Goal: Task Accomplishment & Management: Use online tool/utility

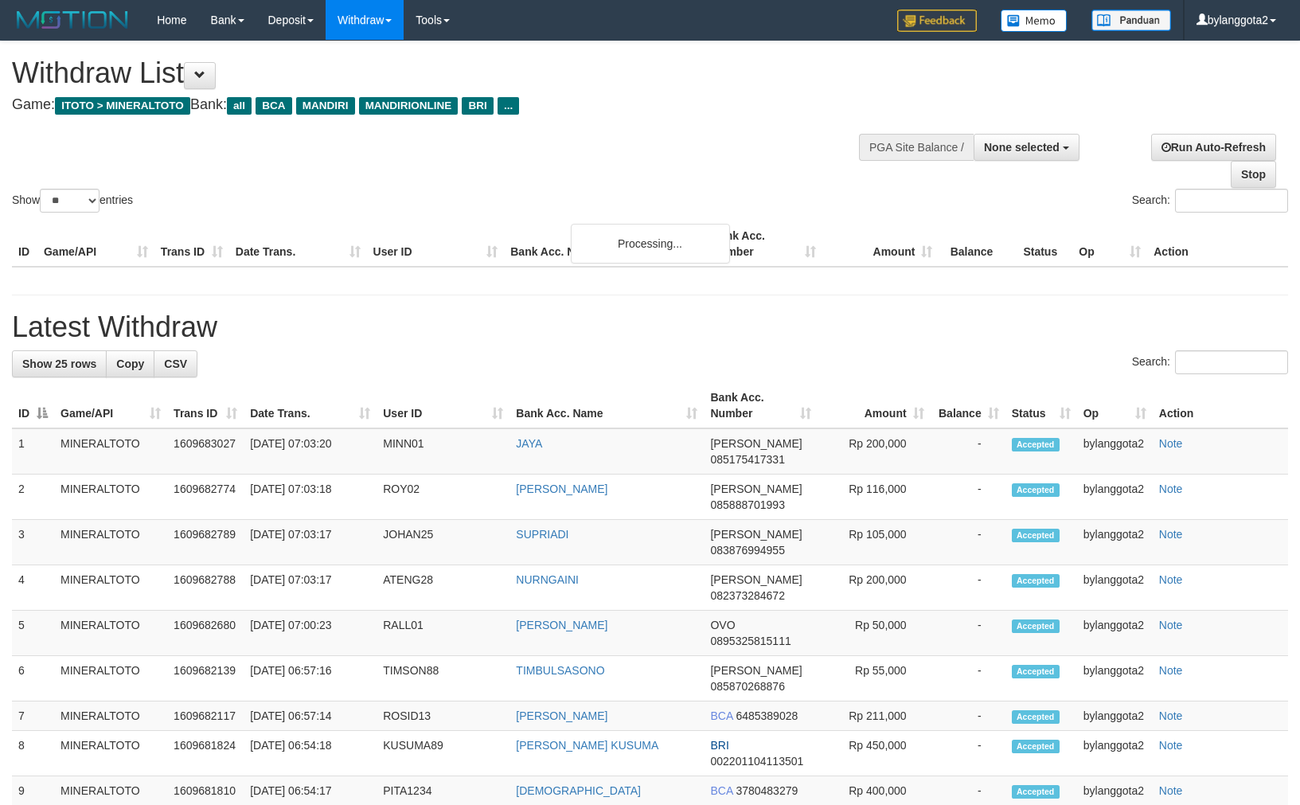
select select
select select "**"
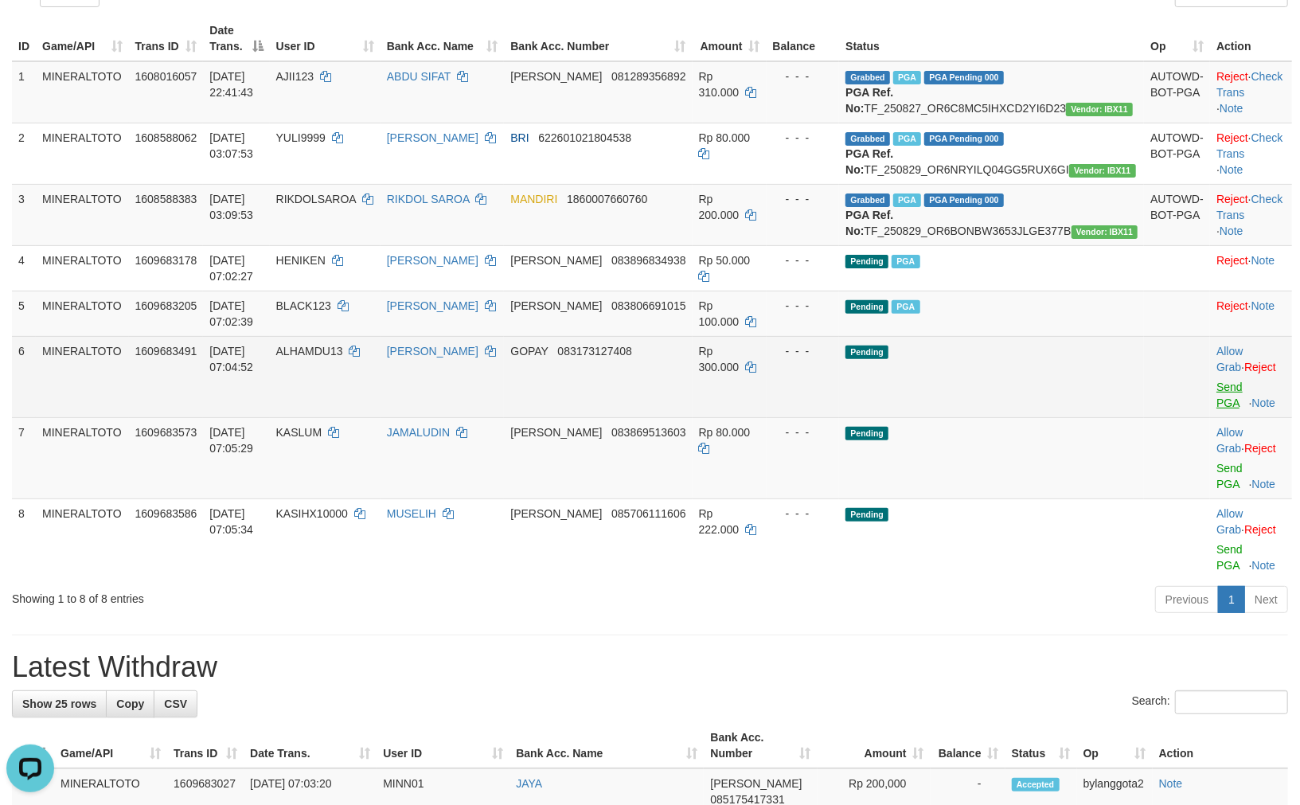
scroll to position [274, 0]
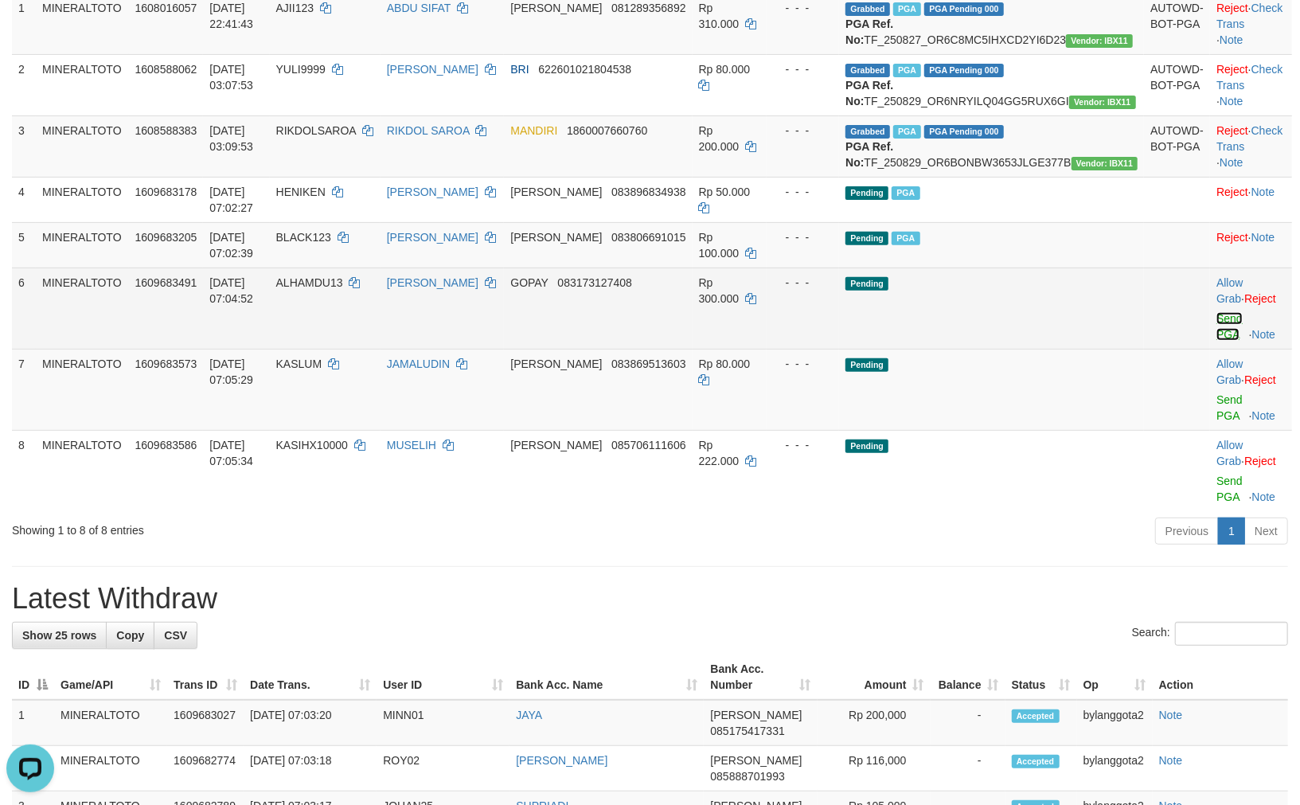
click at [1216, 341] on link "Send PGA" at bounding box center [1229, 326] width 26 height 29
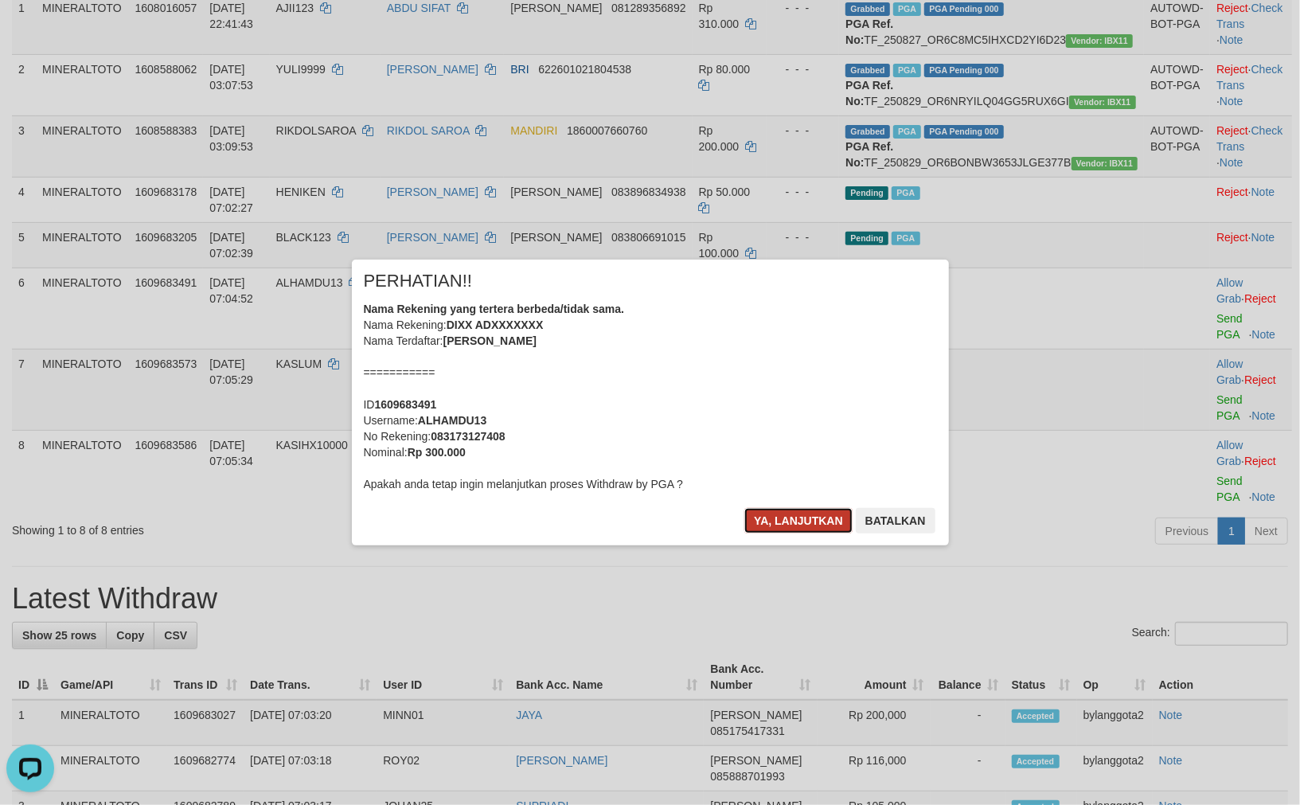
click at [778, 520] on button "Ya, lanjutkan" at bounding box center [798, 520] width 108 height 25
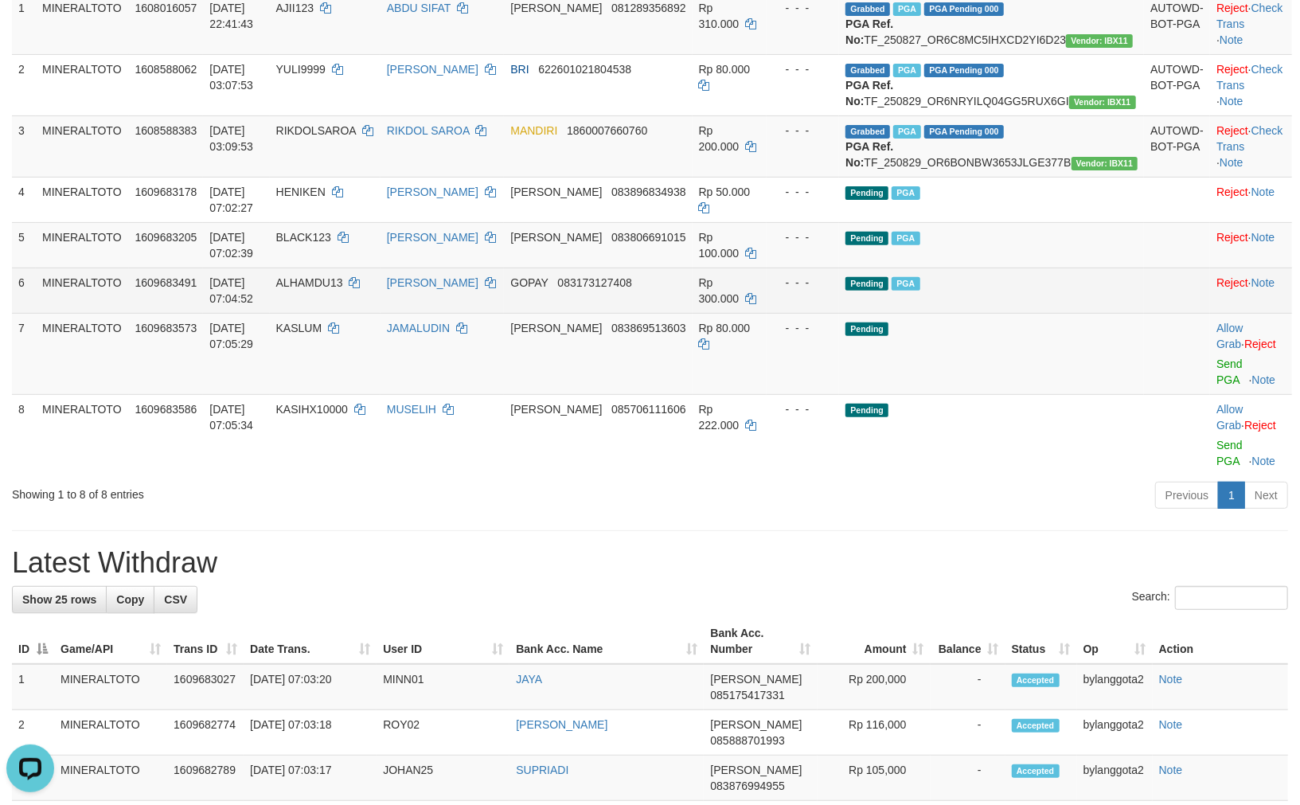
click at [1078, 313] on td "Pending PGA" at bounding box center [991, 289] width 305 height 45
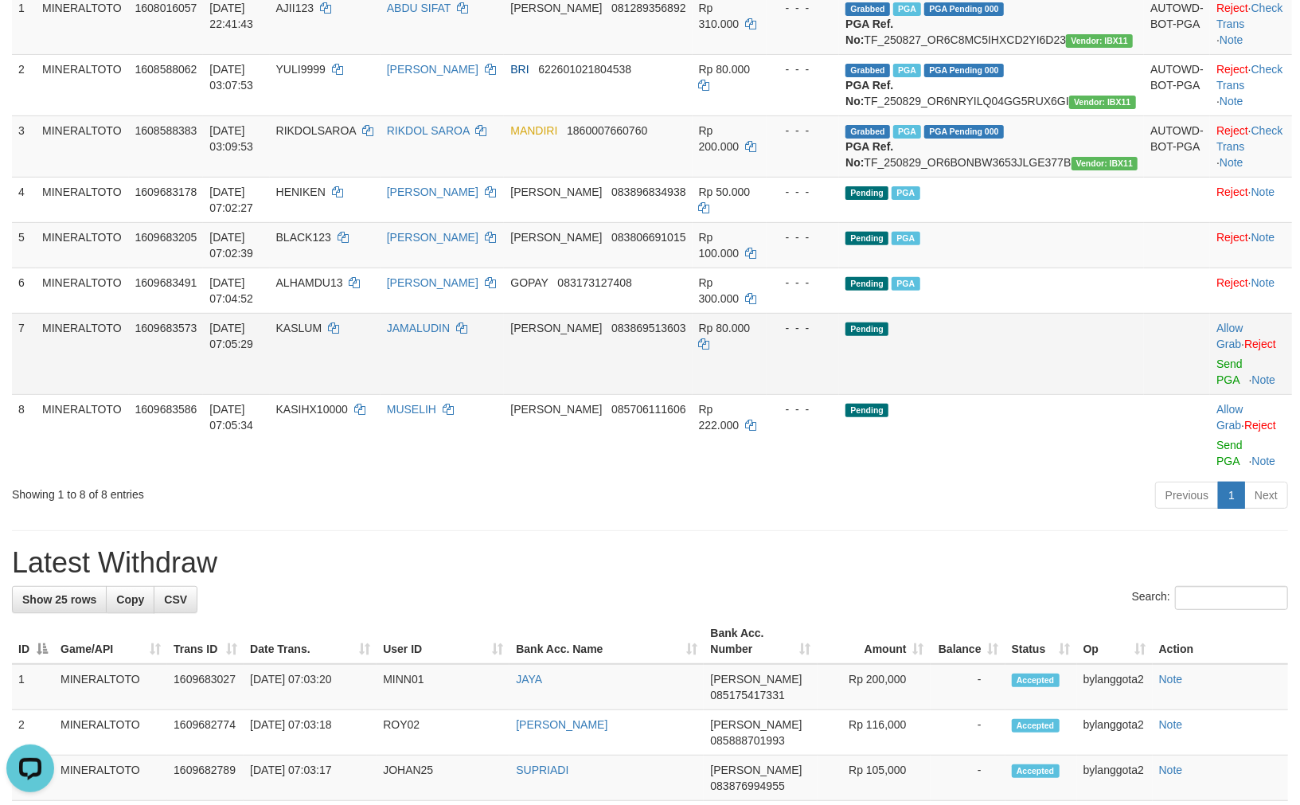
click at [1210, 394] on td "Allow Grab · Reject Send PGA · Note" at bounding box center [1251, 353] width 82 height 81
click at [1216, 386] on link "Send PGA" at bounding box center [1229, 371] width 26 height 29
click at [1216, 456] on link "Send PGA" at bounding box center [1229, 453] width 26 height 29
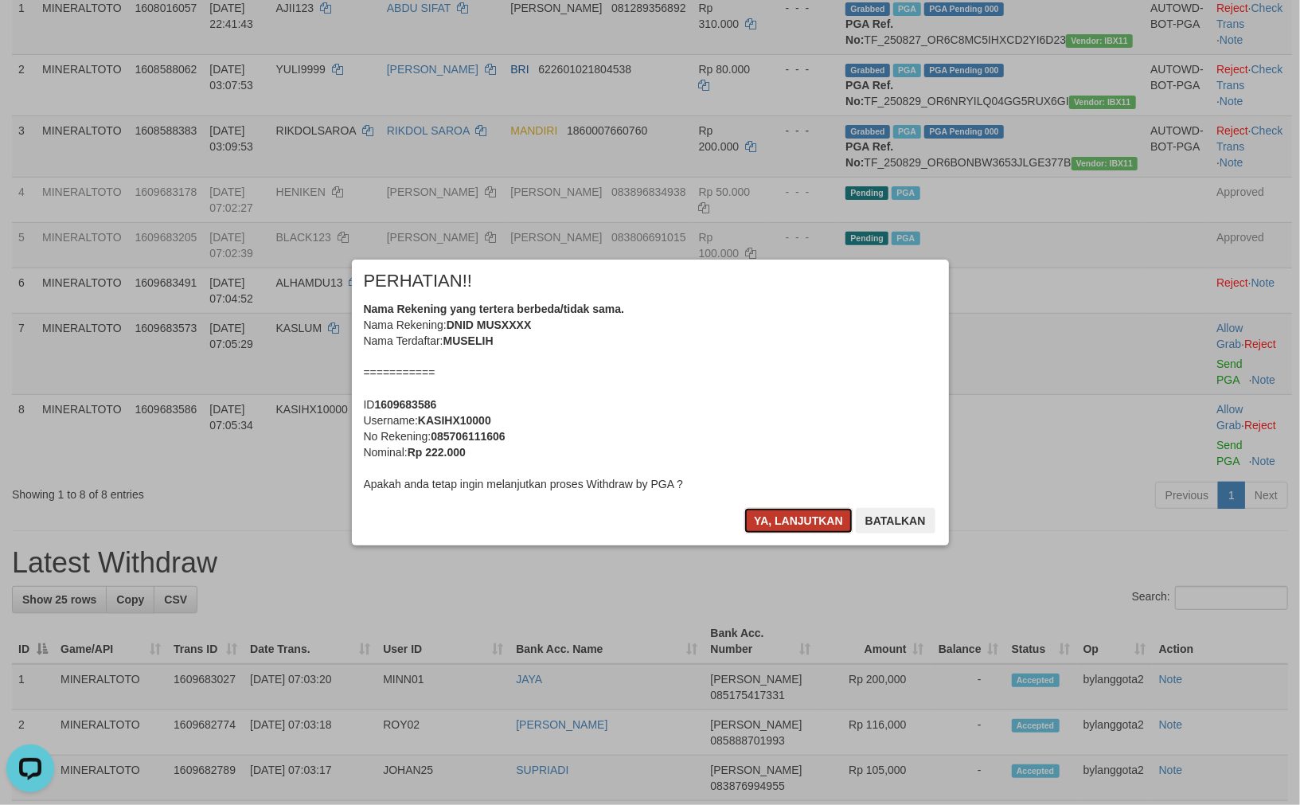
click at [792, 529] on button "Ya, lanjutkan" at bounding box center [798, 520] width 108 height 25
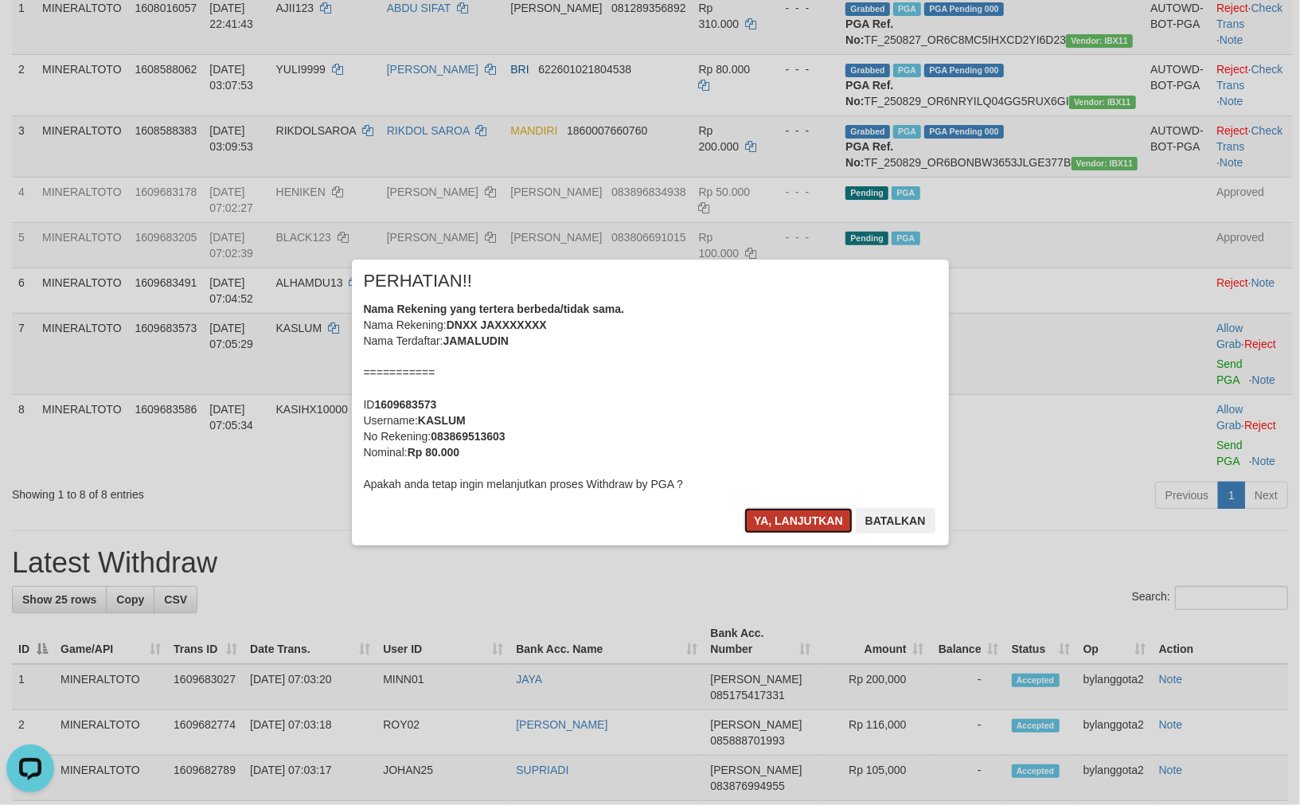
click at [791, 529] on button "Ya, lanjutkan" at bounding box center [798, 520] width 108 height 25
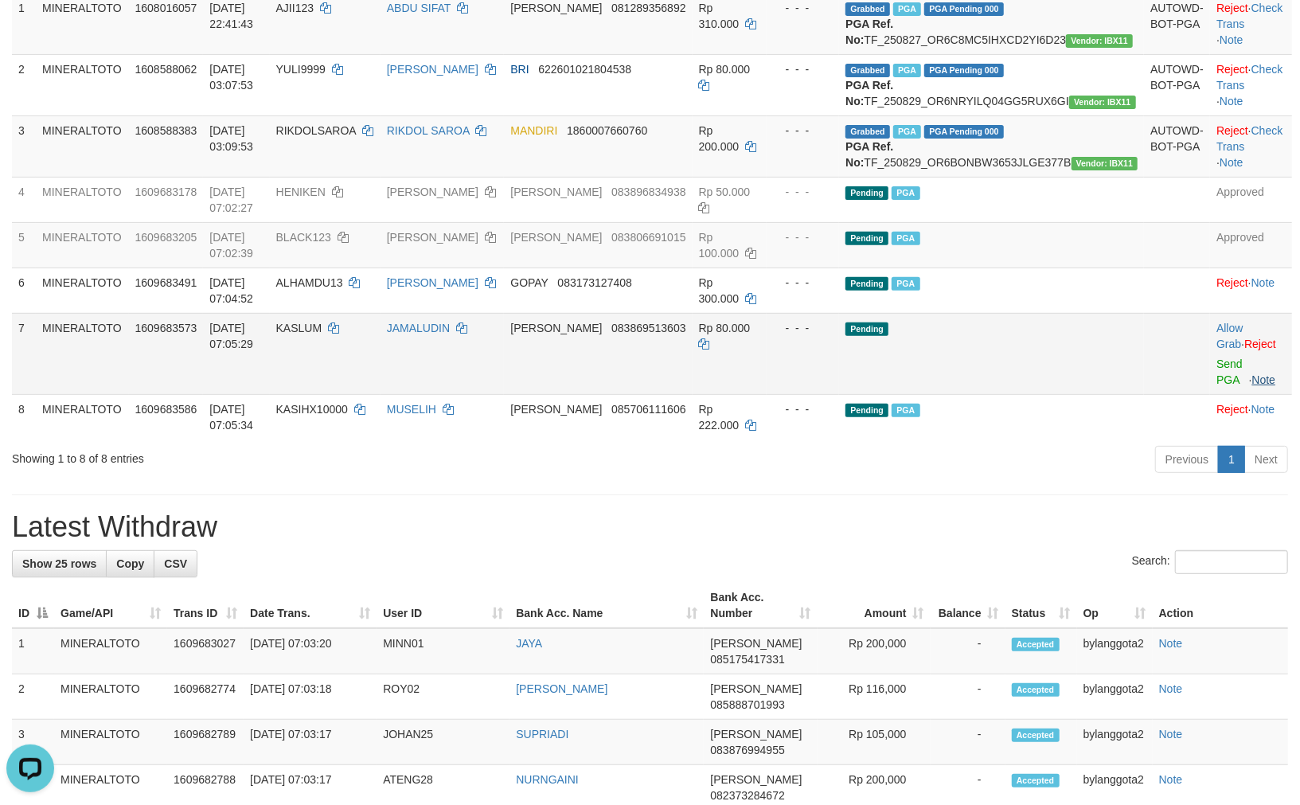
scroll to position [255, 0]
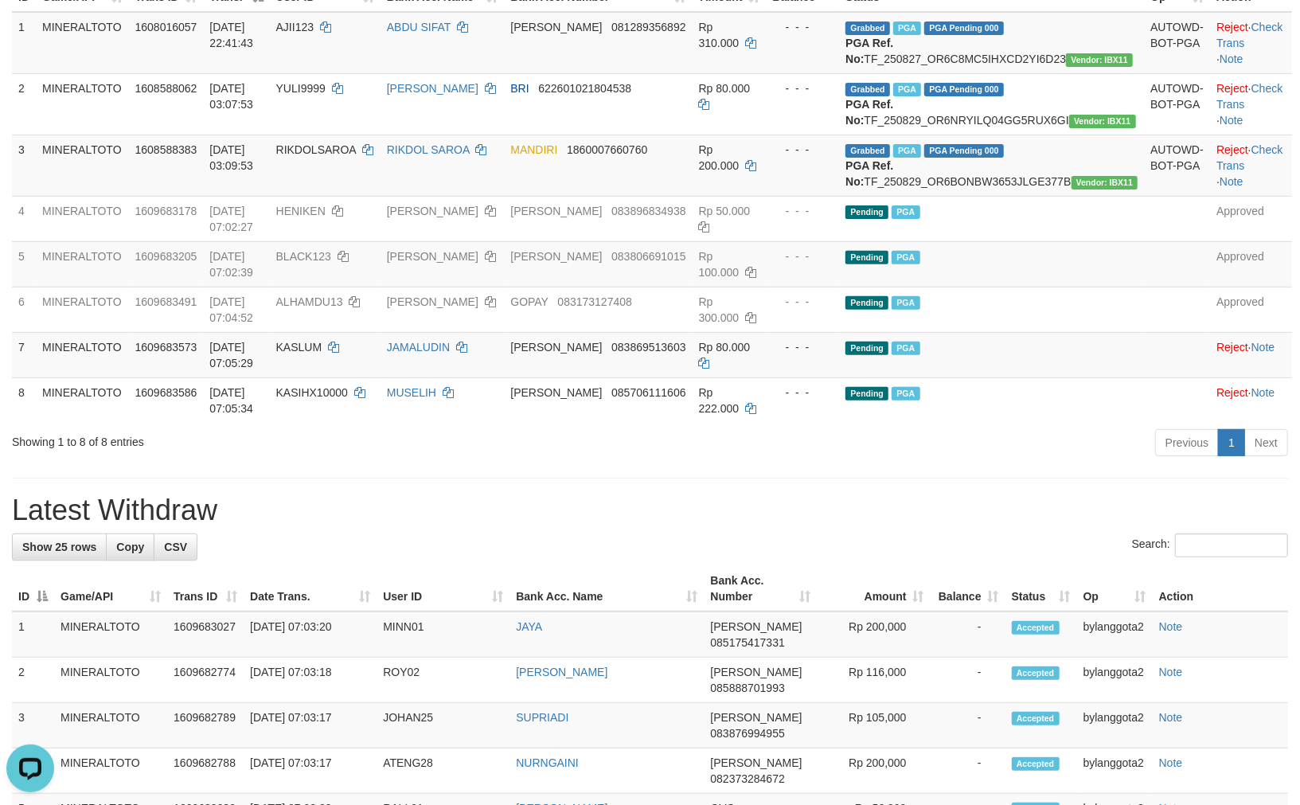
click at [911, 520] on div "**********" at bounding box center [650, 764] width 1300 height 1954
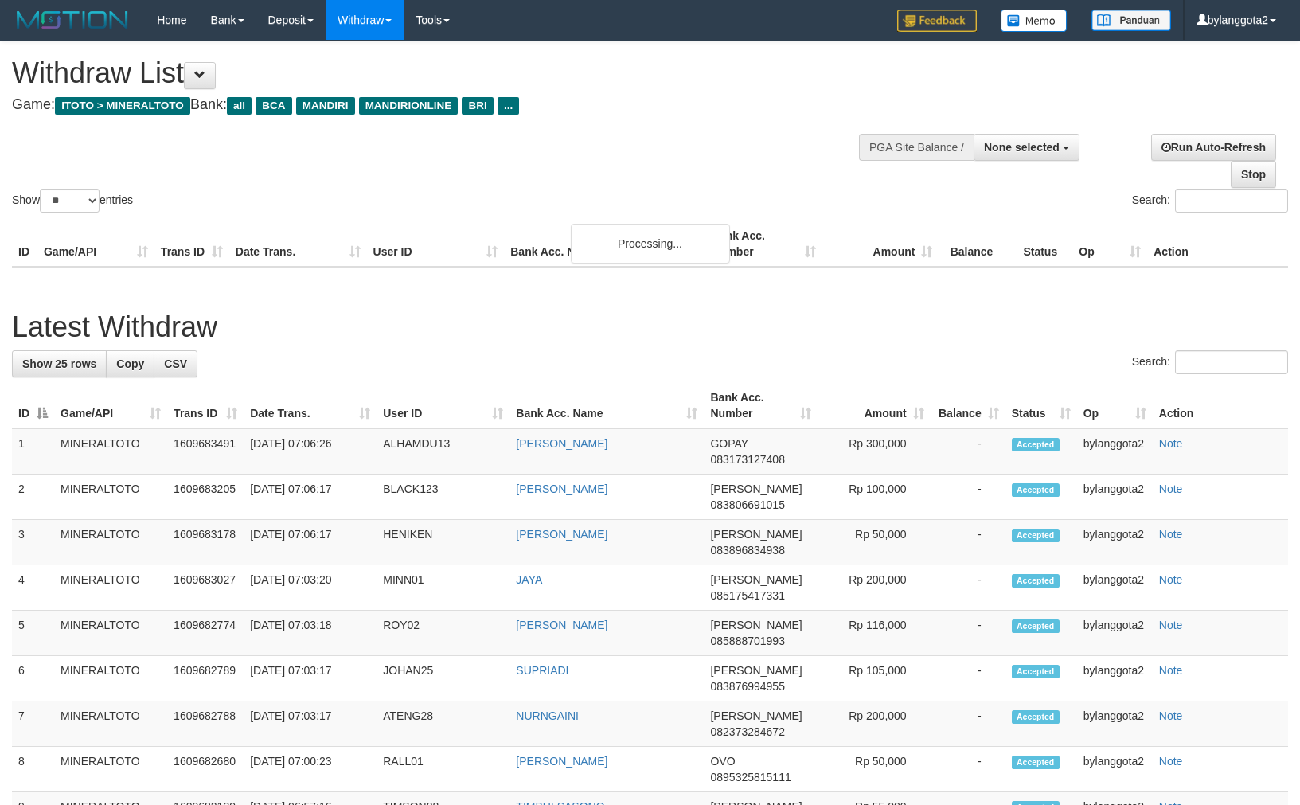
select select
select select "**"
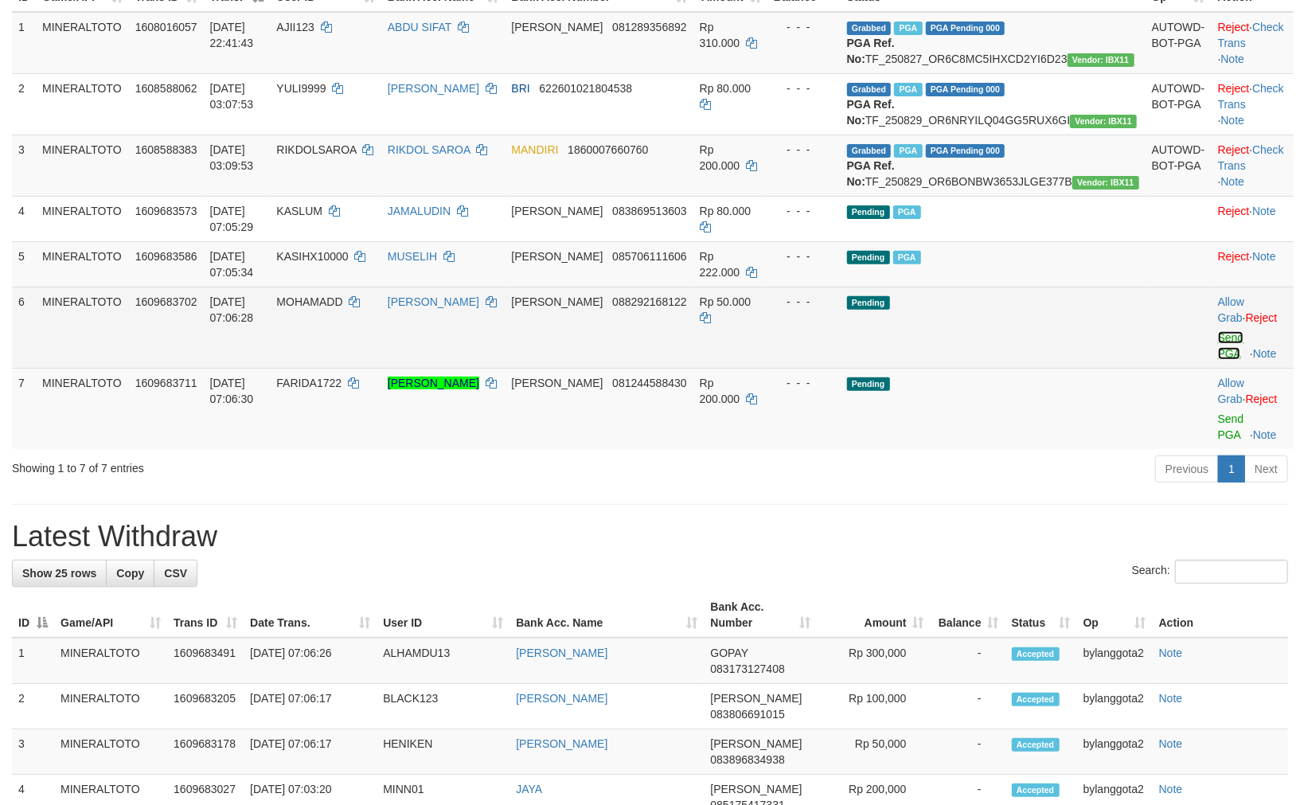
click at [1218, 360] on link "Send PGA" at bounding box center [1231, 345] width 26 height 29
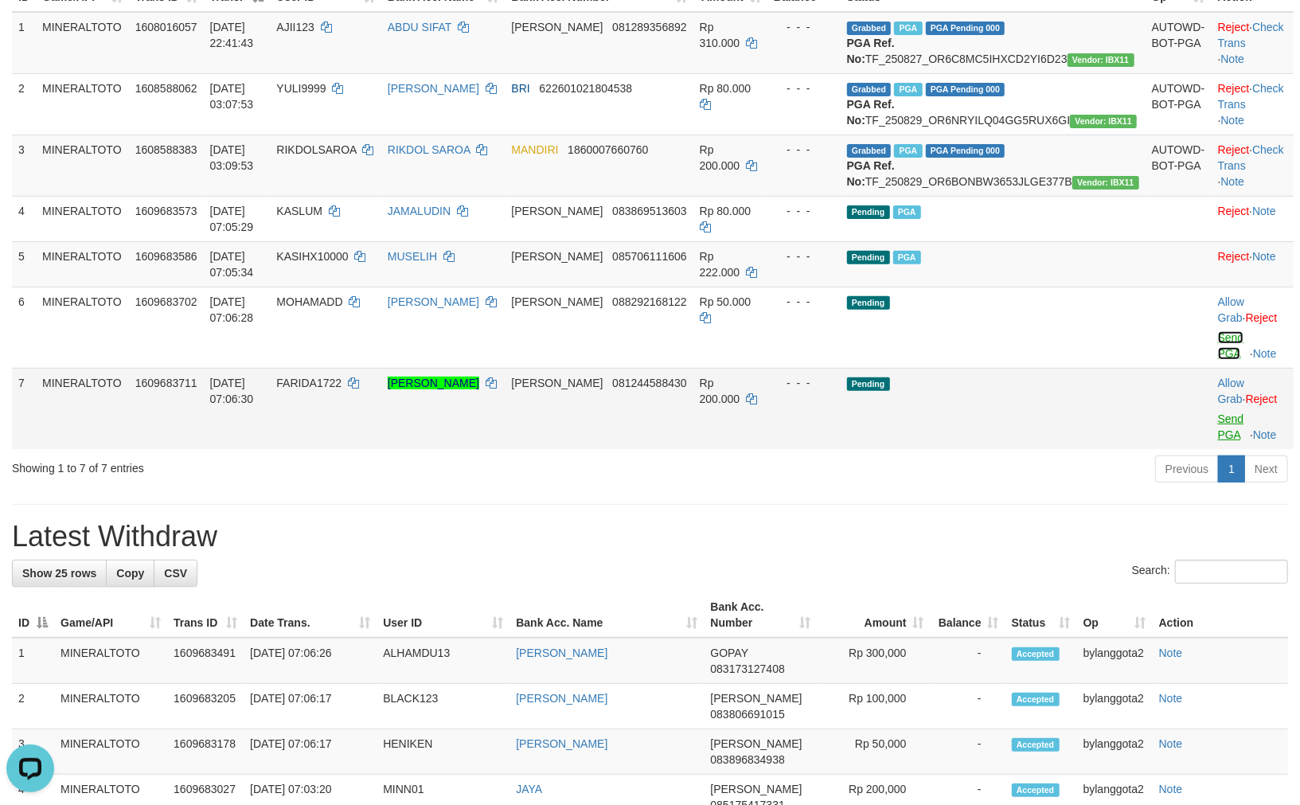
scroll to position [0, 0]
click at [1218, 432] on link "Send PGA" at bounding box center [1231, 426] width 26 height 29
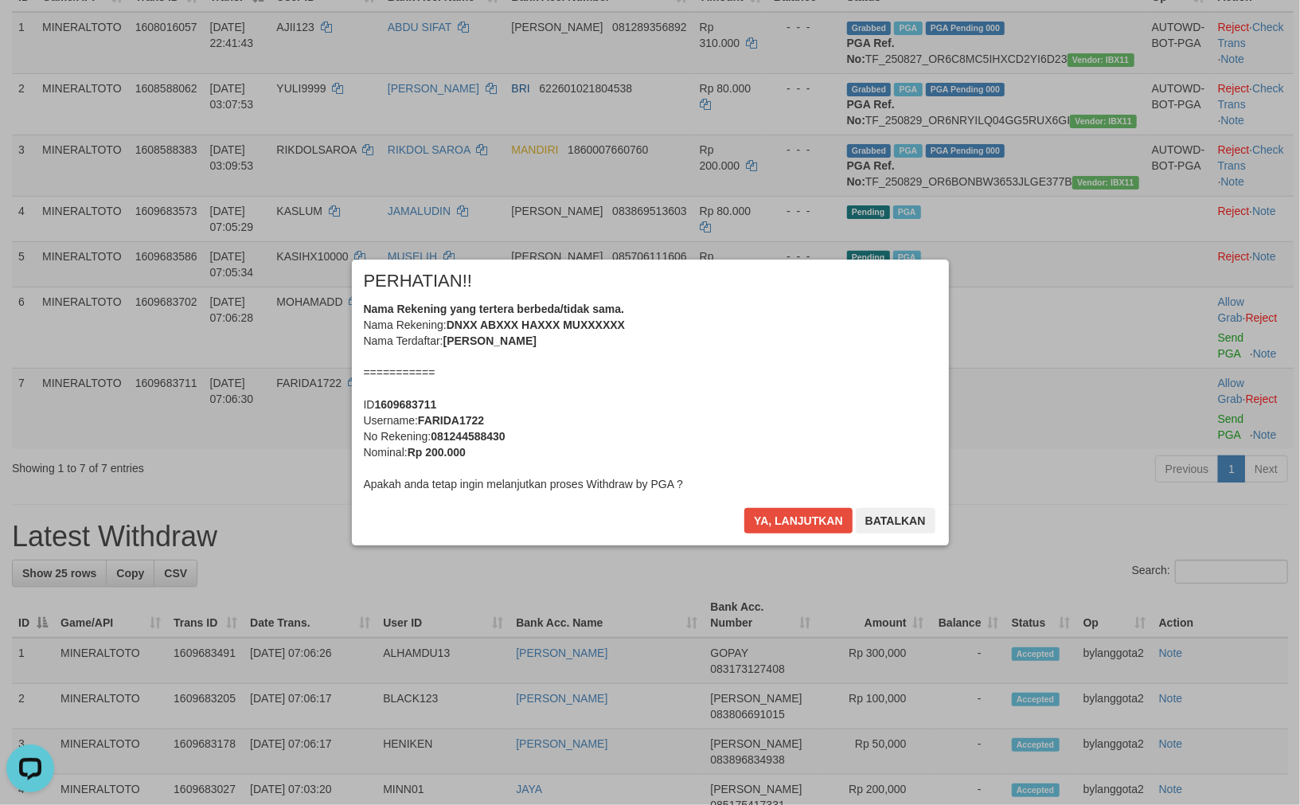
click at [824, 409] on div "Nama Rekening yang tertera berbeda/tidak sama. Nama Rekening: DNXX ABXXX HAXXX …" at bounding box center [650, 396] width 573 height 191
click at [744, 508] on button "Ya, lanjutkan" at bounding box center [798, 520] width 108 height 25
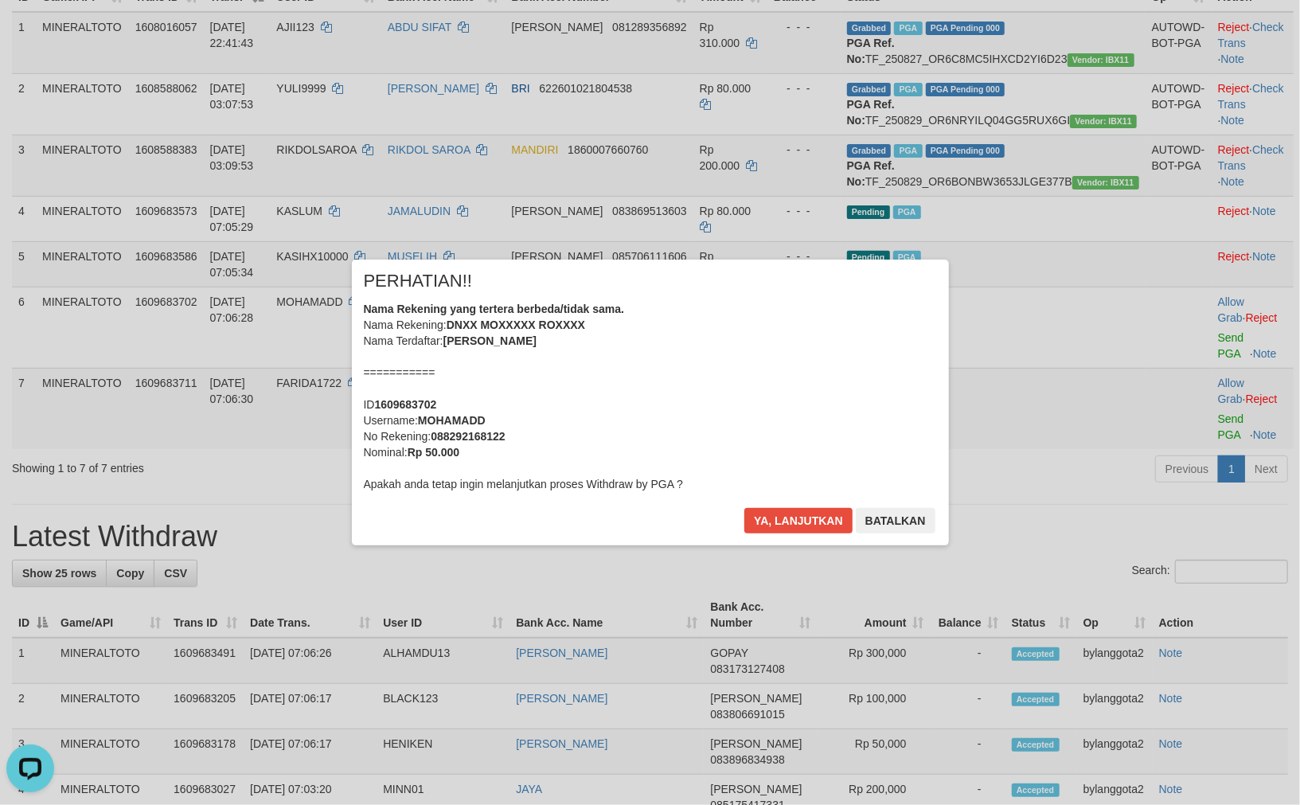
click at [824, 409] on div "Nama Rekening yang tertera berbeda/tidak sama. Nama Rekening: DNXX MOXXXXX ROXX…" at bounding box center [650, 396] width 573 height 191
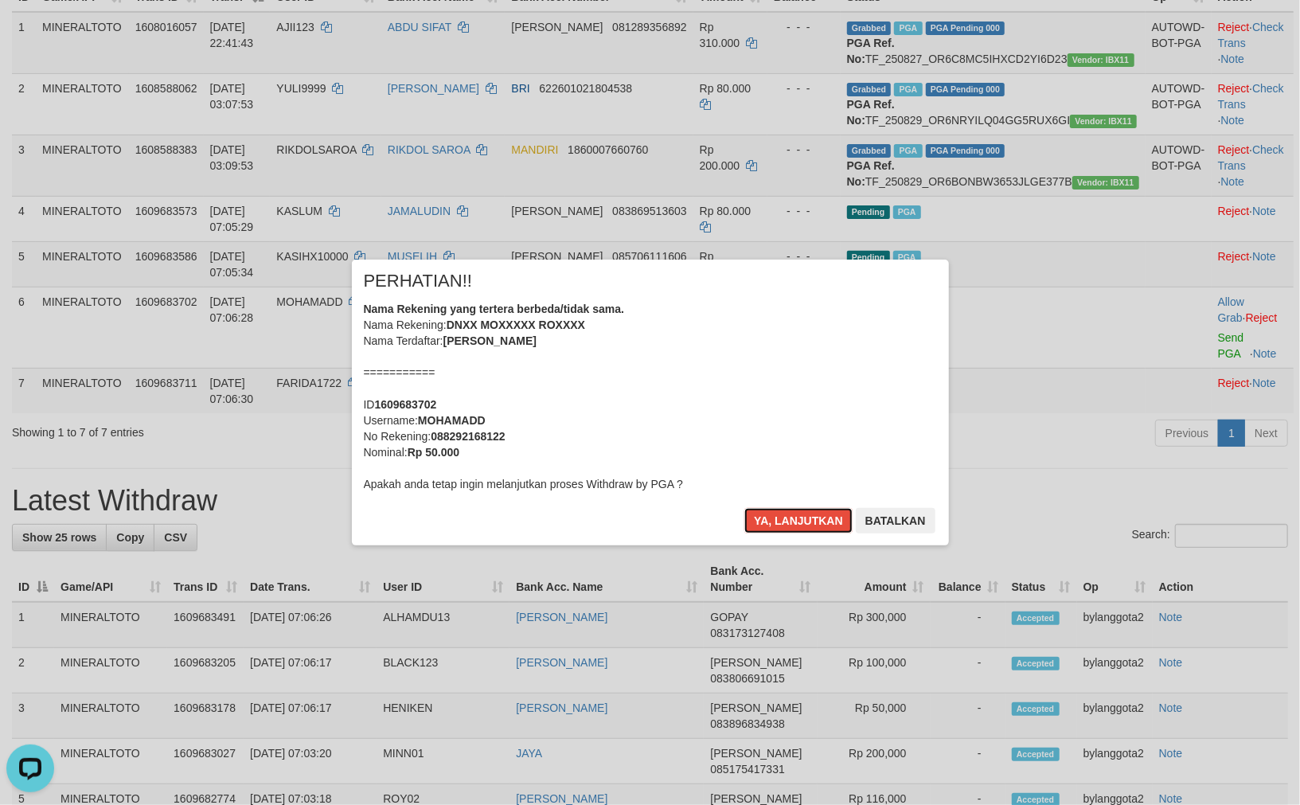
click at [744, 508] on button "Ya, lanjutkan" at bounding box center [798, 520] width 108 height 25
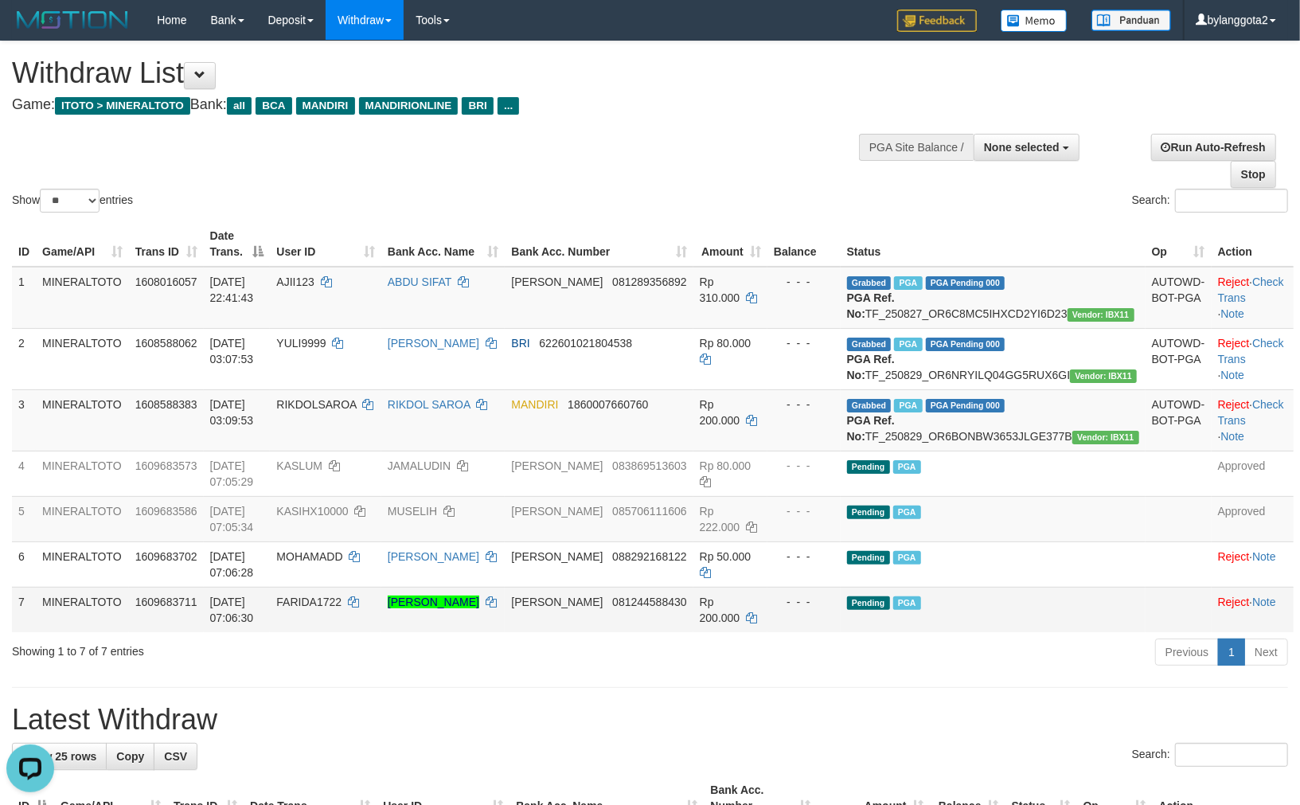
click at [975, 622] on td "Pending PGA" at bounding box center [992, 609] width 305 height 45
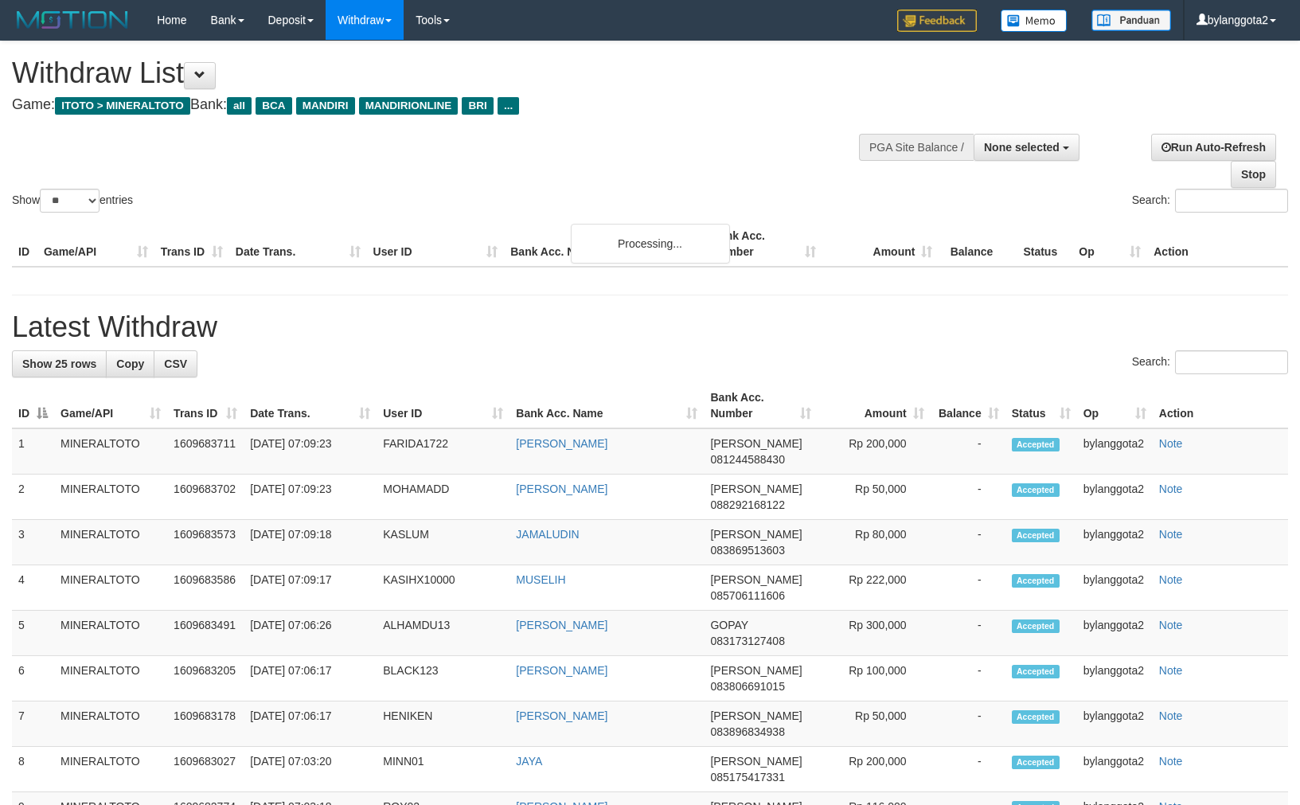
select select
select select "**"
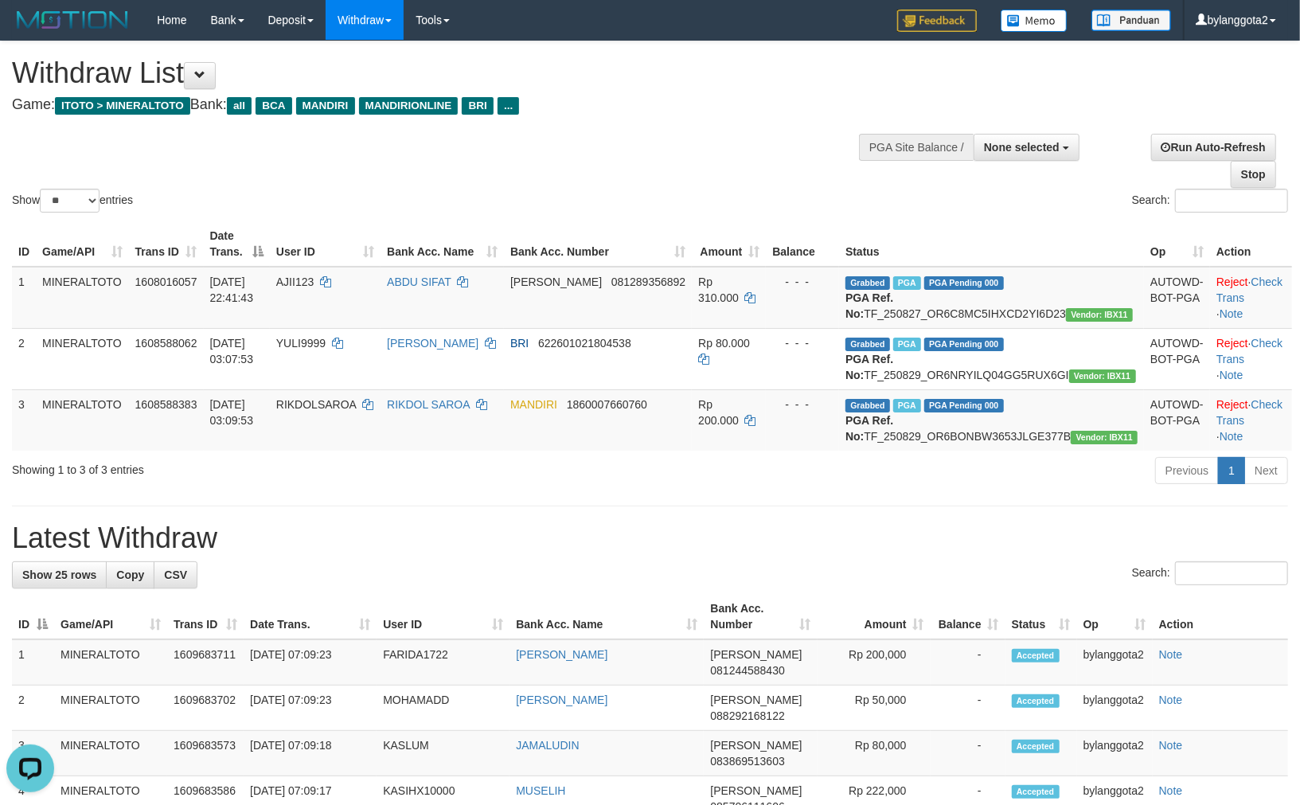
click at [704, 194] on div "Search:" at bounding box center [975, 203] width 626 height 28
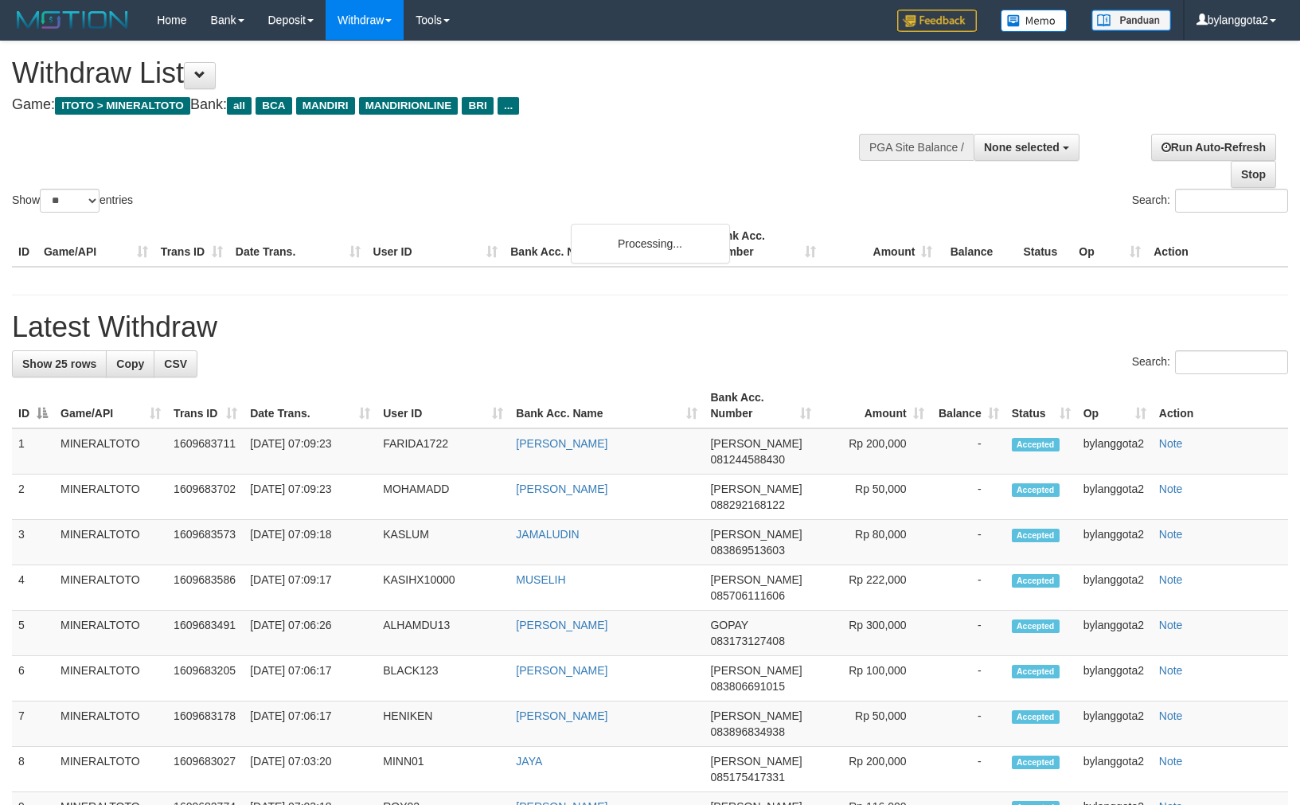
select select
select select "**"
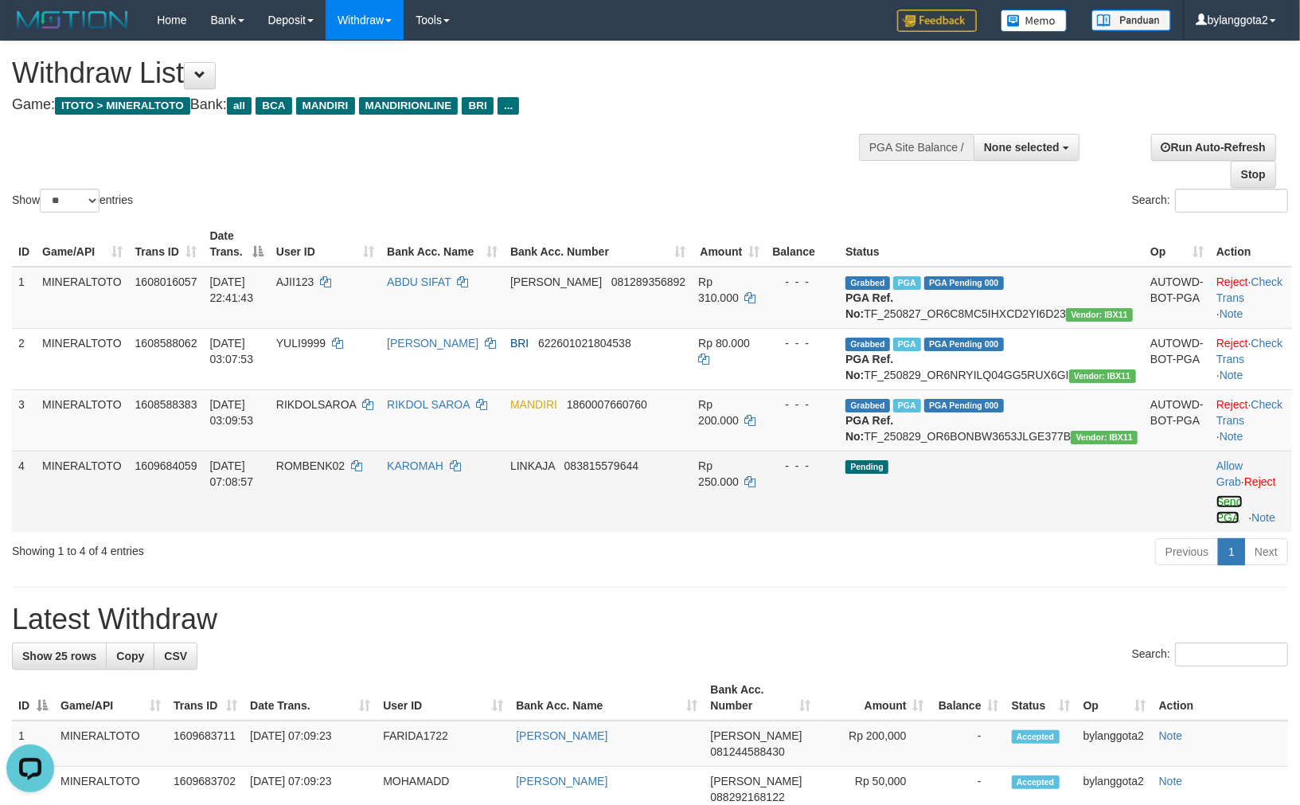
click at [1216, 524] on link "Send PGA" at bounding box center [1229, 509] width 26 height 29
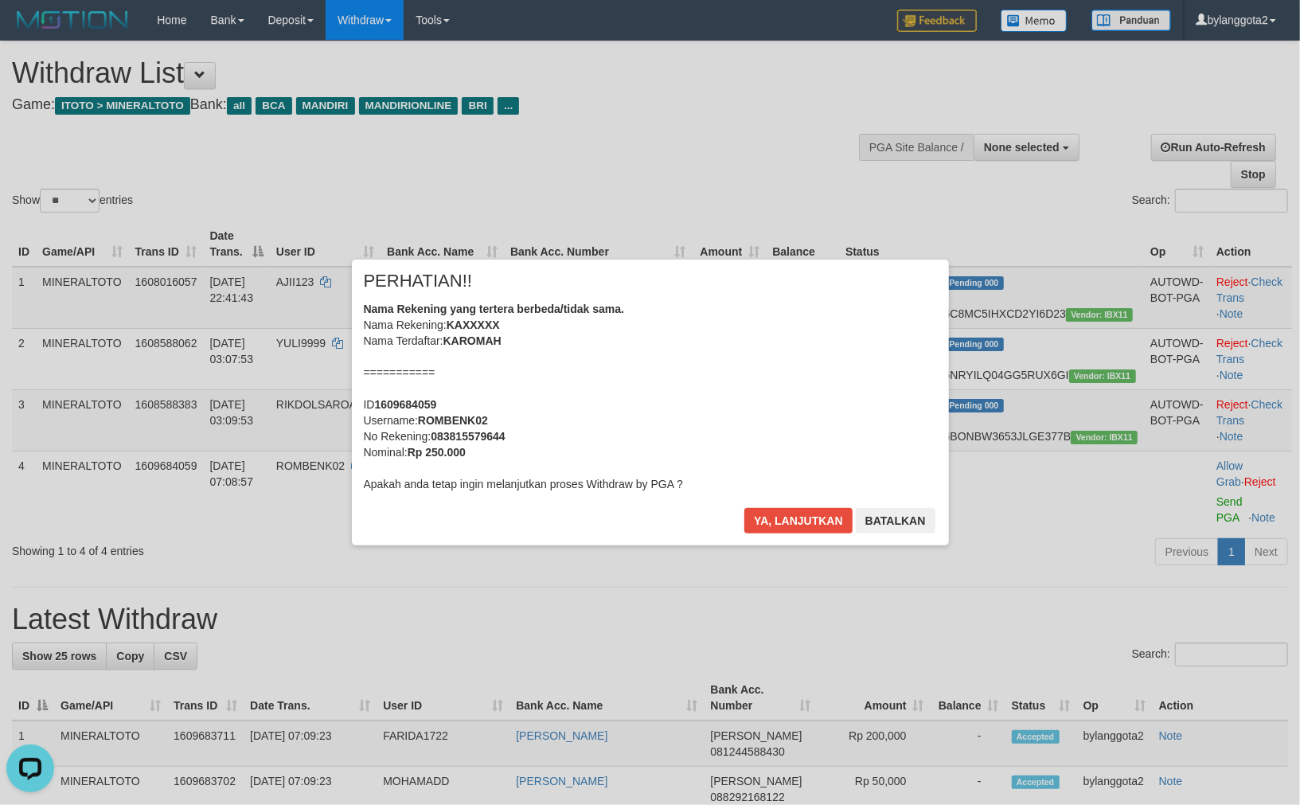
click at [840, 366] on div "Nama Rekening yang tertera berbeda/tidak sama. Nama Rekening: KAXXXXX Nama Terd…" at bounding box center [650, 396] width 573 height 191
click at [744, 508] on button "Ya, lanjutkan" at bounding box center [798, 520] width 108 height 25
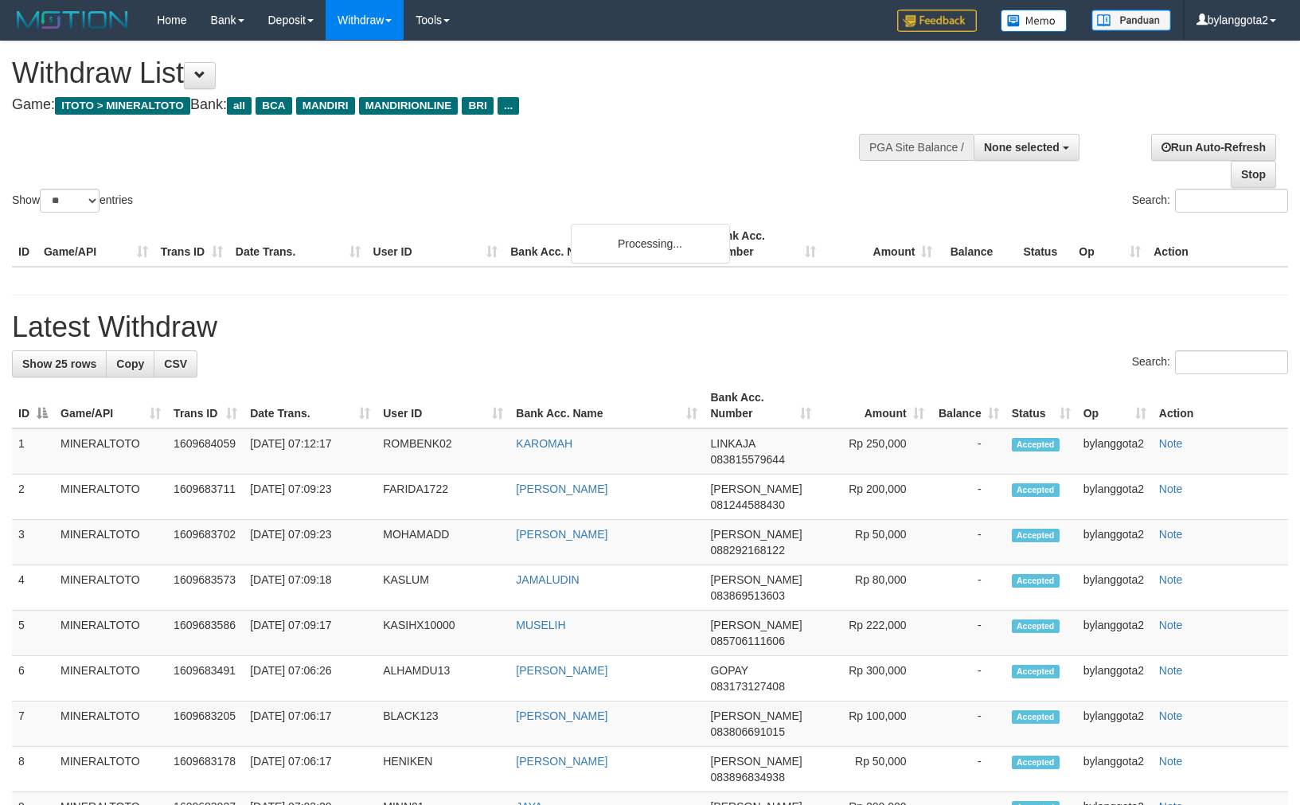
select select
select select "**"
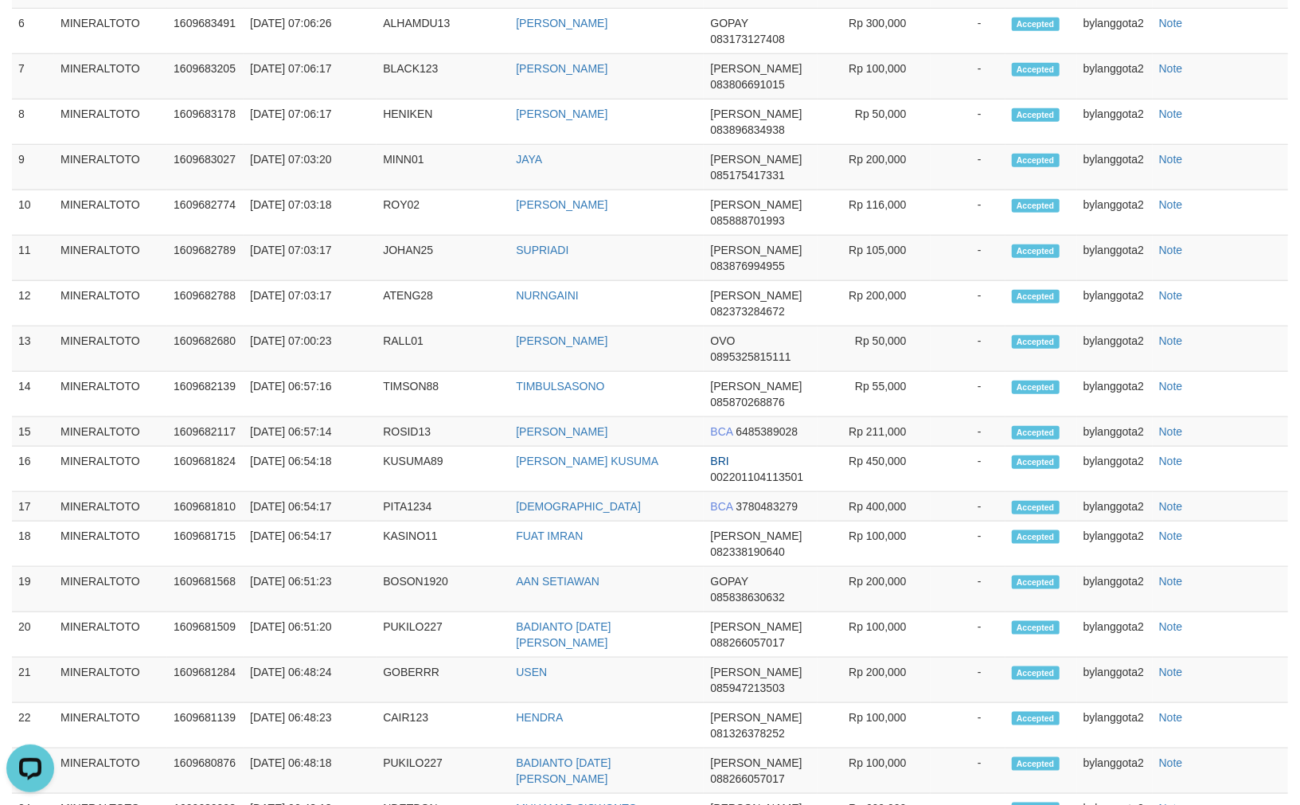
scroll to position [93, 0]
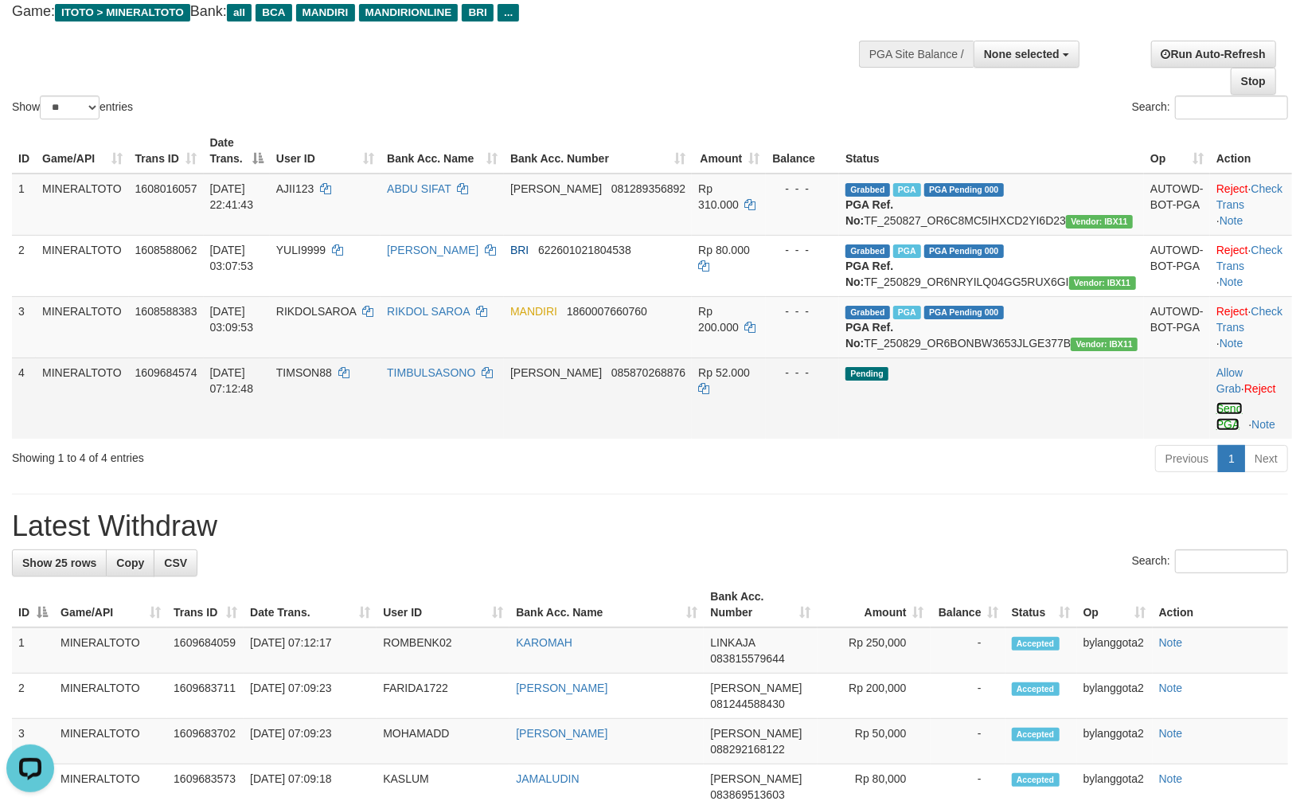
click at [1216, 431] on link "Send PGA" at bounding box center [1229, 416] width 26 height 29
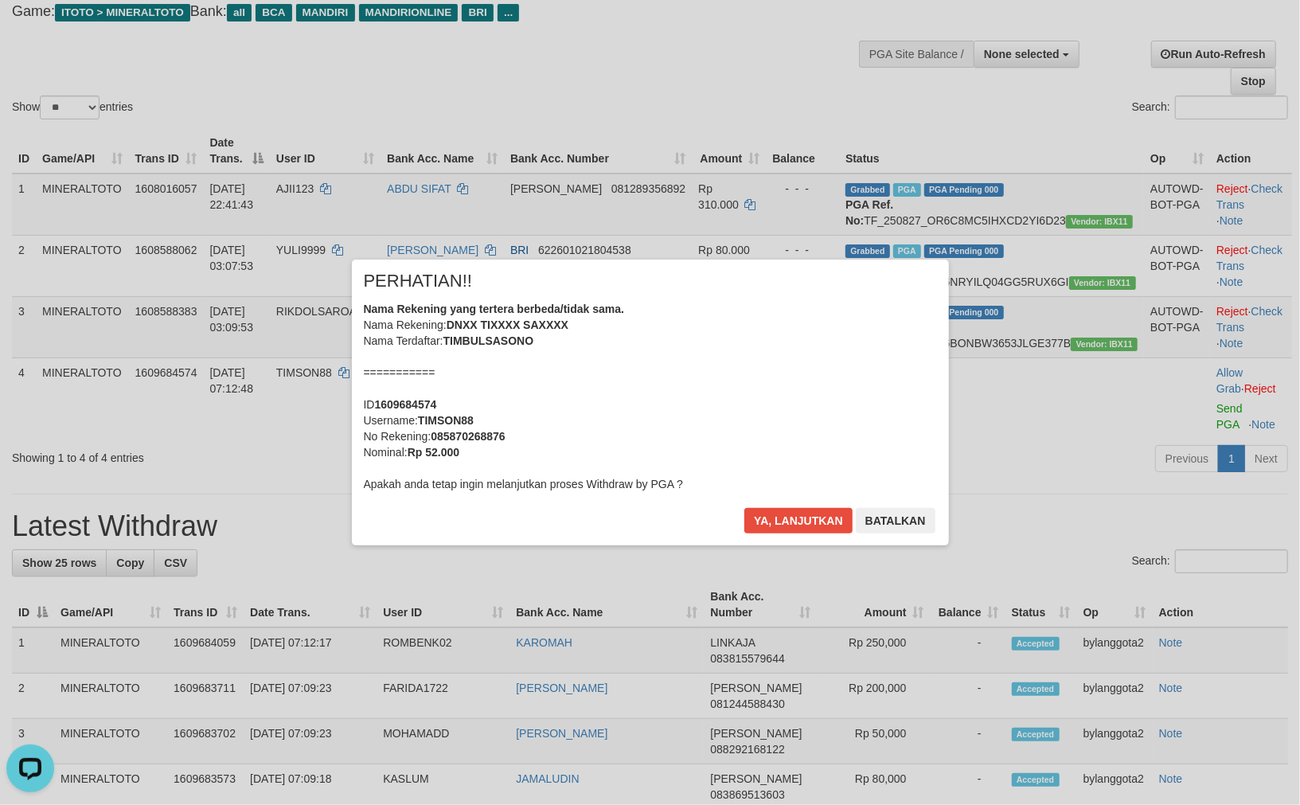
click at [824, 354] on div "Nama Rekening yang tertera berbeda/tidak sama. Nama Rekening: DNXX TIXXXX SAXXX…" at bounding box center [650, 396] width 573 height 191
click at [744, 508] on button "Ya, lanjutkan" at bounding box center [798, 520] width 108 height 25
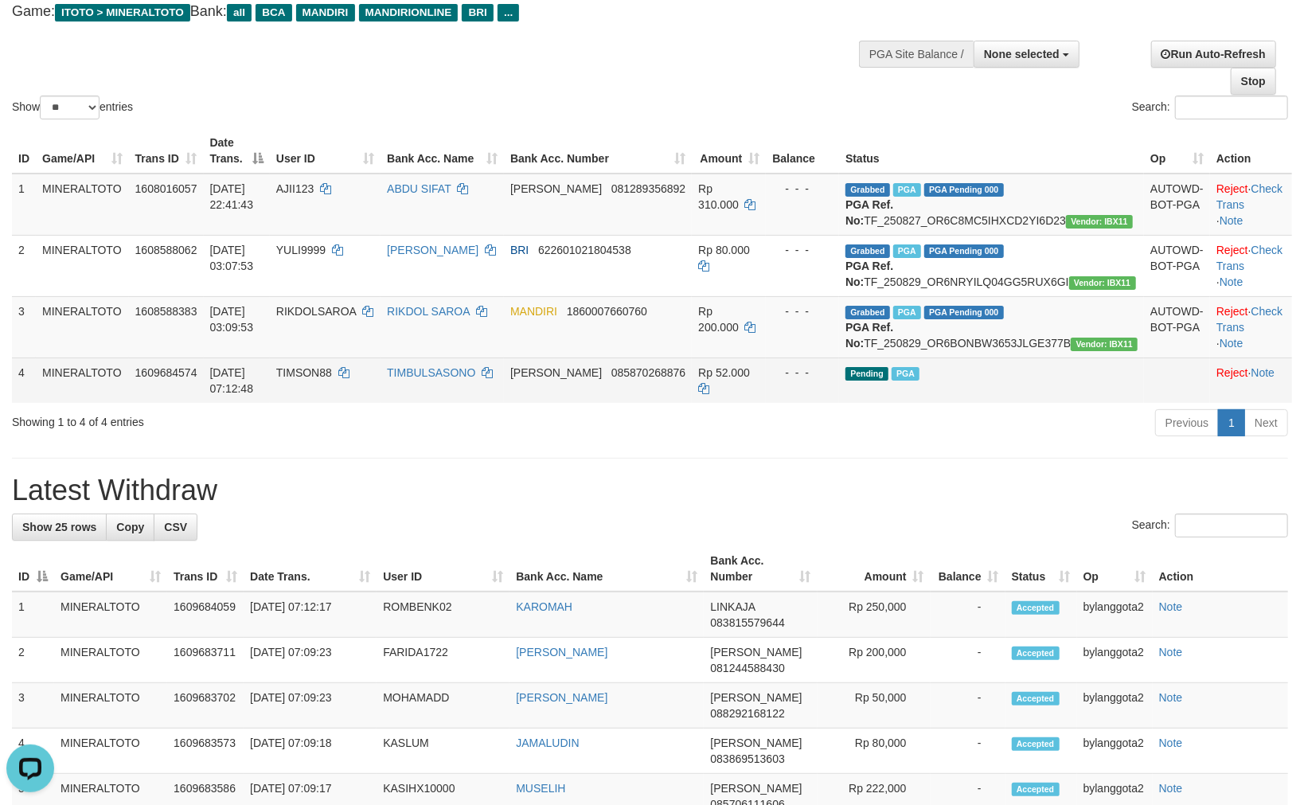
click at [1030, 396] on td "Pending PGA" at bounding box center [991, 379] width 305 height 45
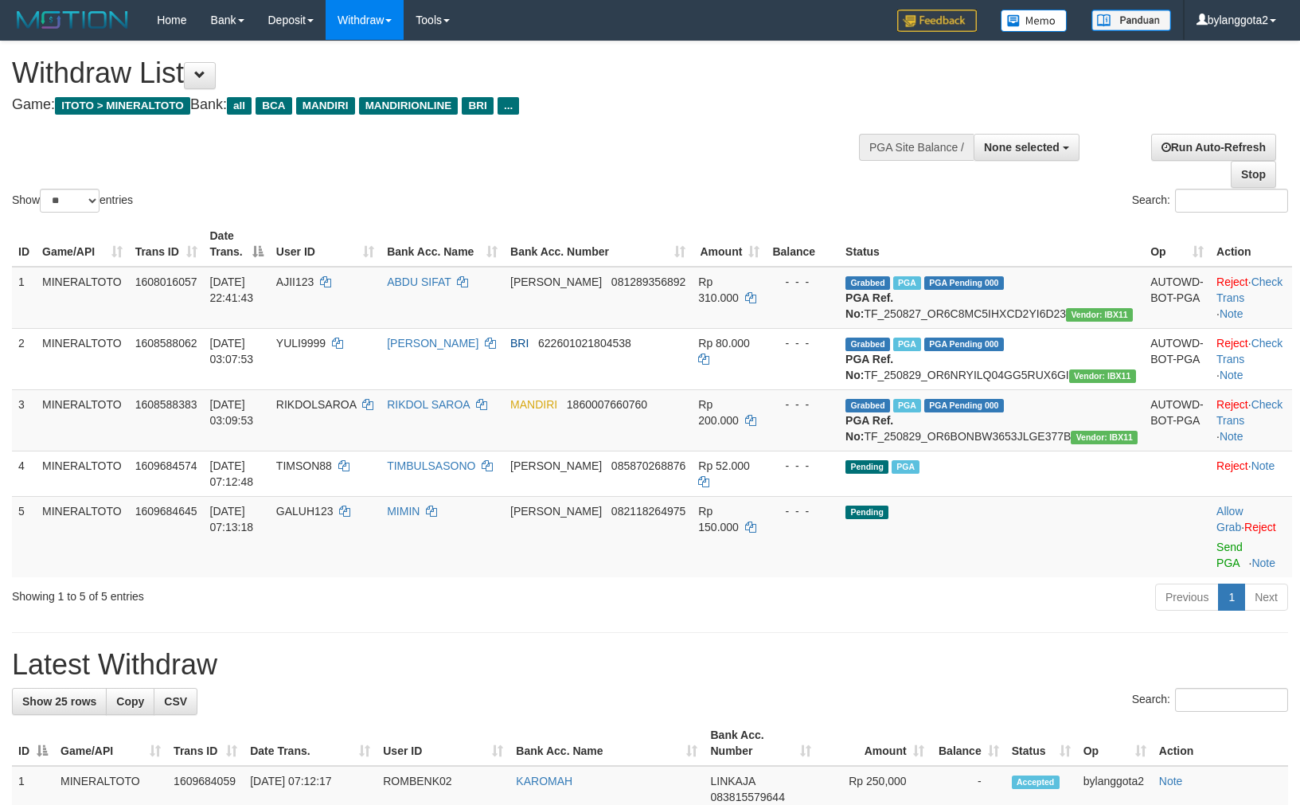
select select
select select "**"
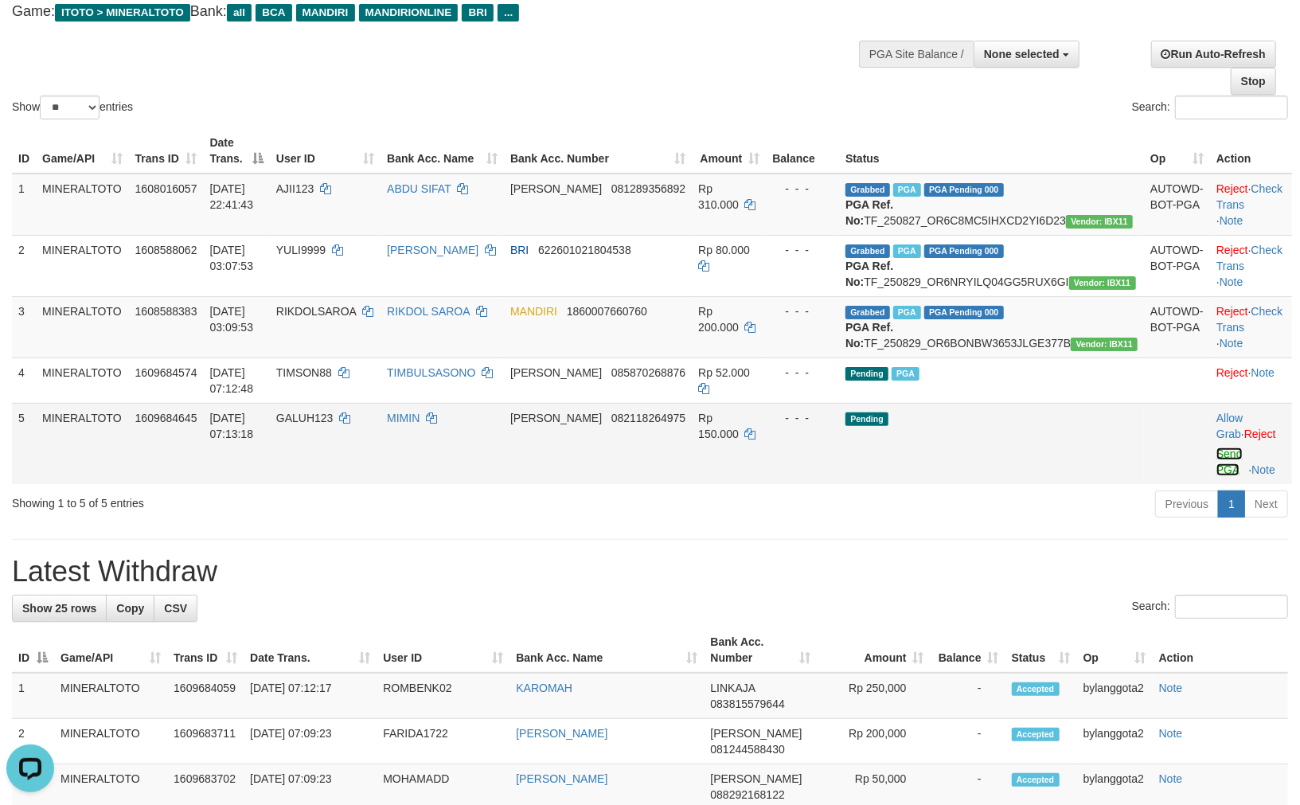
click at [1216, 476] on link "Send PGA" at bounding box center [1229, 461] width 26 height 29
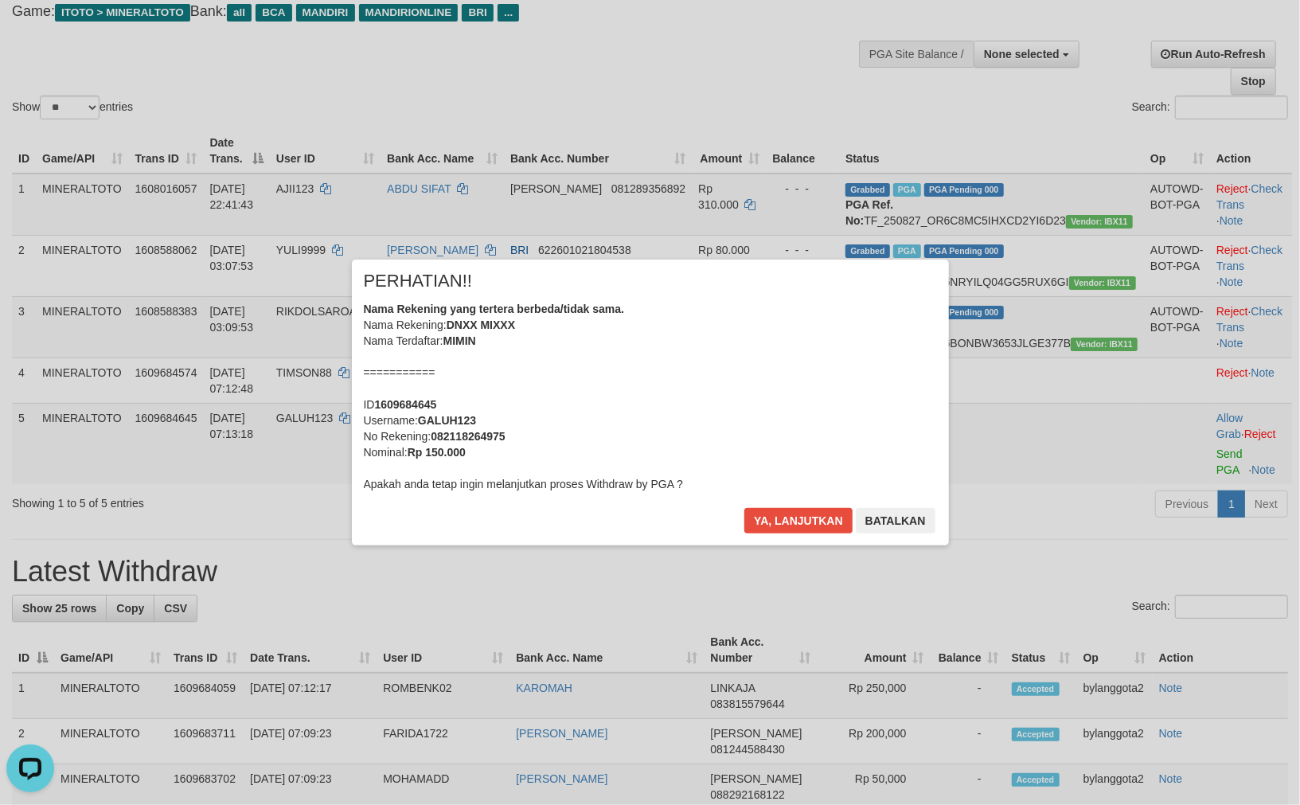
click at [918, 392] on div "Nama Rekening yang tertera berbeda/tidak sama. Nama Rekening: DNXX MIXXX Nama T…" at bounding box center [650, 396] width 573 height 191
click at [744, 508] on button "Ya, lanjutkan" at bounding box center [798, 520] width 108 height 25
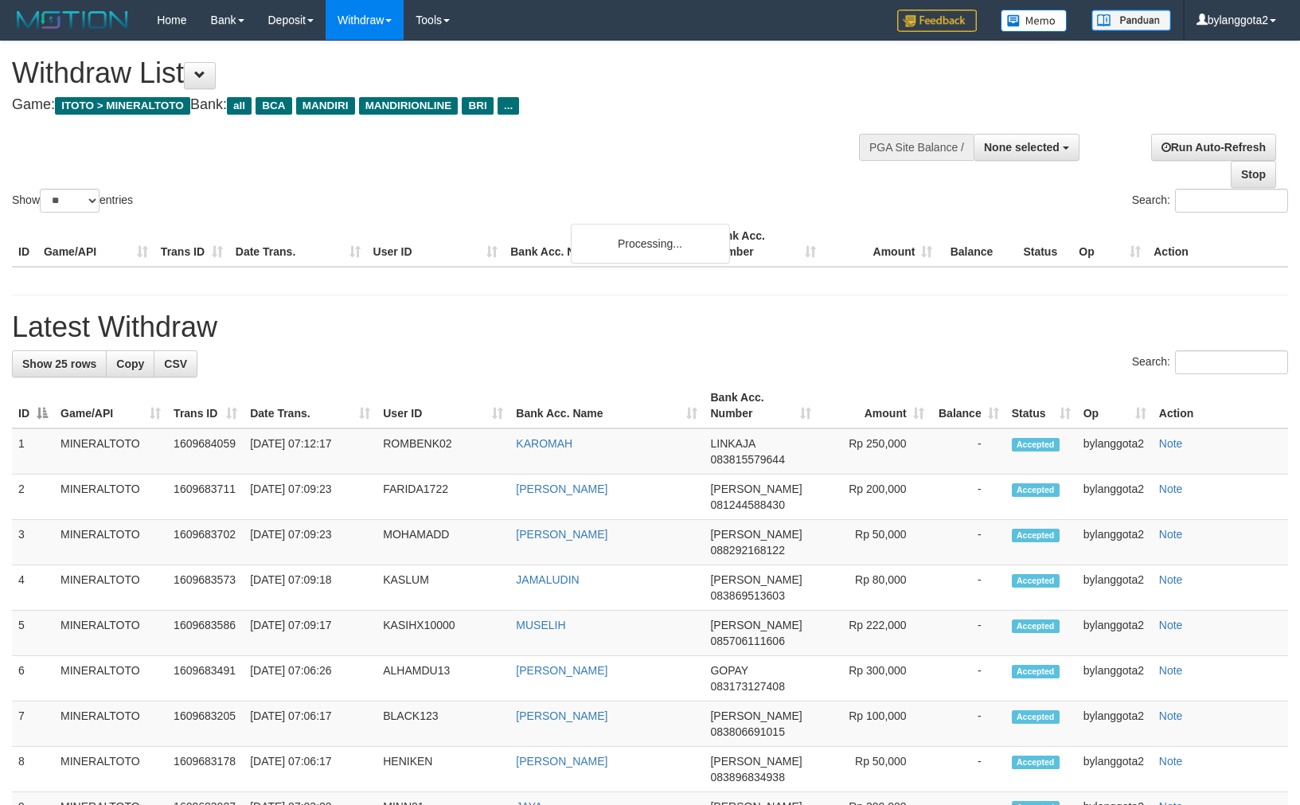
select select
select select "**"
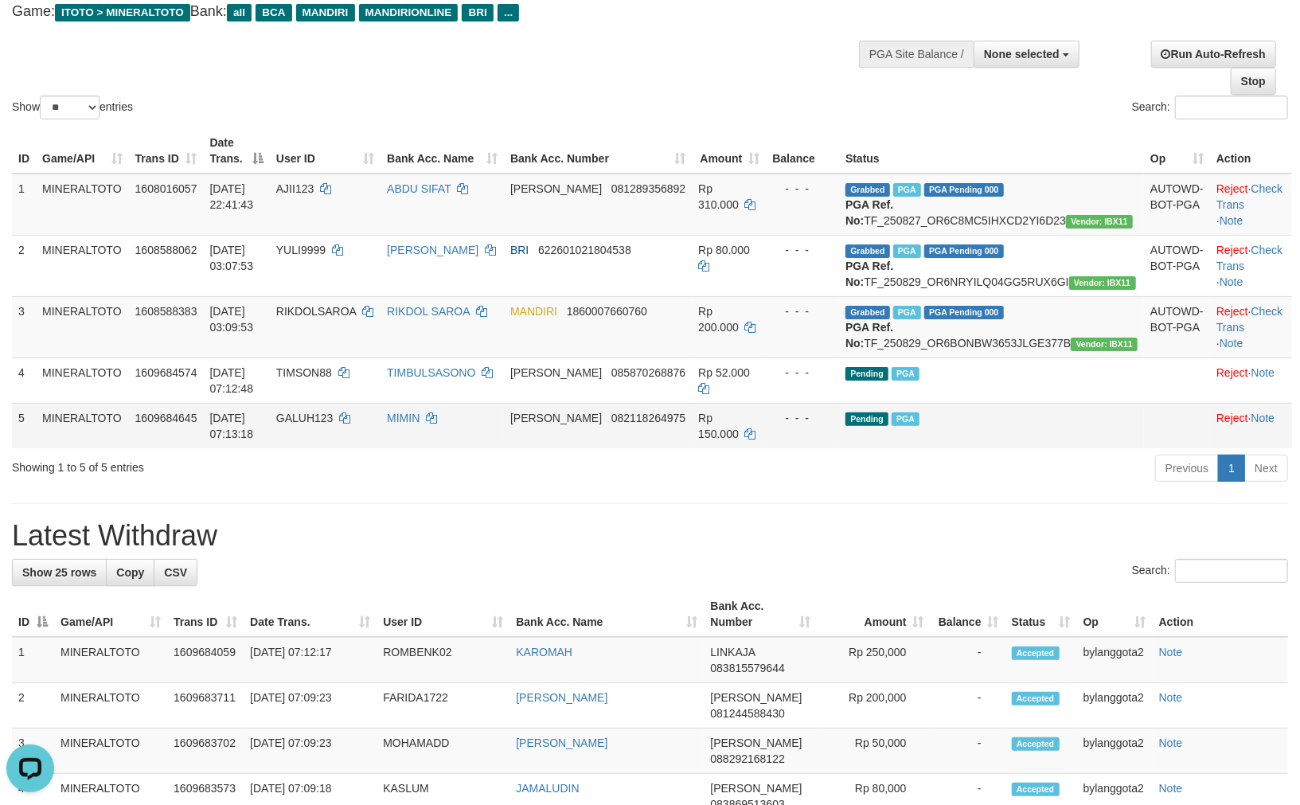
click at [598, 424] on span "[PERSON_NAME]" at bounding box center [556, 417] width 92 height 13
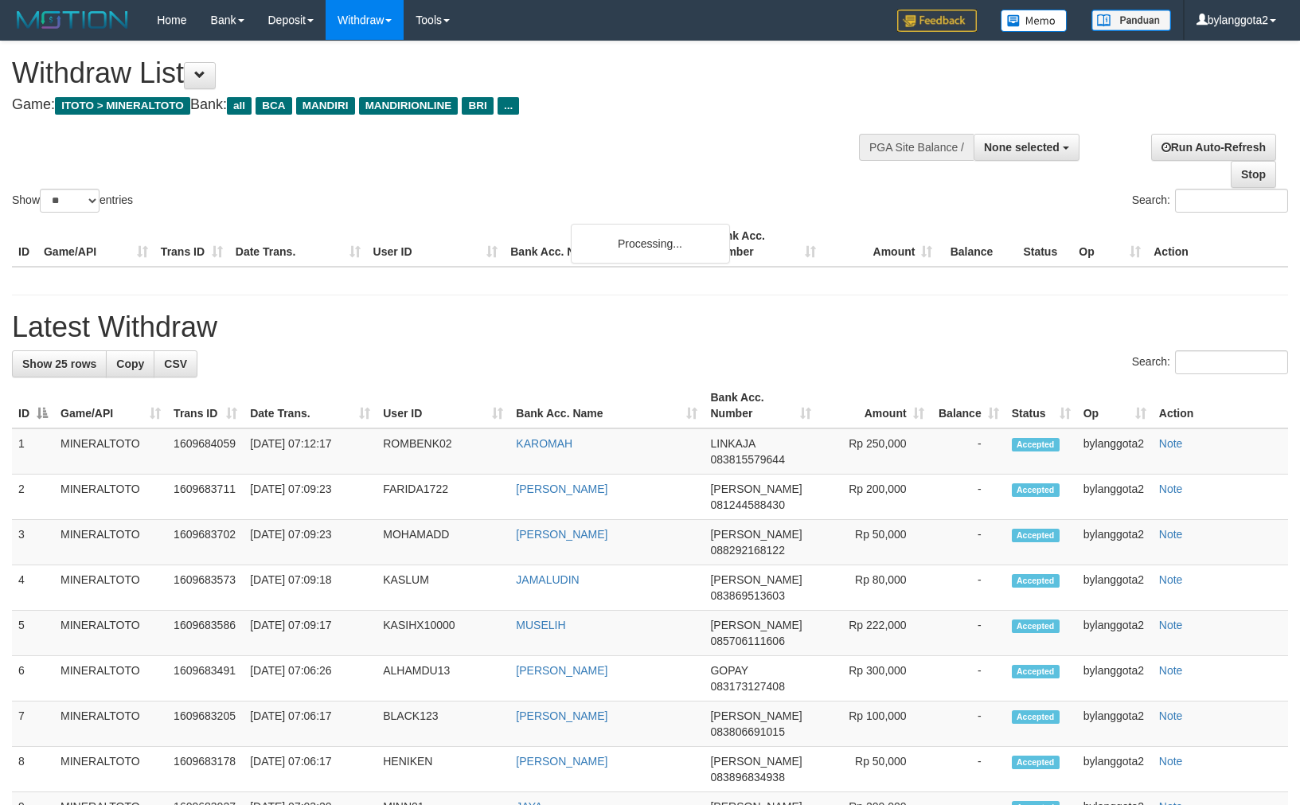
select select
select select "**"
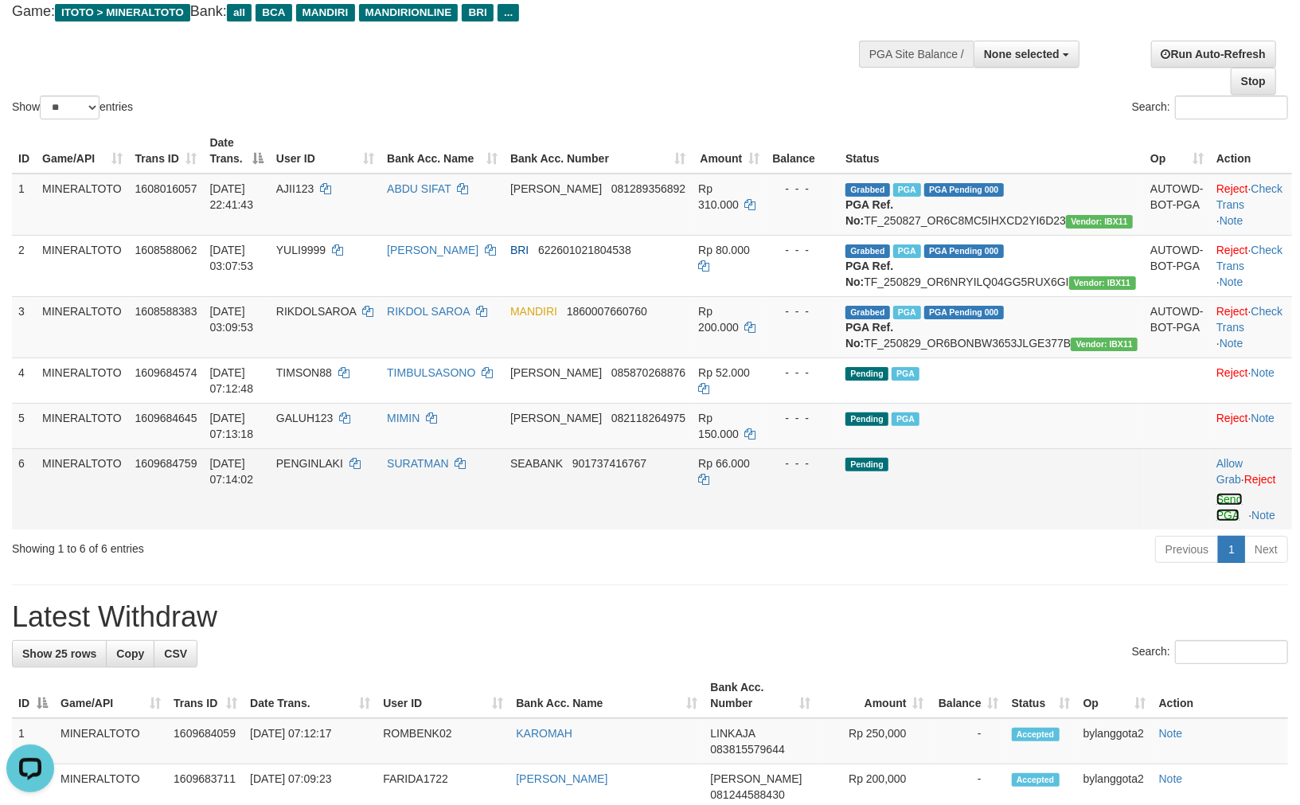
click at [1216, 521] on link "Send PGA" at bounding box center [1229, 507] width 26 height 29
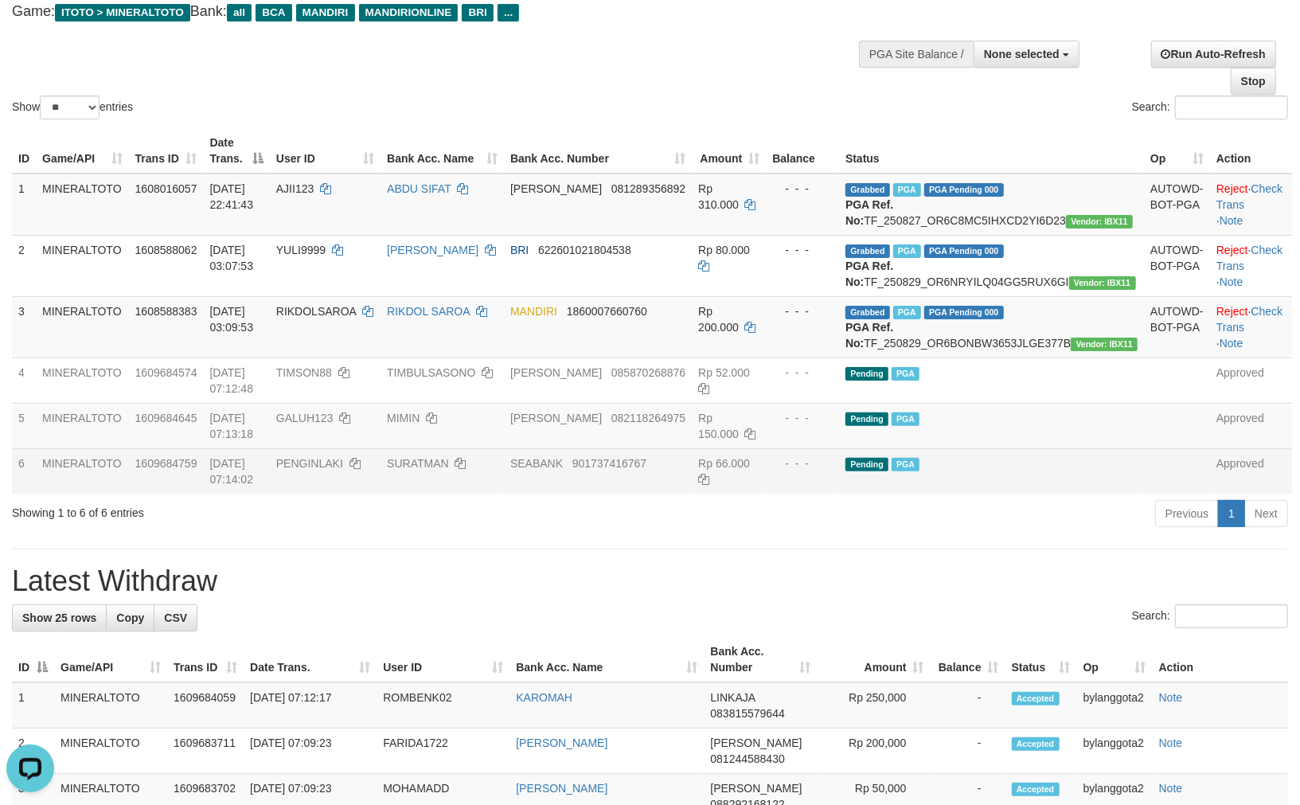
click at [692, 493] on td "SEABANK 901737416767" at bounding box center [598, 470] width 188 height 45
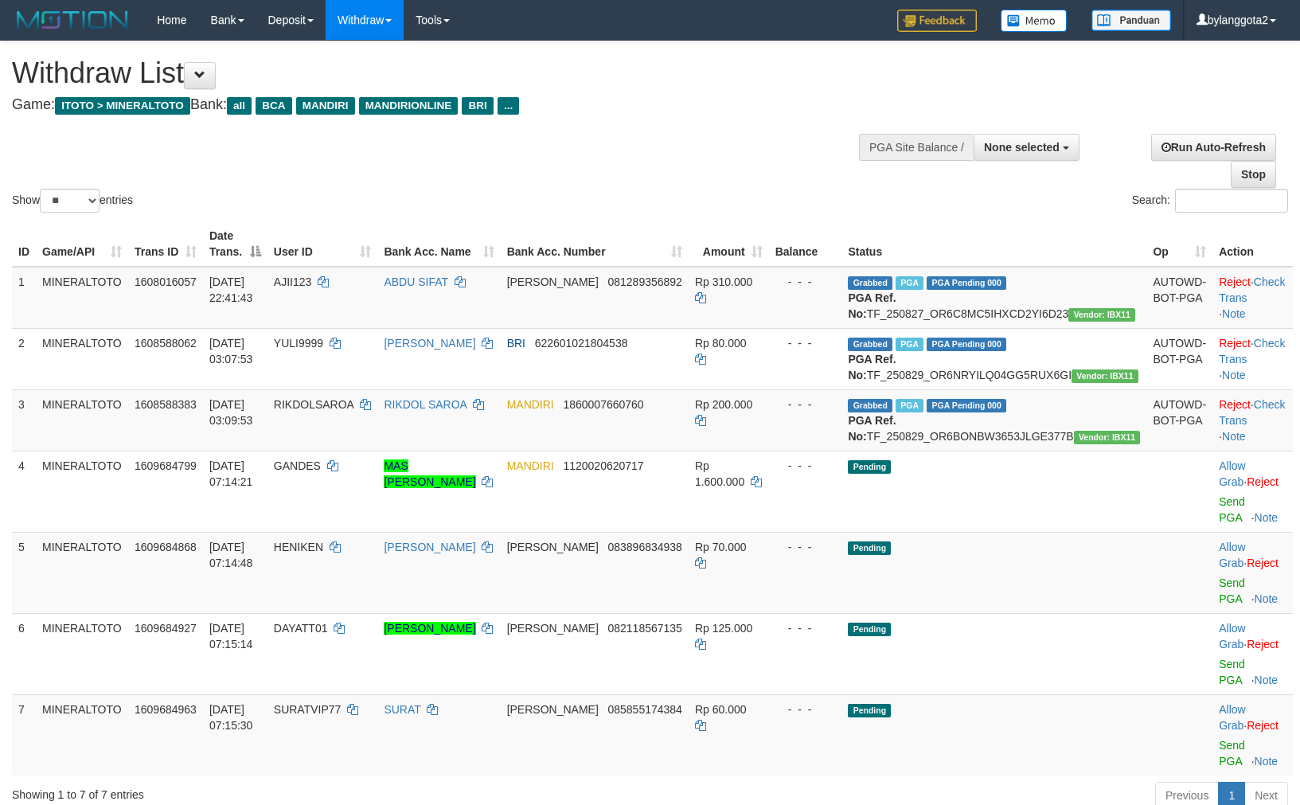
select select
select select "**"
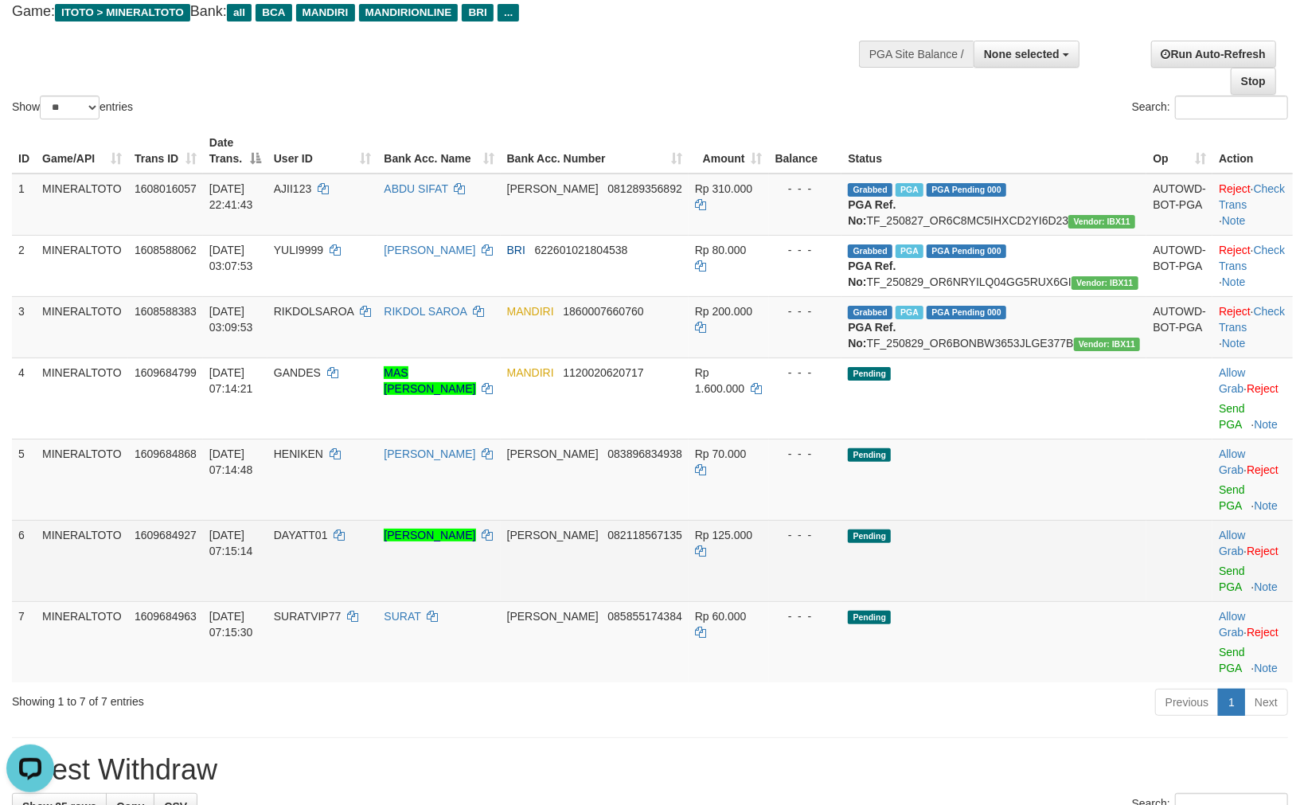
click at [965, 590] on td "Pending" at bounding box center [993, 560] width 305 height 81
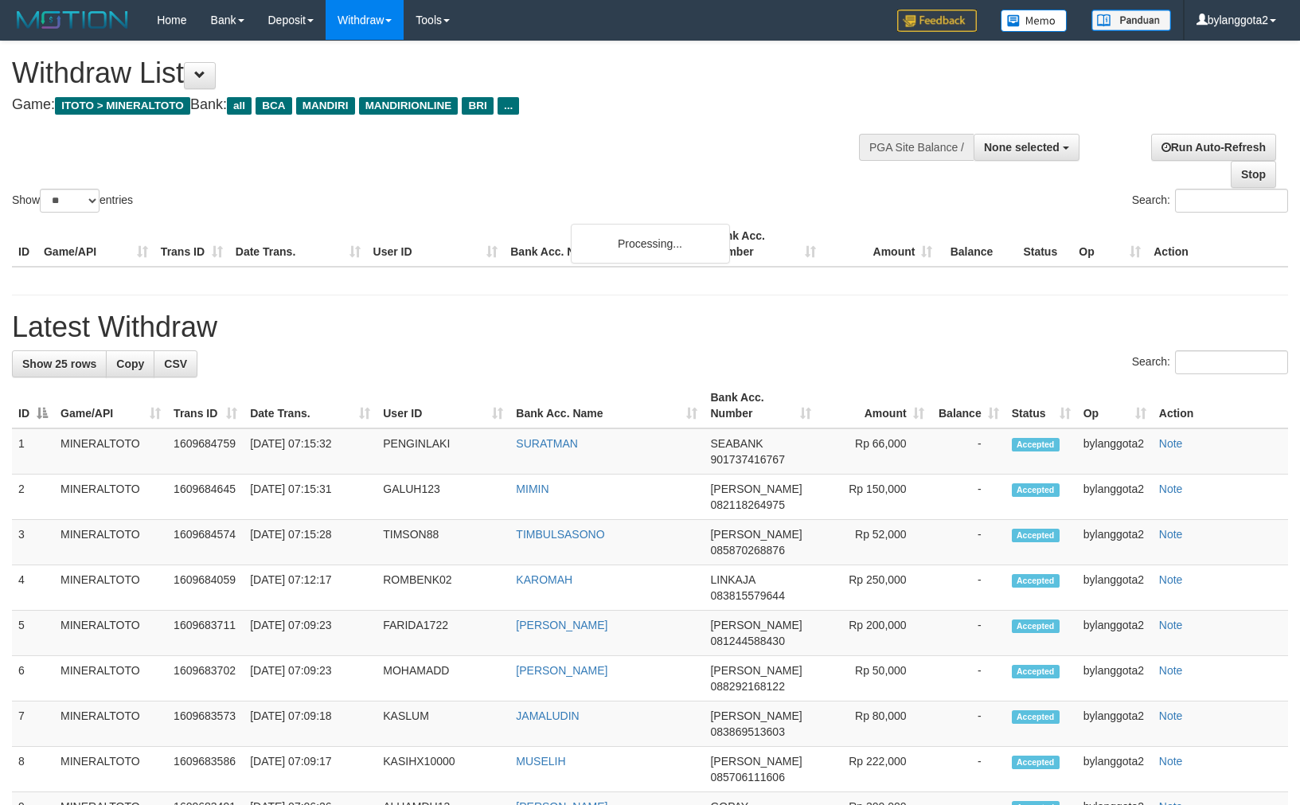
select select
select select "**"
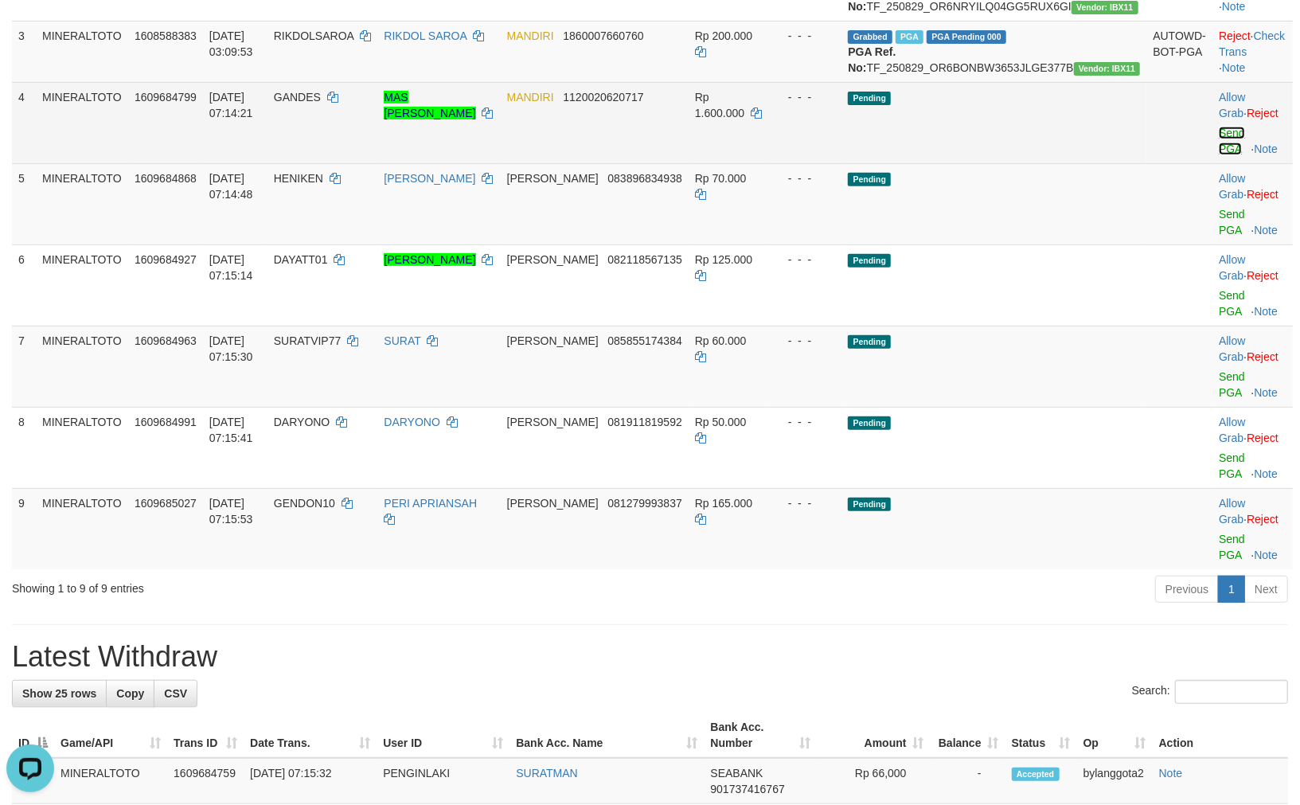
click at [1218, 155] on link "Send PGA" at bounding box center [1231, 141] width 26 height 29
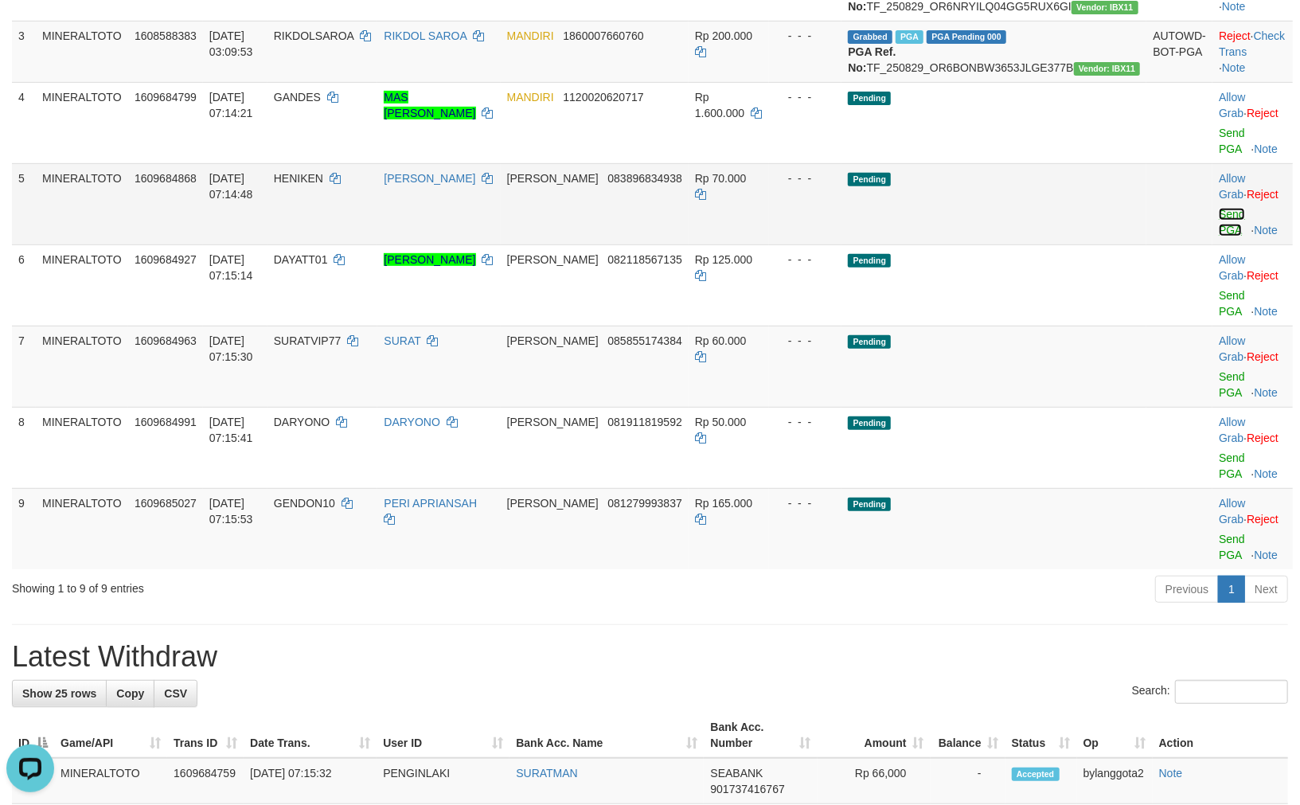
drag, startPoint x: 1204, startPoint y: 167, endPoint x: 1200, endPoint y: 244, distance: 77.3
click at [1218, 236] on link "Send PGA" at bounding box center [1231, 222] width 26 height 29
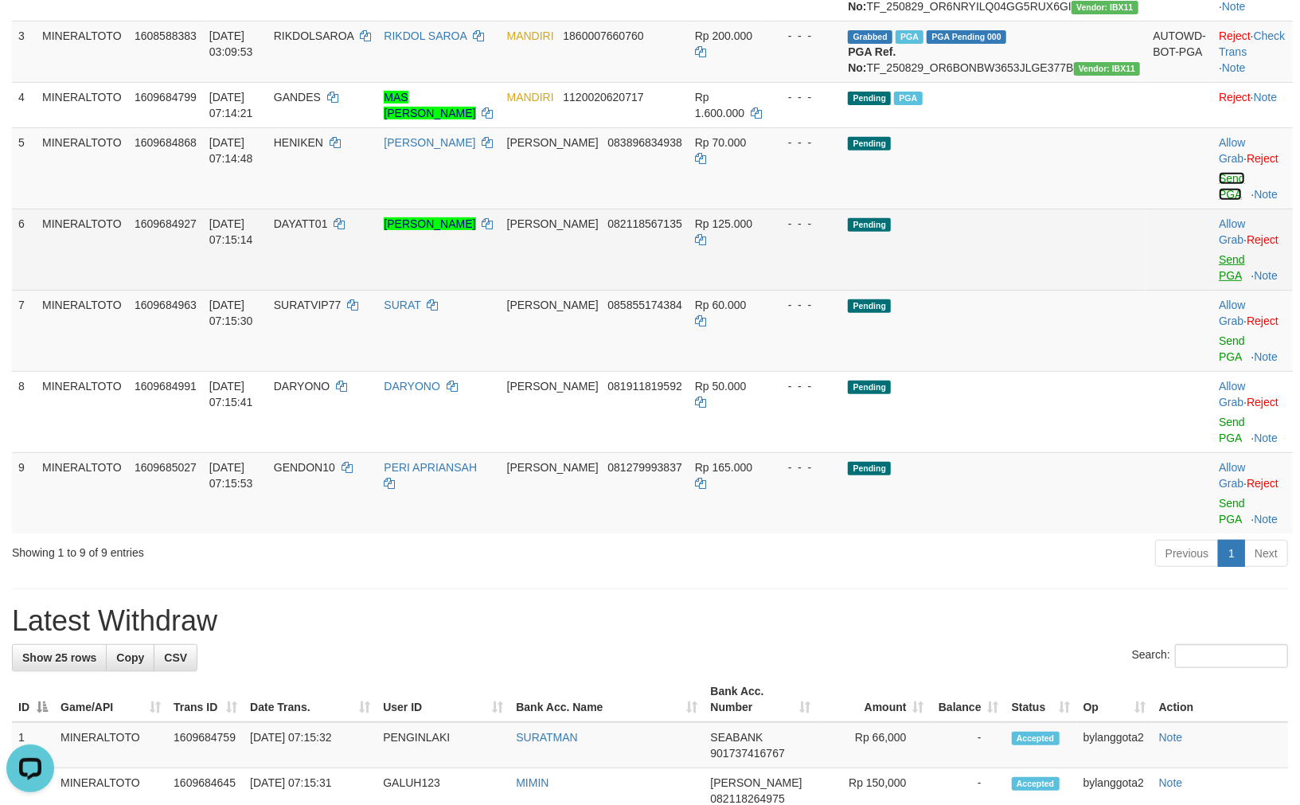
scroll to position [333, 0]
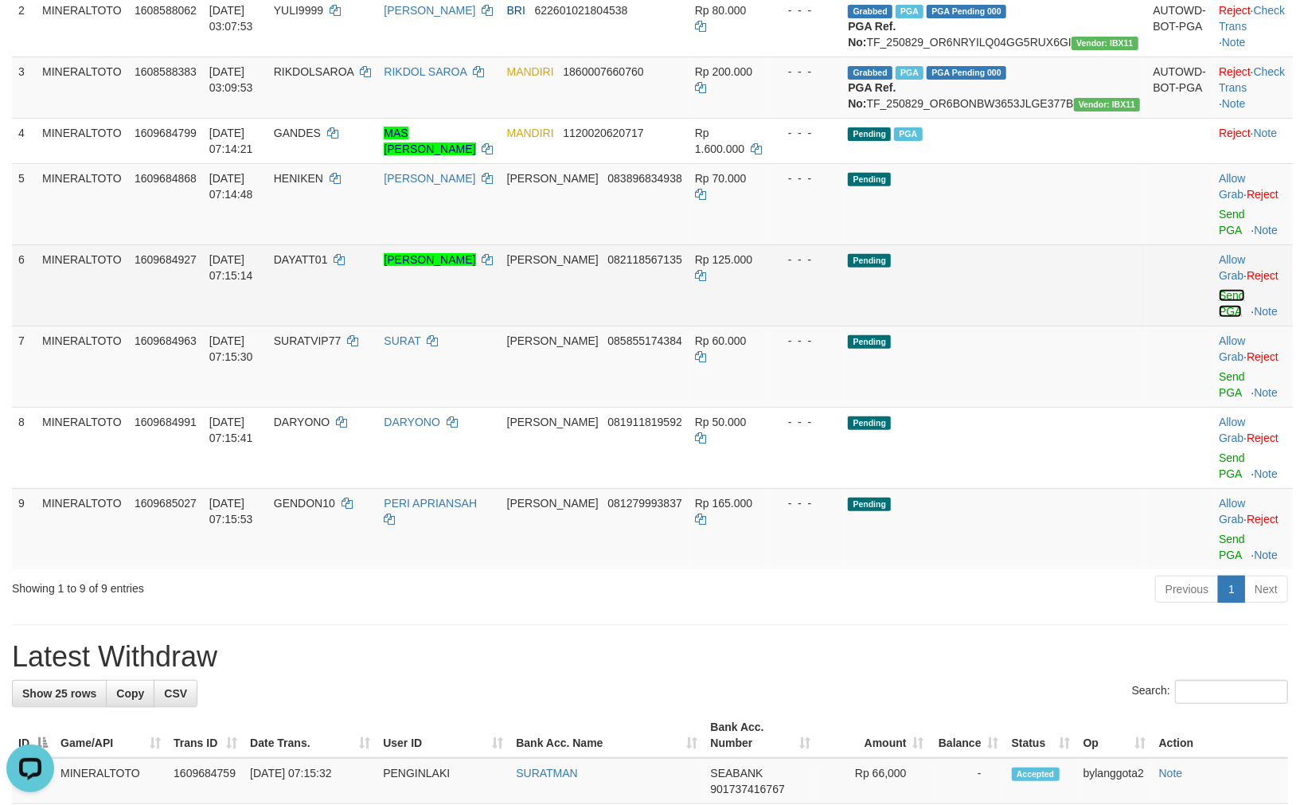
click at [1218, 318] on link "Send PGA" at bounding box center [1231, 303] width 26 height 29
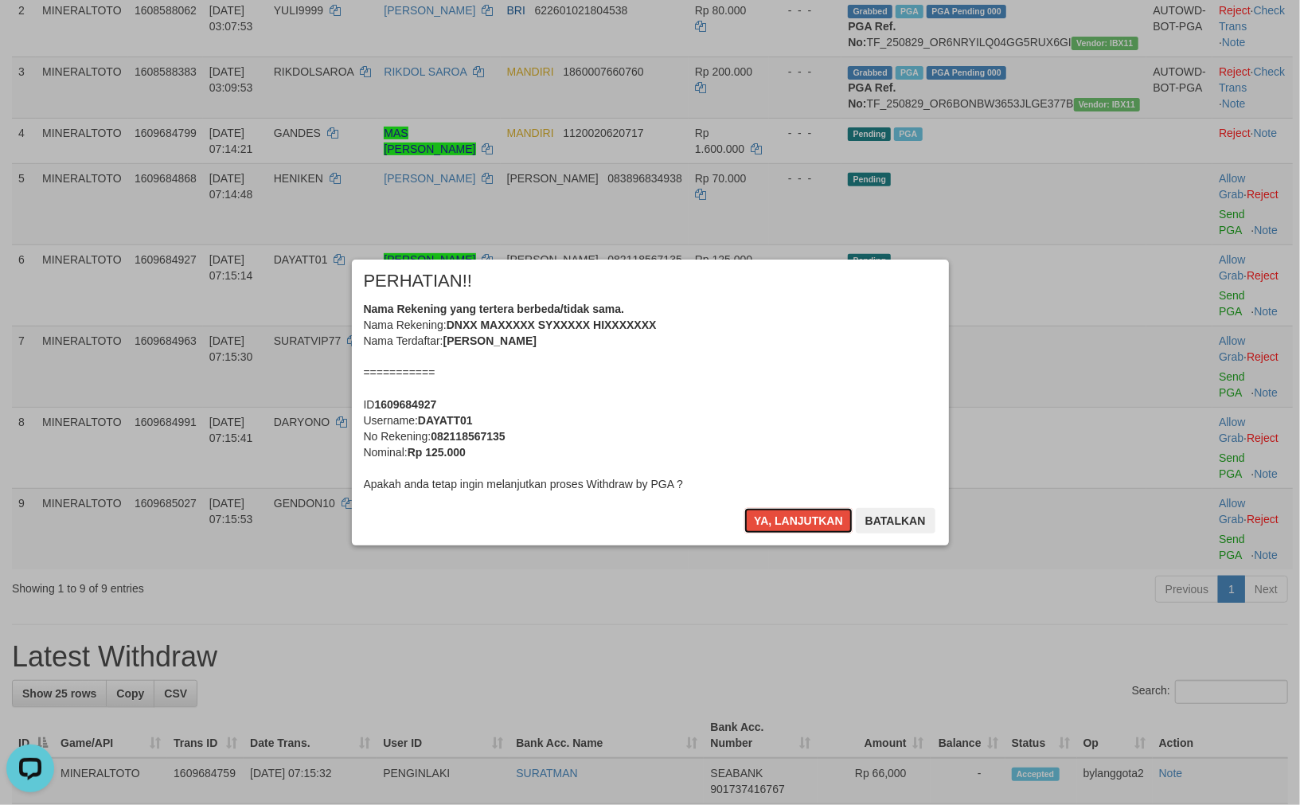
click at [778, 513] on button "Ya, lanjutkan" at bounding box center [798, 520] width 108 height 25
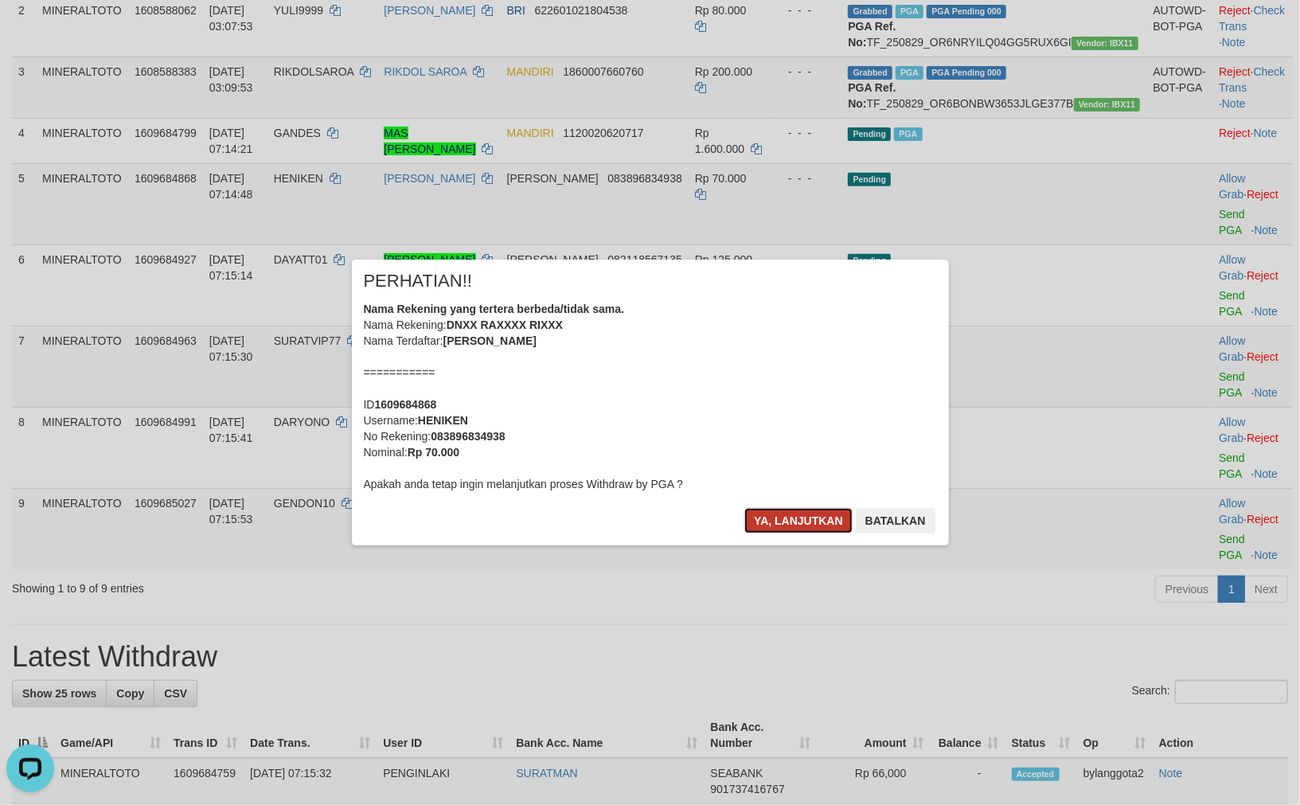
click at [778, 513] on button "Ya, lanjutkan" at bounding box center [798, 520] width 108 height 25
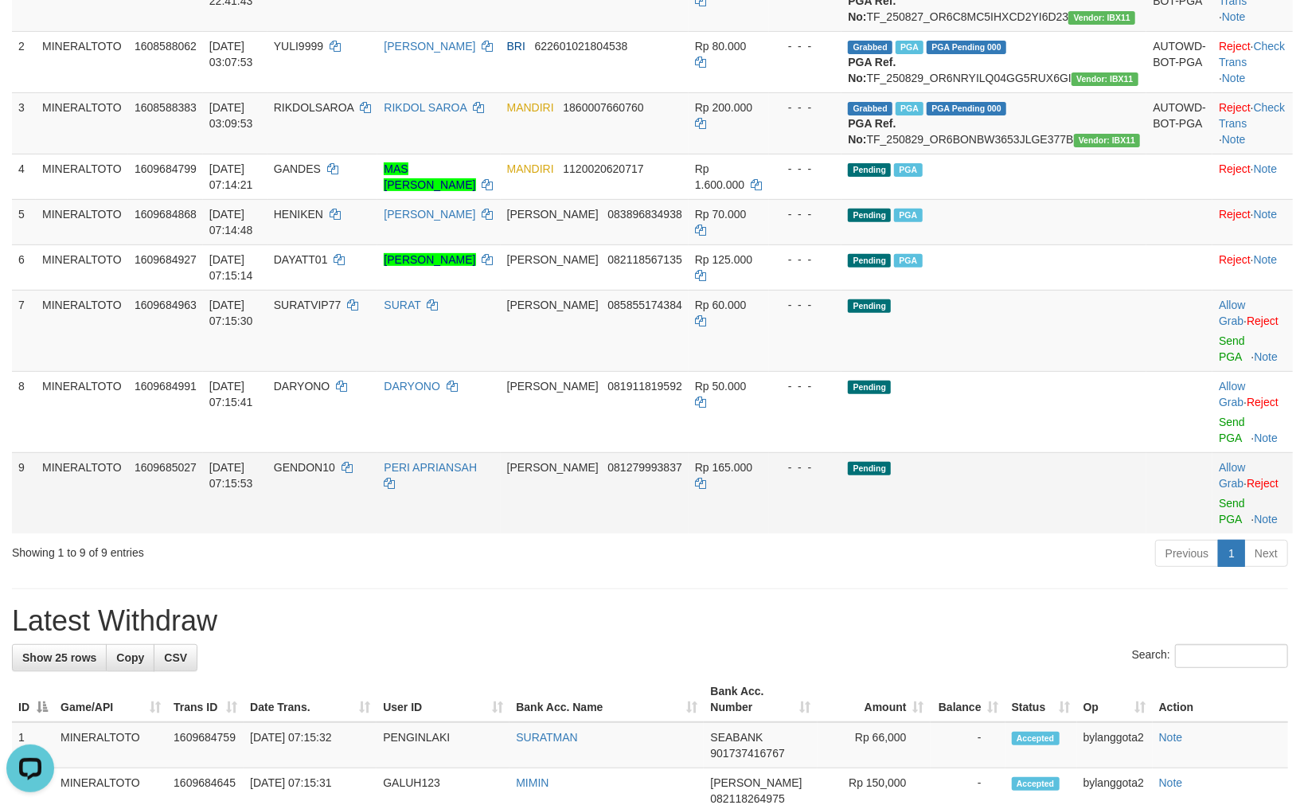
scroll to position [261, 0]
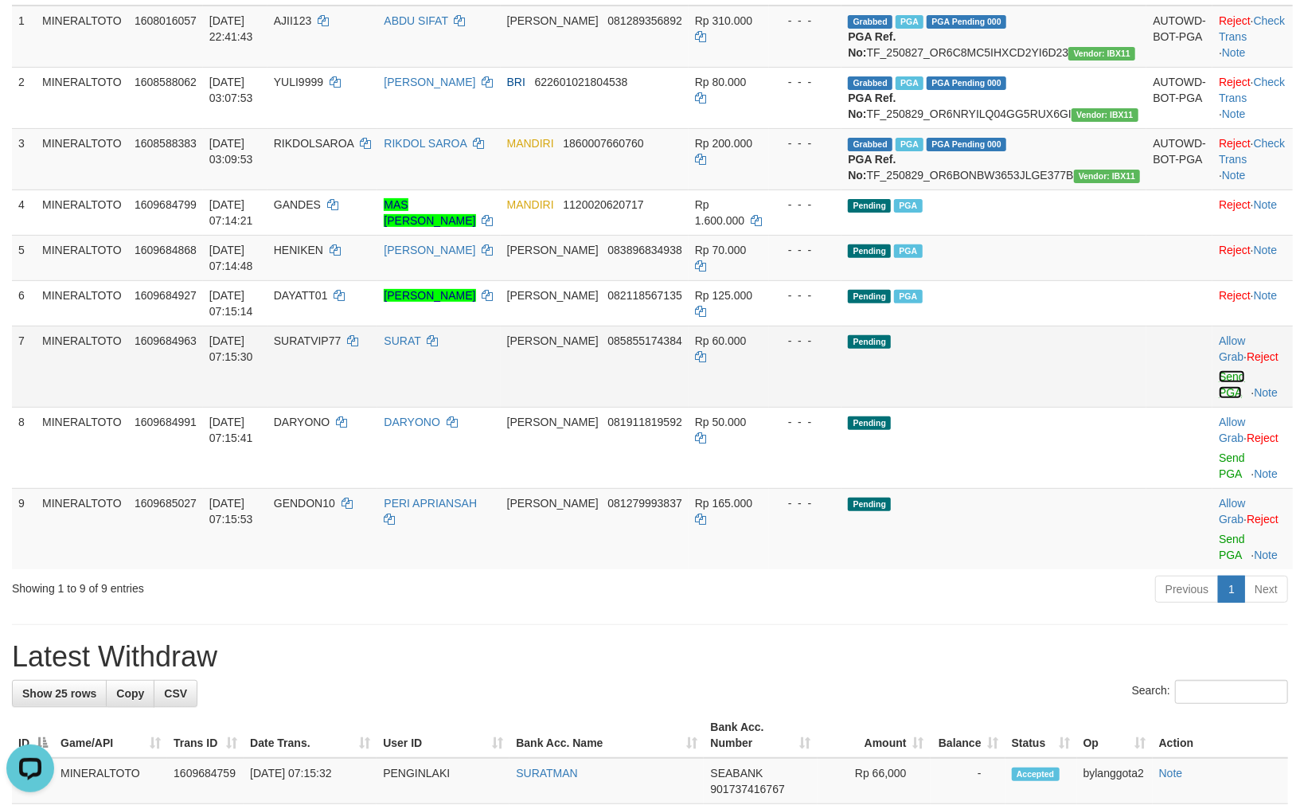
click at [1218, 399] on link "Send PGA" at bounding box center [1231, 384] width 26 height 29
drag, startPoint x: 1203, startPoint y: 402, endPoint x: 1199, endPoint y: 551, distance: 148.9
click at [1218, 480] on link "Send PGA" at bounding box center [1231, 465] width 26 height 29
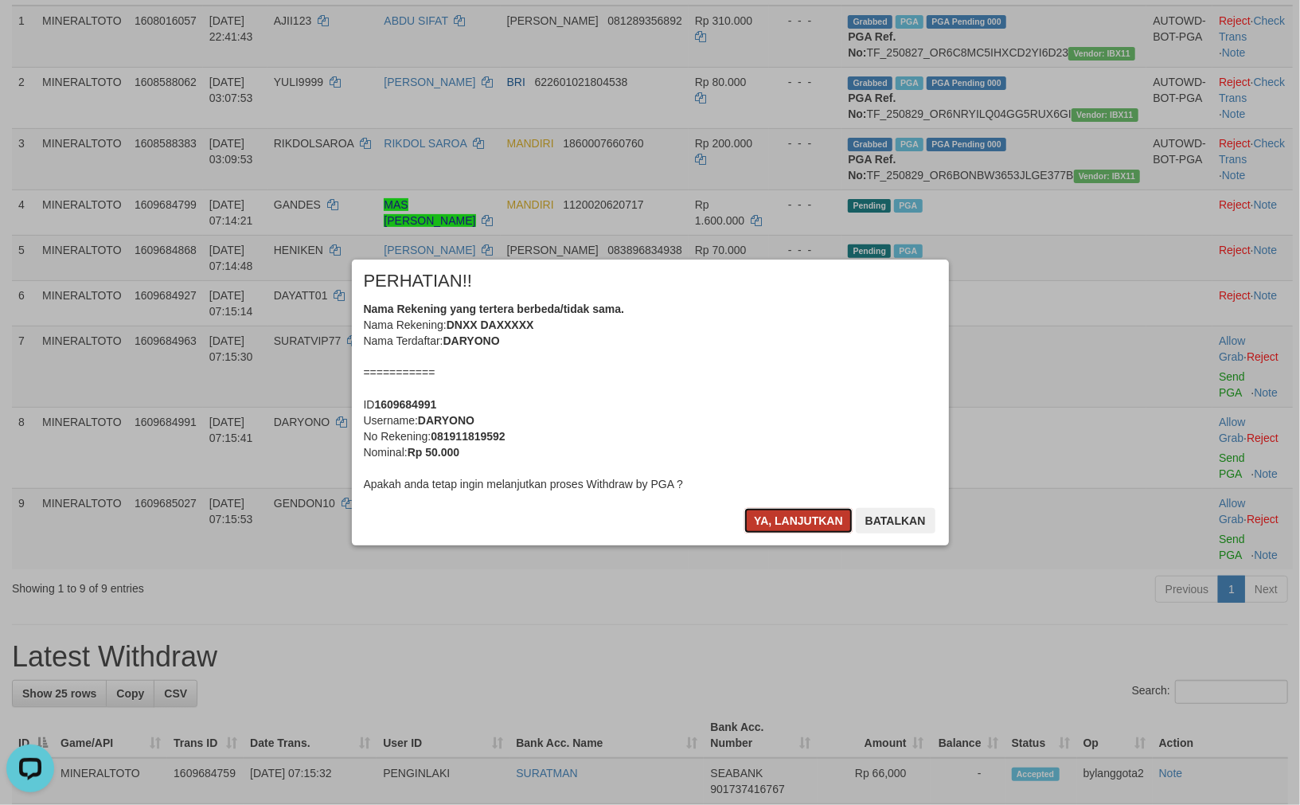
click at [806, 525] on button "Ya, lanjutkan" at bounding box center [798, 520] width 108 height 25
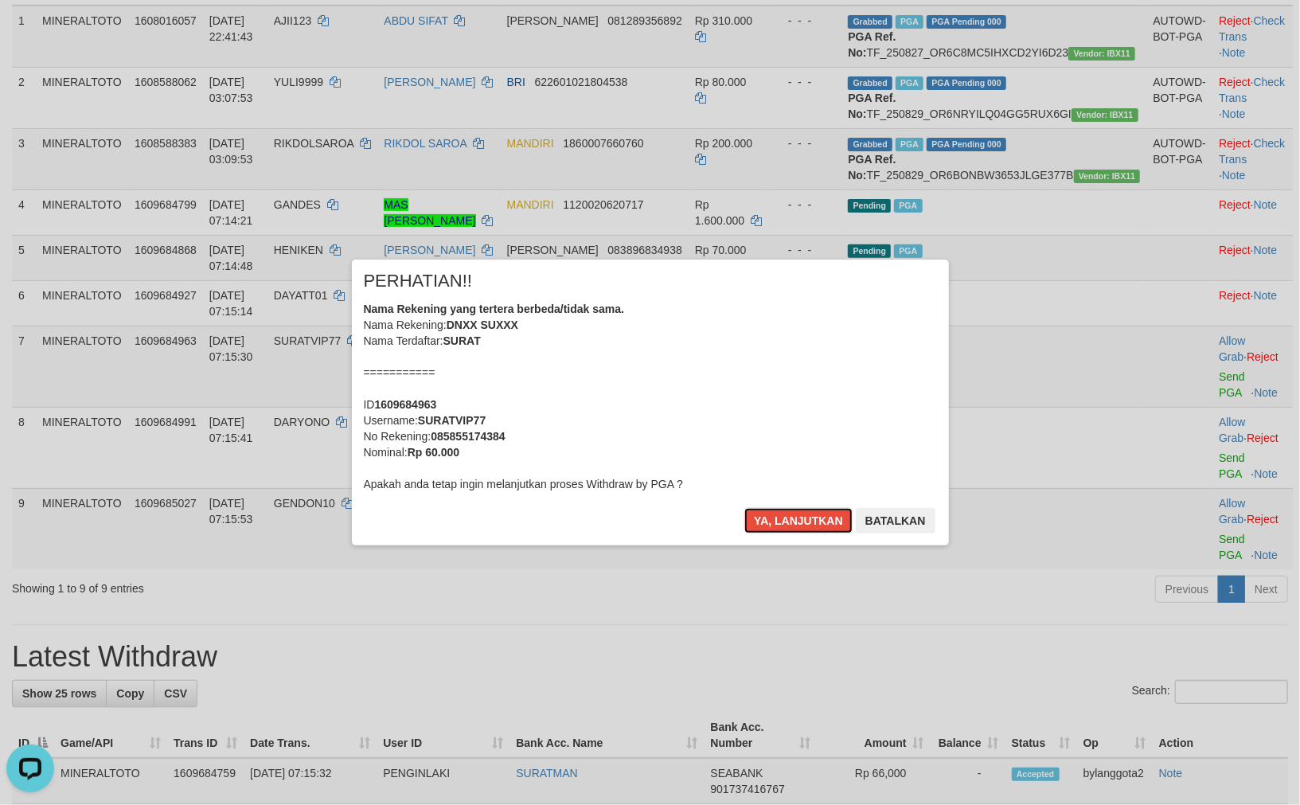
click at [806, 525] on button "Ya, lanjutkan" at bounding box center [798, 520] width 108 height 25
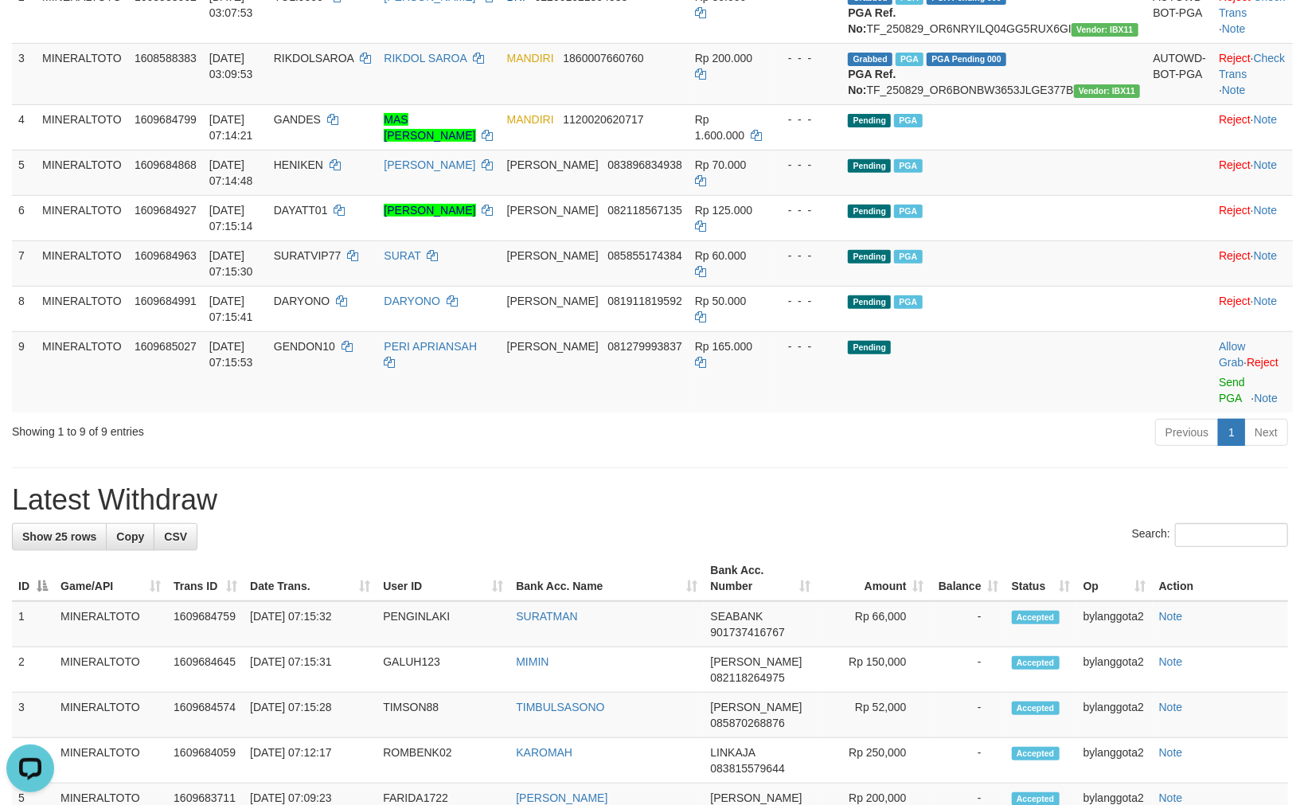
scroll to position [431, 0]
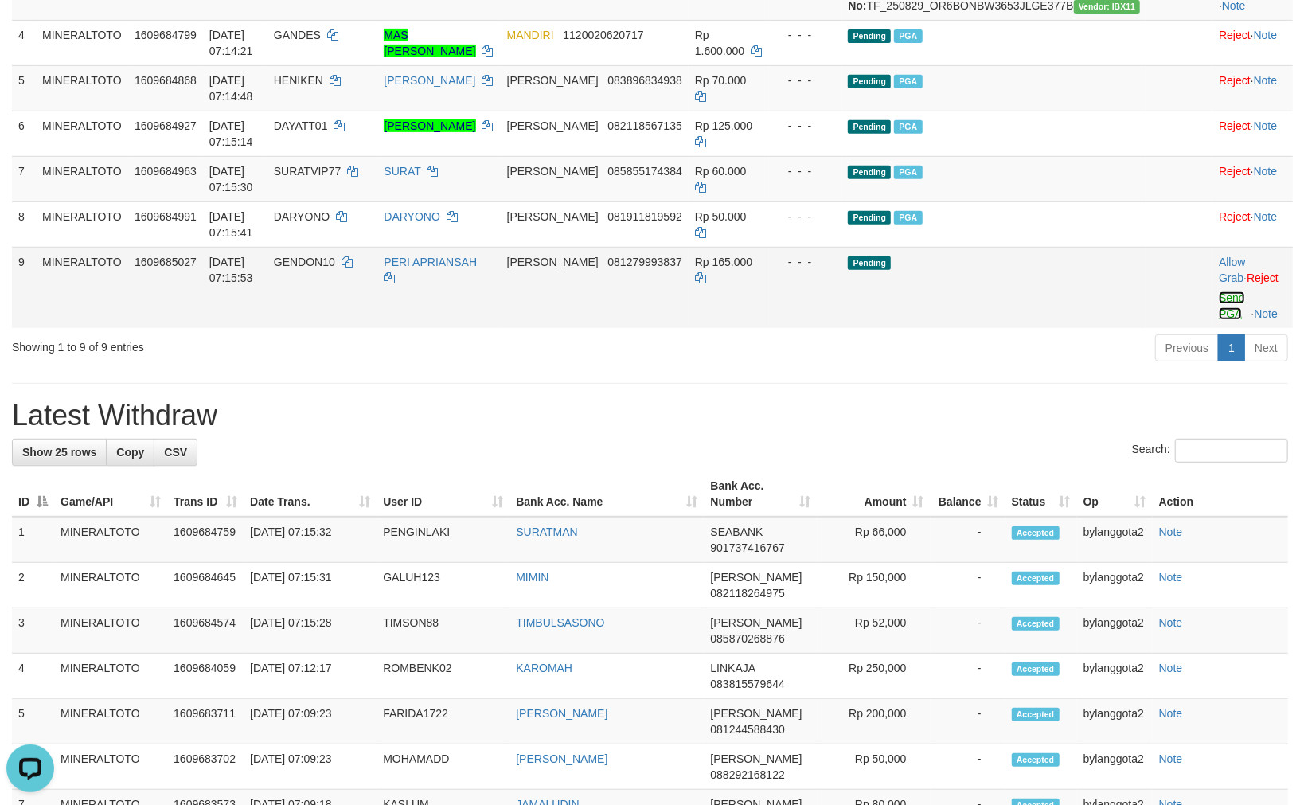
click at [1218, 320] on link "Send PGA" at bounding box center [1231, 305] width 26 height 29
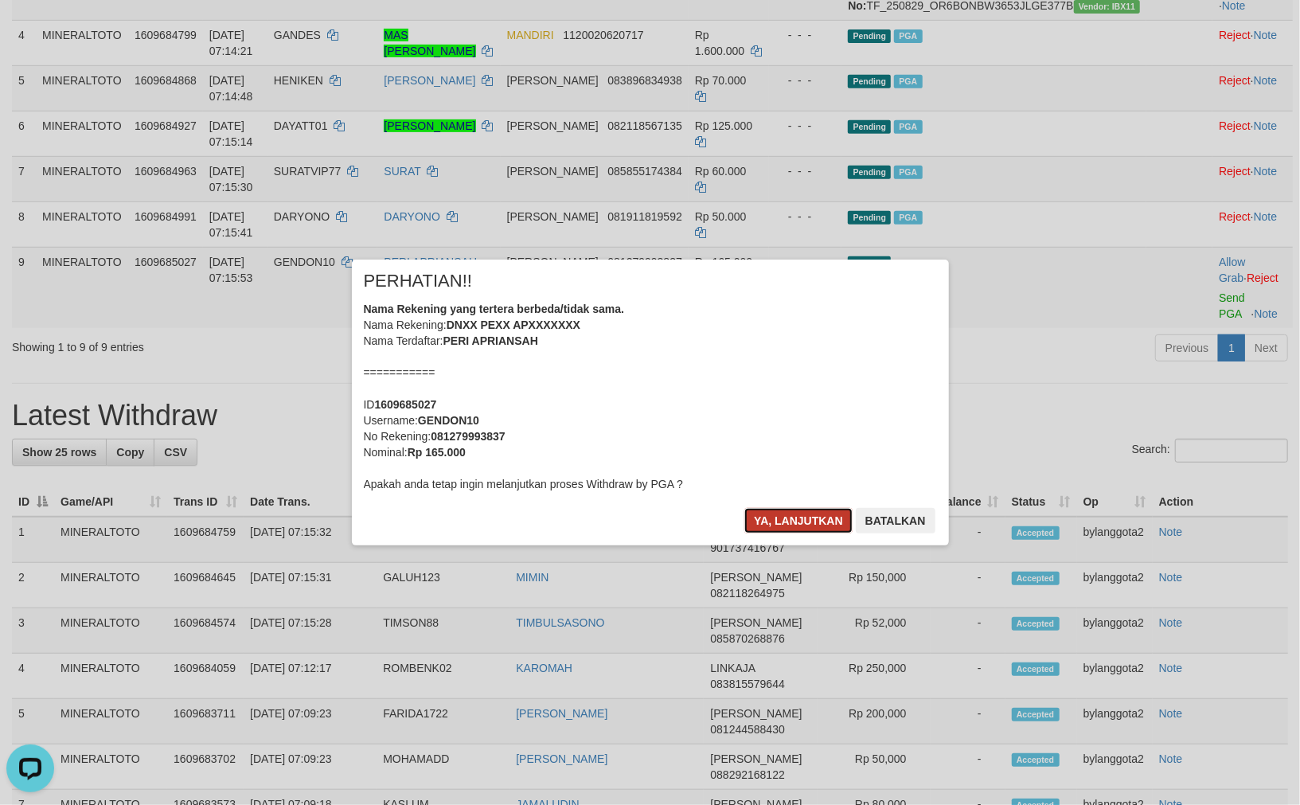
click at [783, 519] on button "Ya, lanjutkan" at bounding box center [798, 520] width 108 height 25
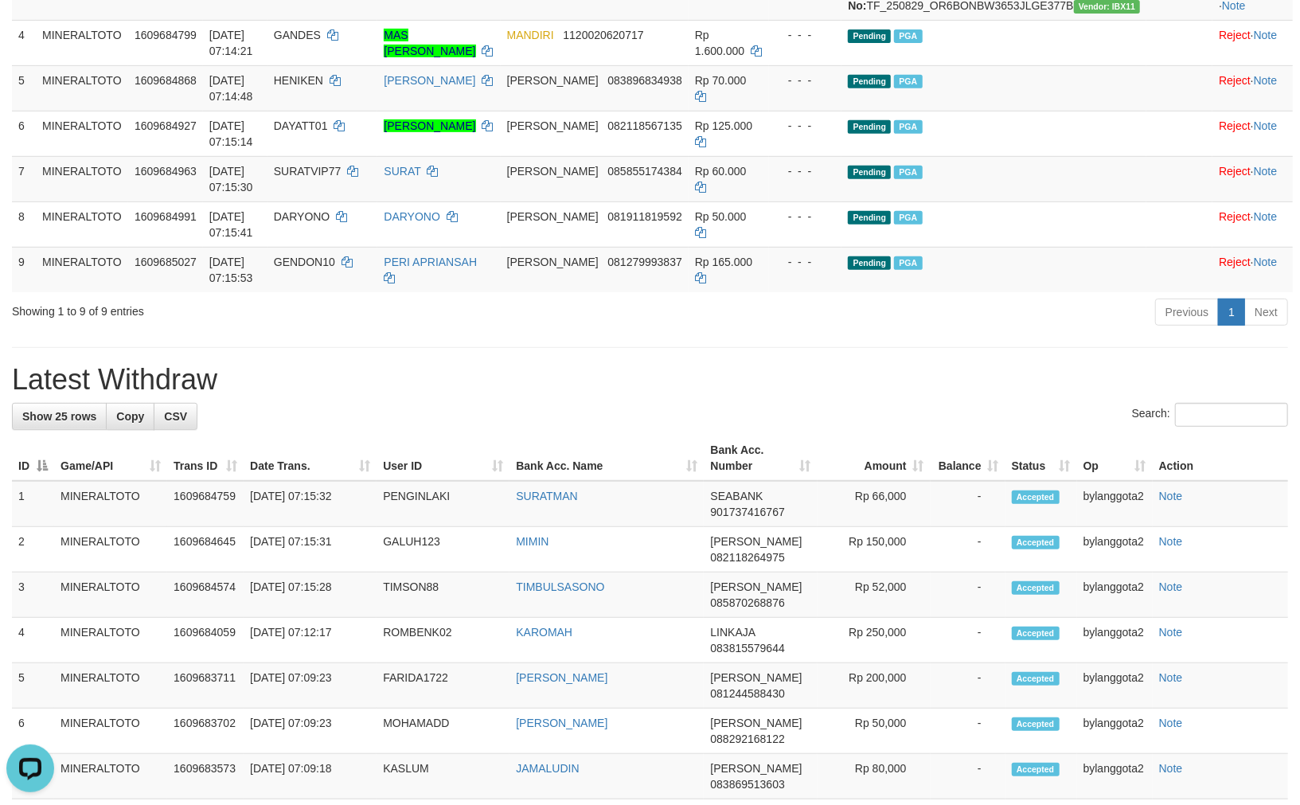
click at [993, 431] on div "Search:" at bounding box center [650, 417] width 1276 height 28
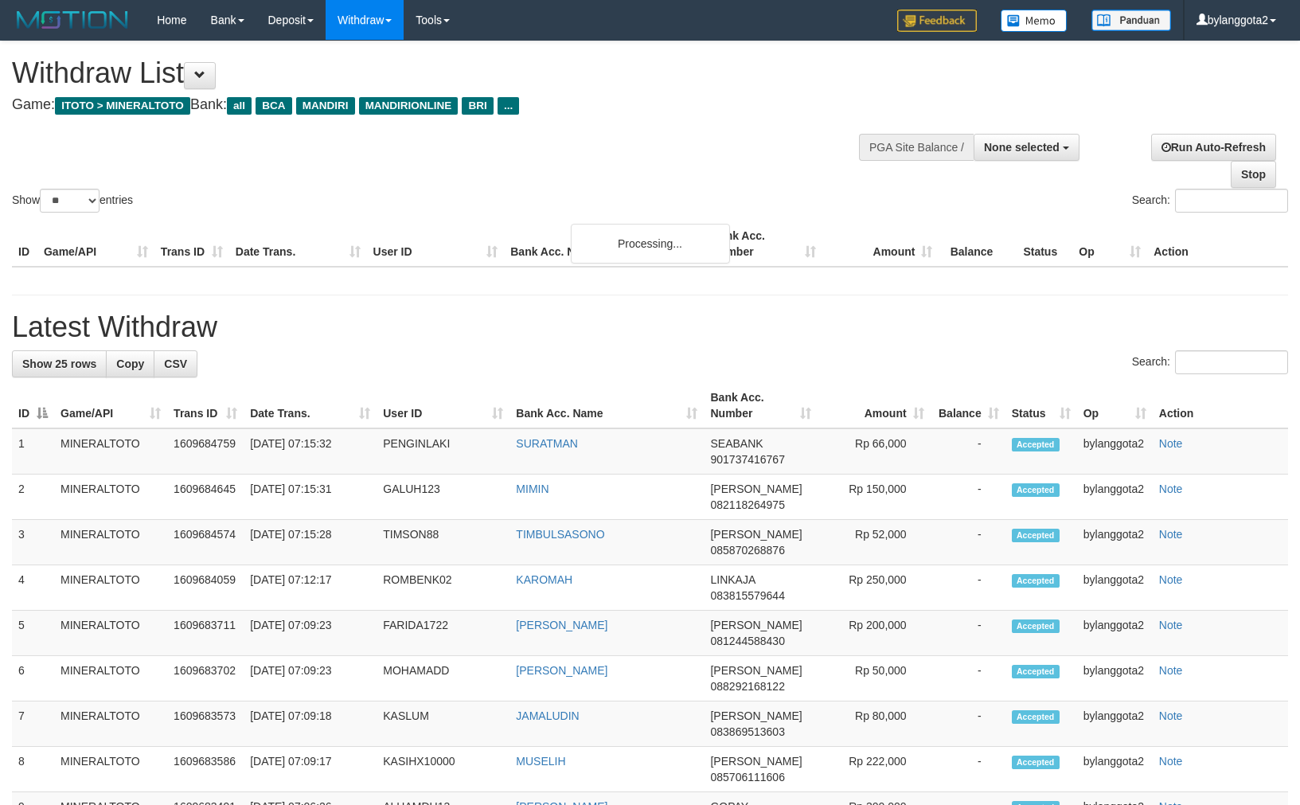
select select
select select "**"
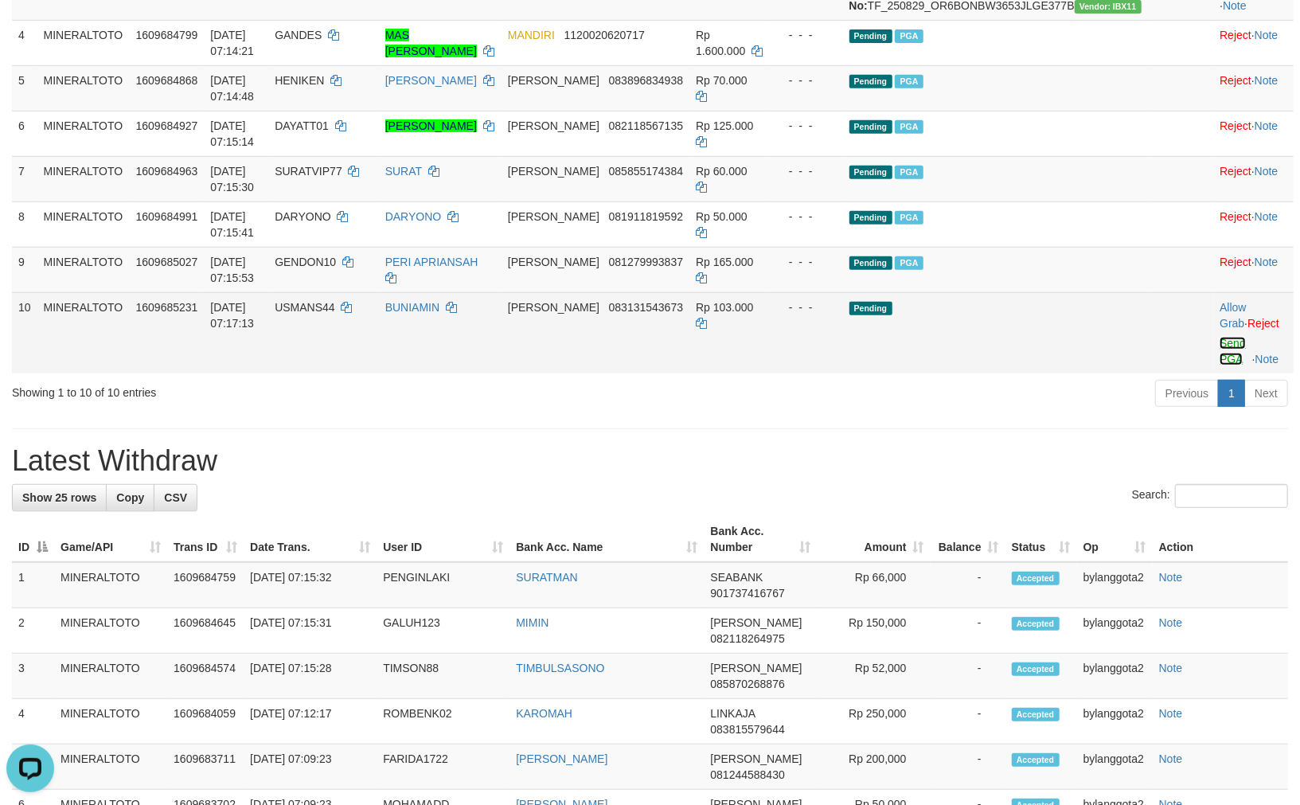
click at [1219, 365] on link "Send PGA" at bounding box center [1232, 351] width 26 height 29
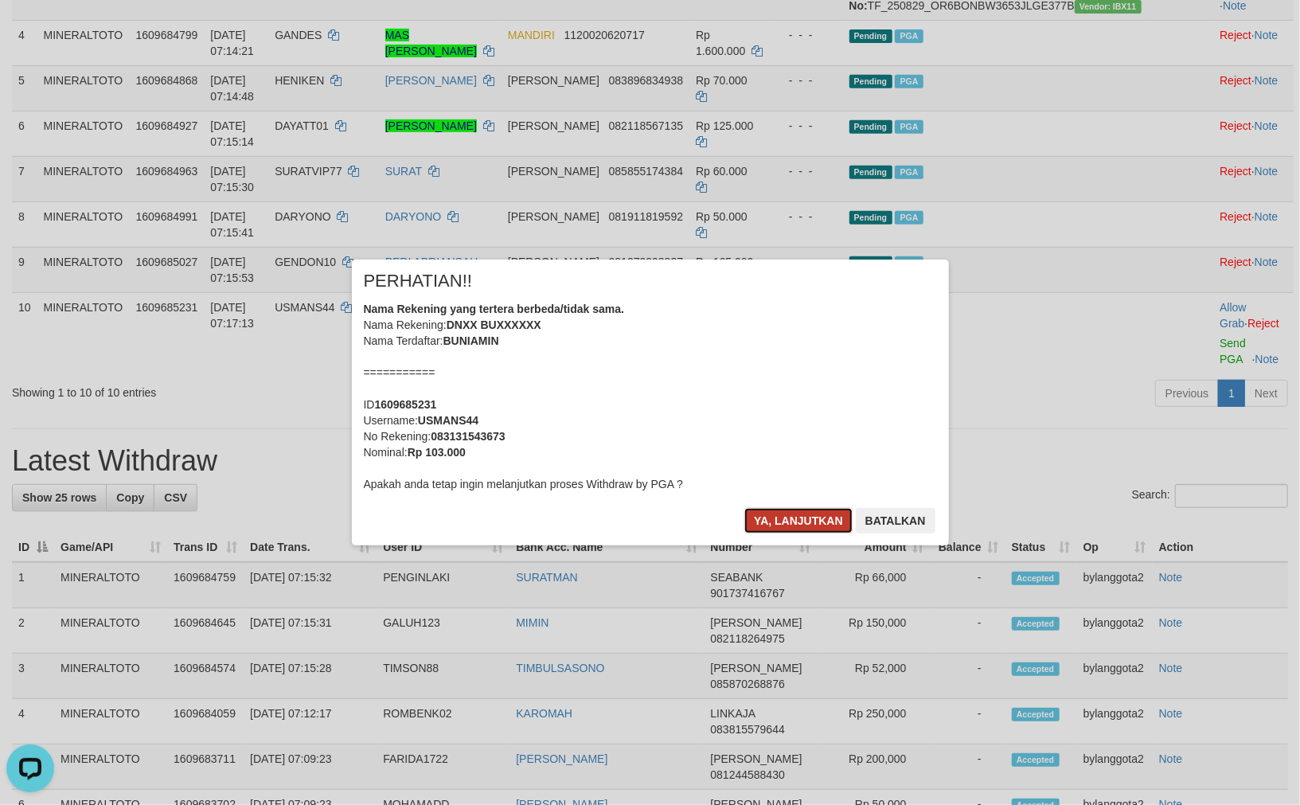
click at [774, 523] on button "Ya, lanjutkan" at bounding box center [798, 520] width 108 height 25
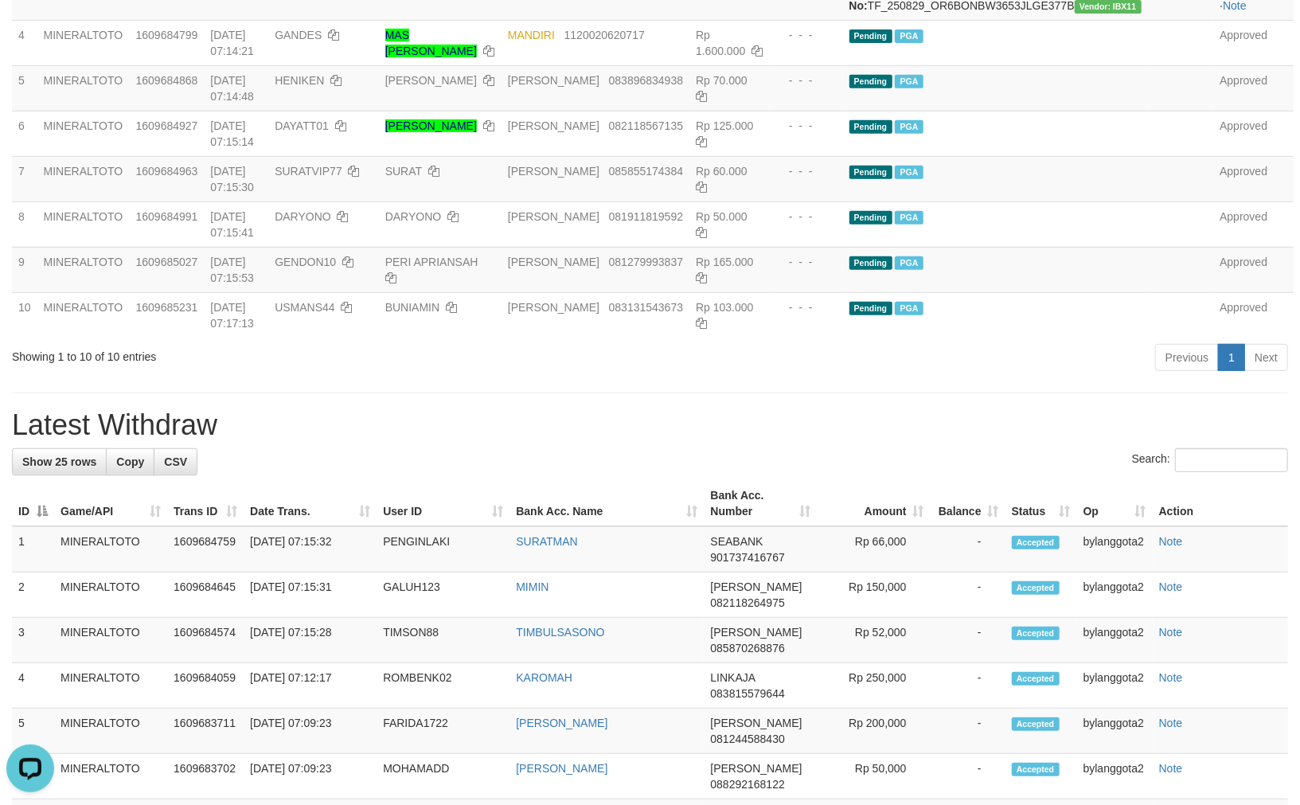
click at [985, 376] on div "Previous 1 Next" at bounding box center [920, 359] width 735 height 34
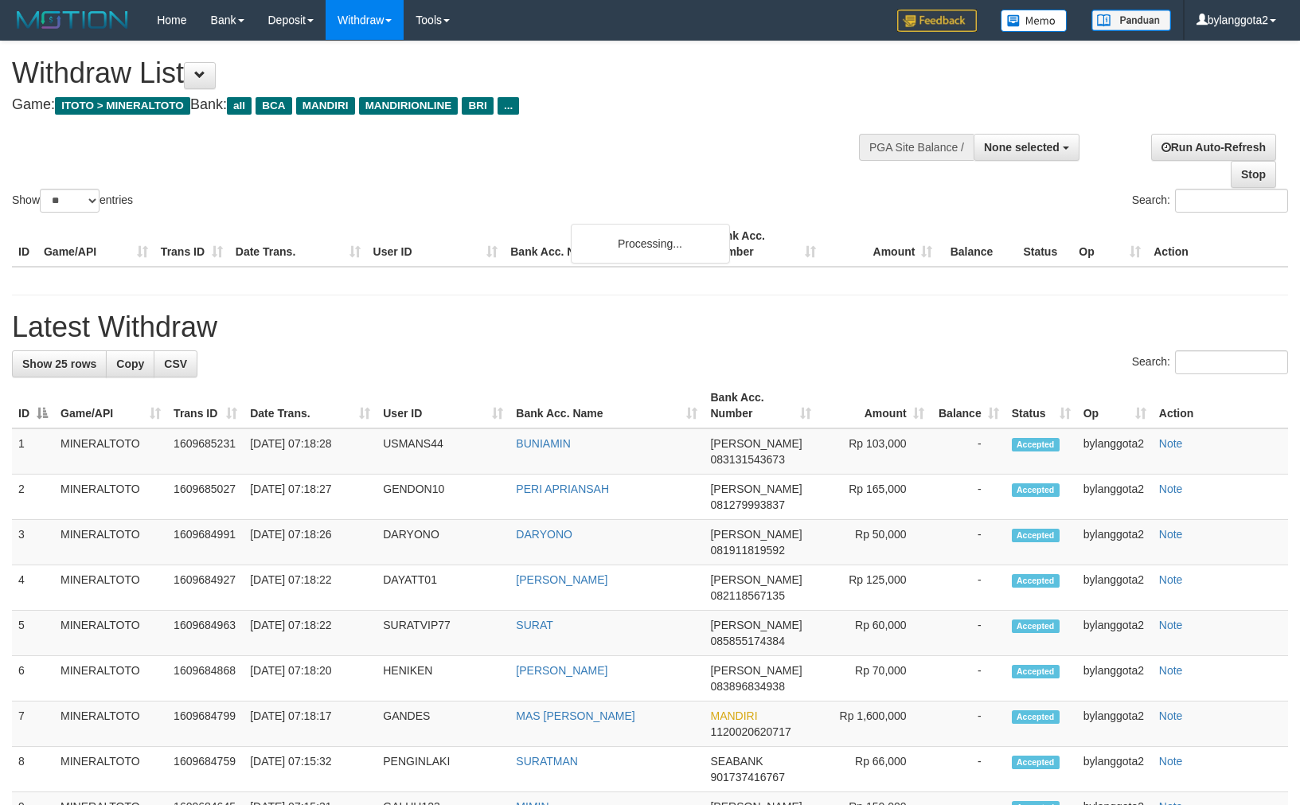
select select
select select "**"
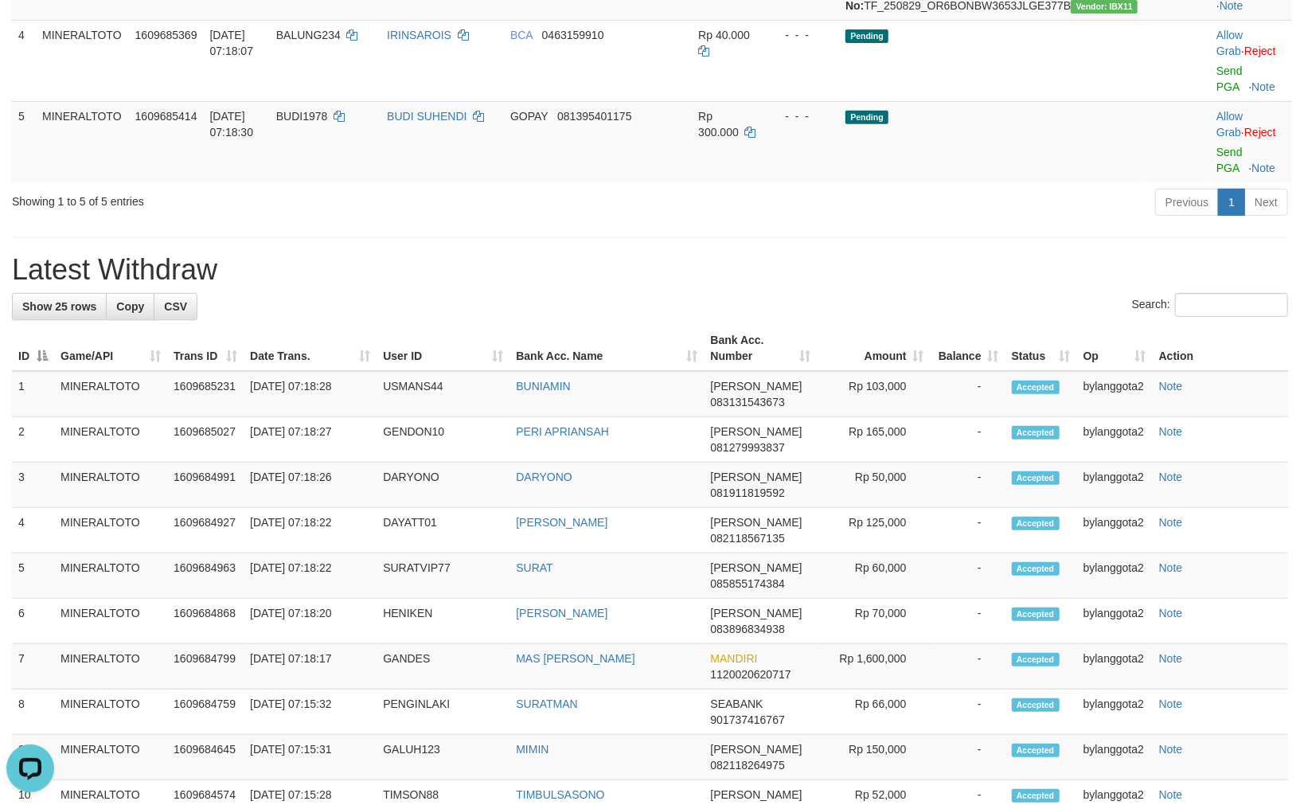
click at [991, 244] on div "**********" at bounding box center [650, 595] width 1300 height 1969
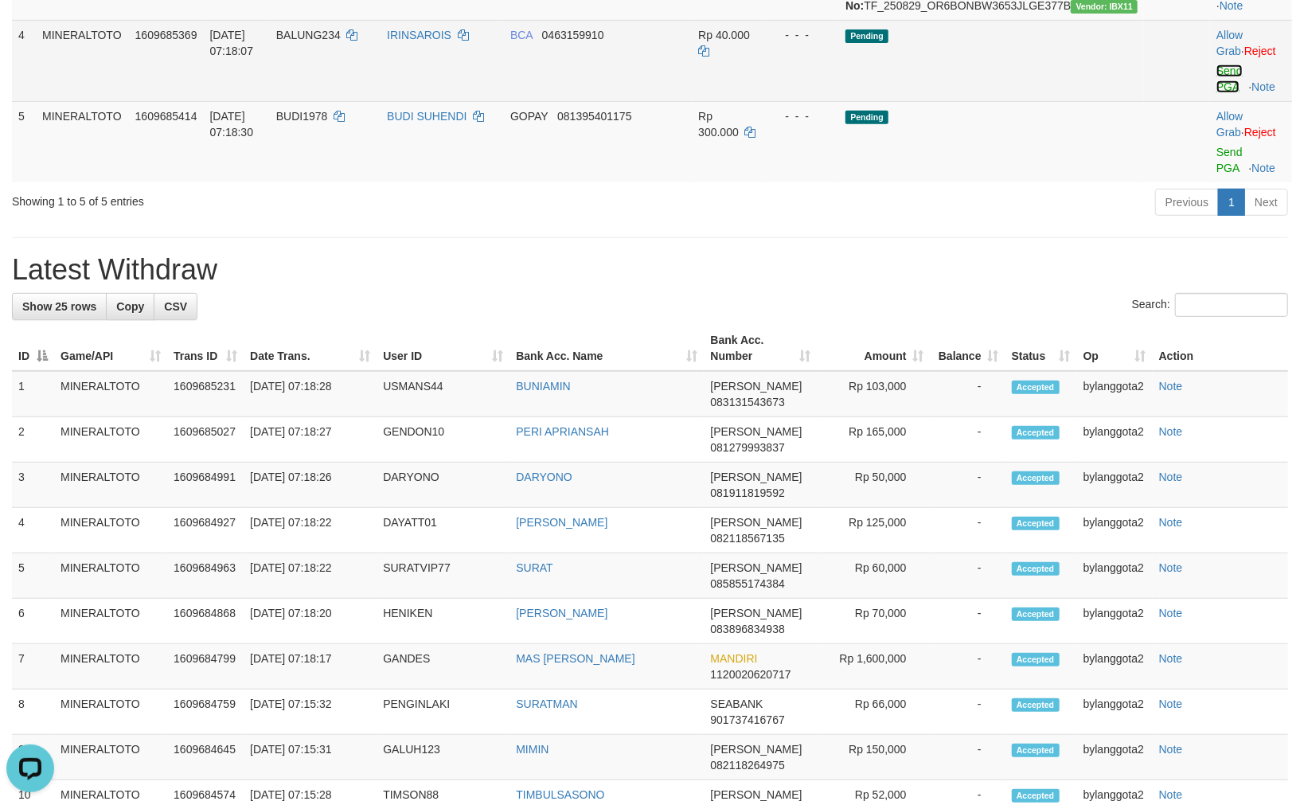
click at [1216, 93] on link "Send PGA" at bounding box center [1229, 78] width 26 height 29
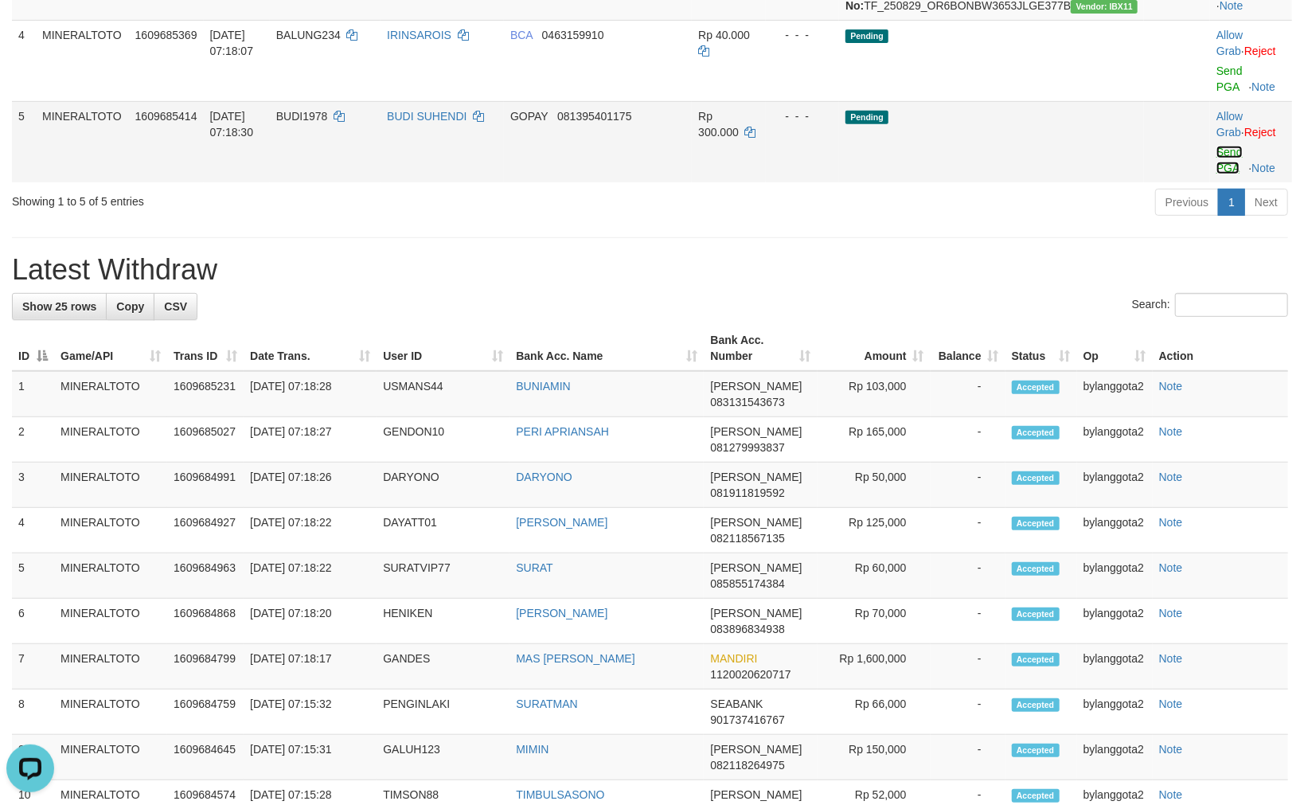
click at [1216, 162] on link "Send PGA" at bounding box center [1229, 160] width 26 height 29
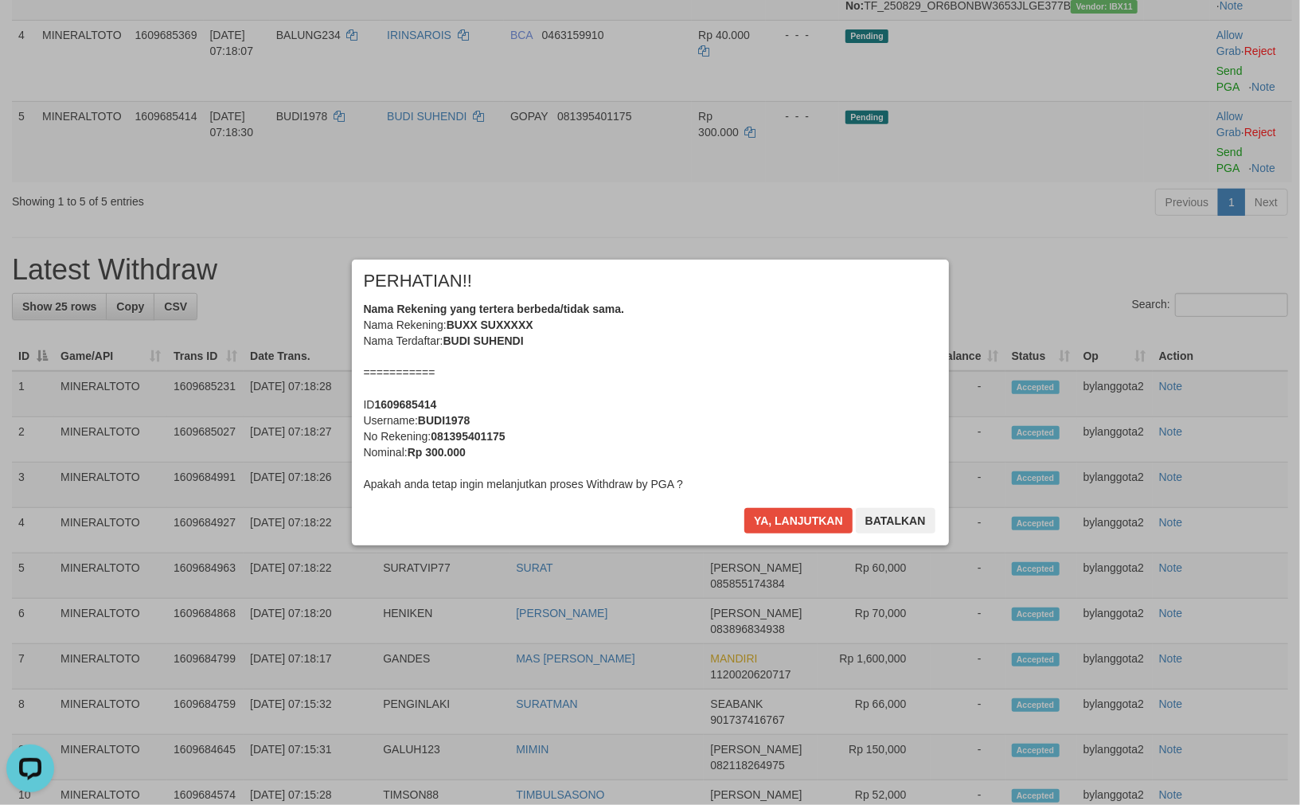
click at [754, 343] on div "Nama Rekening yang tertera berbeda/tidak sama. Nama Rekening: BUXX SUXXXXX Nama…" at bounding box center [650, 396] width 573 height 191
click at [744, 508] on button "Ya, lanjutkan" at bounding box center [798, 520] width 108 height 25
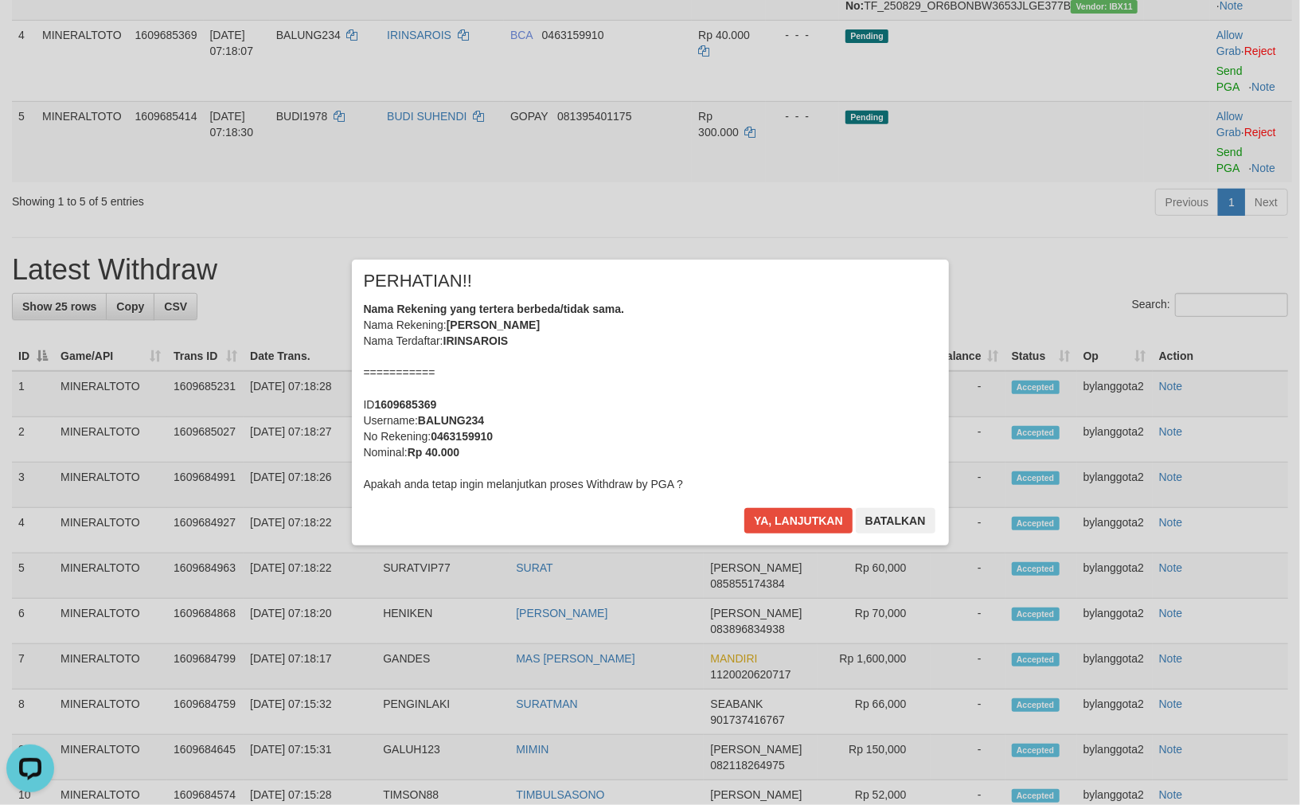
click at [754, 343] on div "Nama Rekening yang tertera berbeda/tidak sama. Nama Rekening: IRIN SAROIS Nama …" at bounding box center [650, 396] width 573 height 191
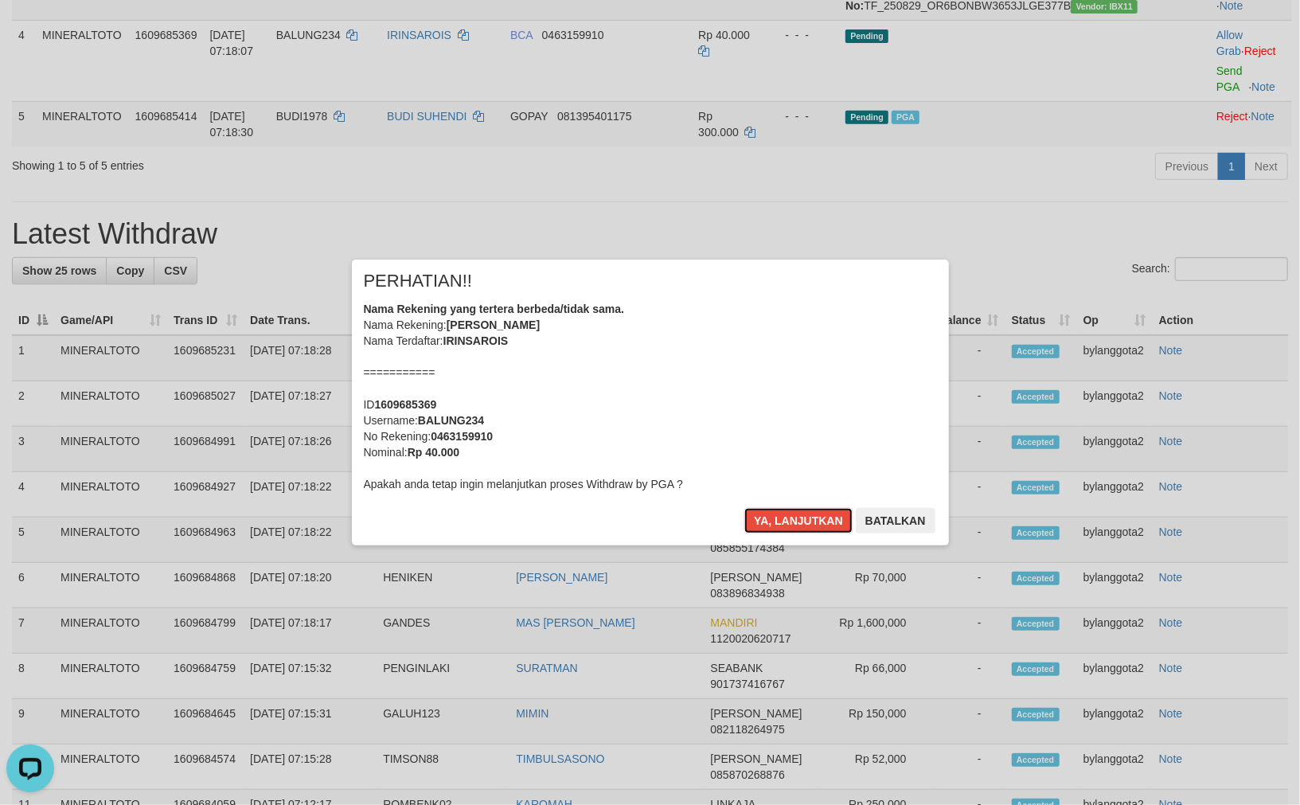
click at [744, 508] on button "Ya, lanjutkan" at bounding box center [798, 520] width 108 height 25
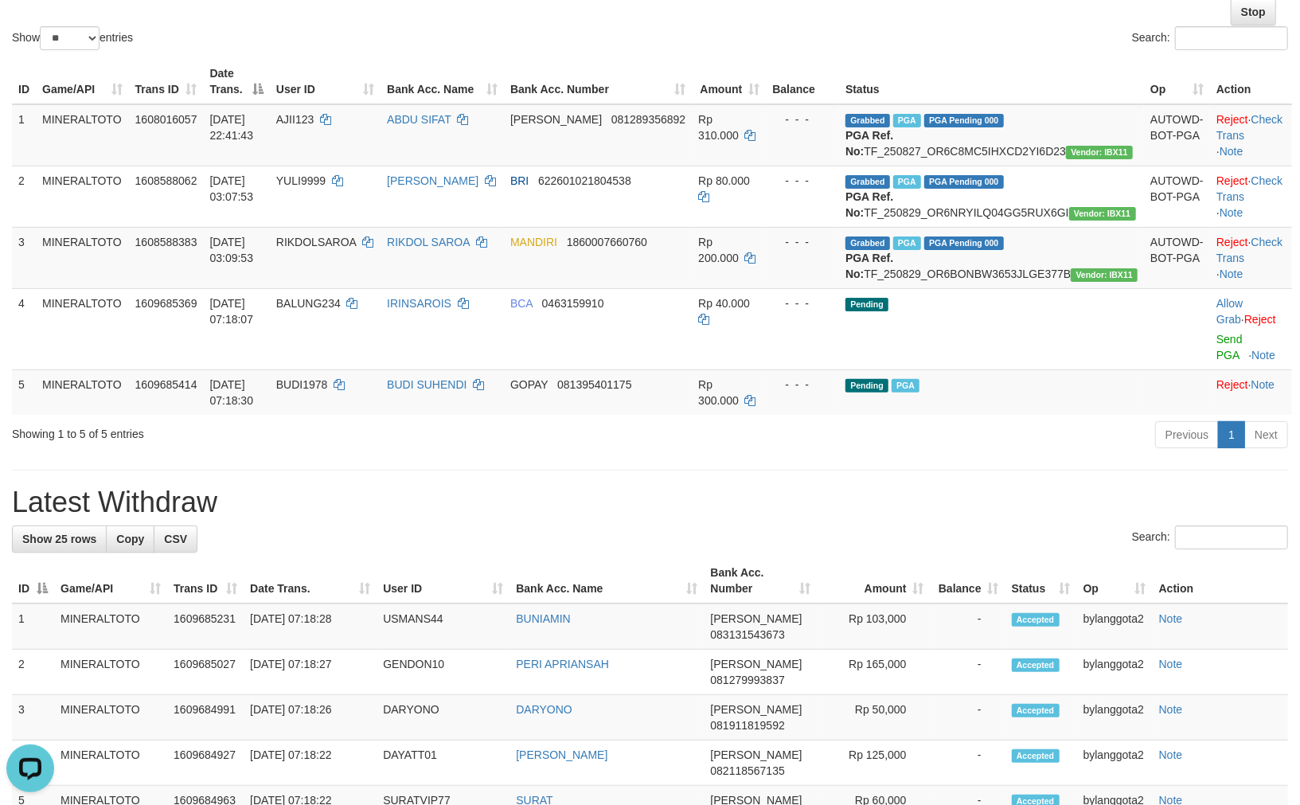
scroll to position [142, 0]
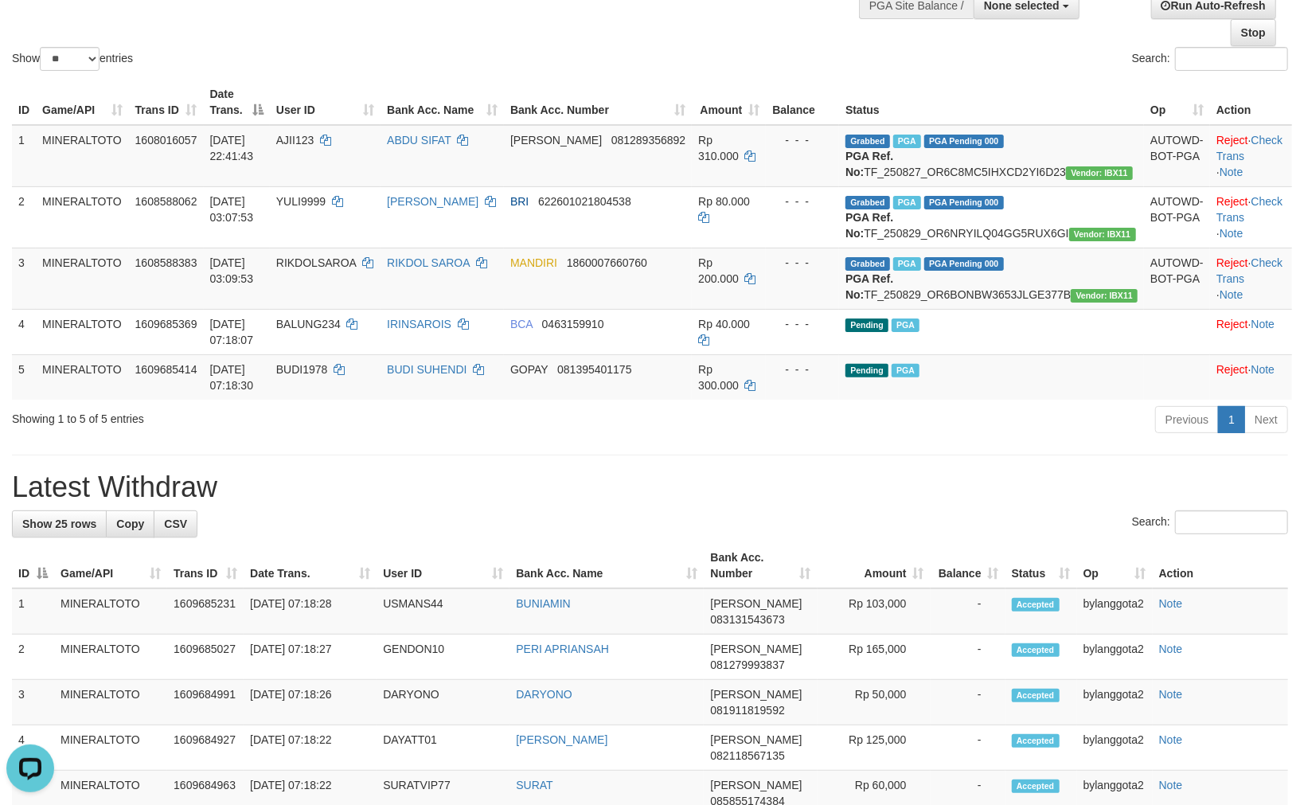
click at [981, 439] on div "Previous 1 Next" at bounding box center [920, 421] width 735 height 34
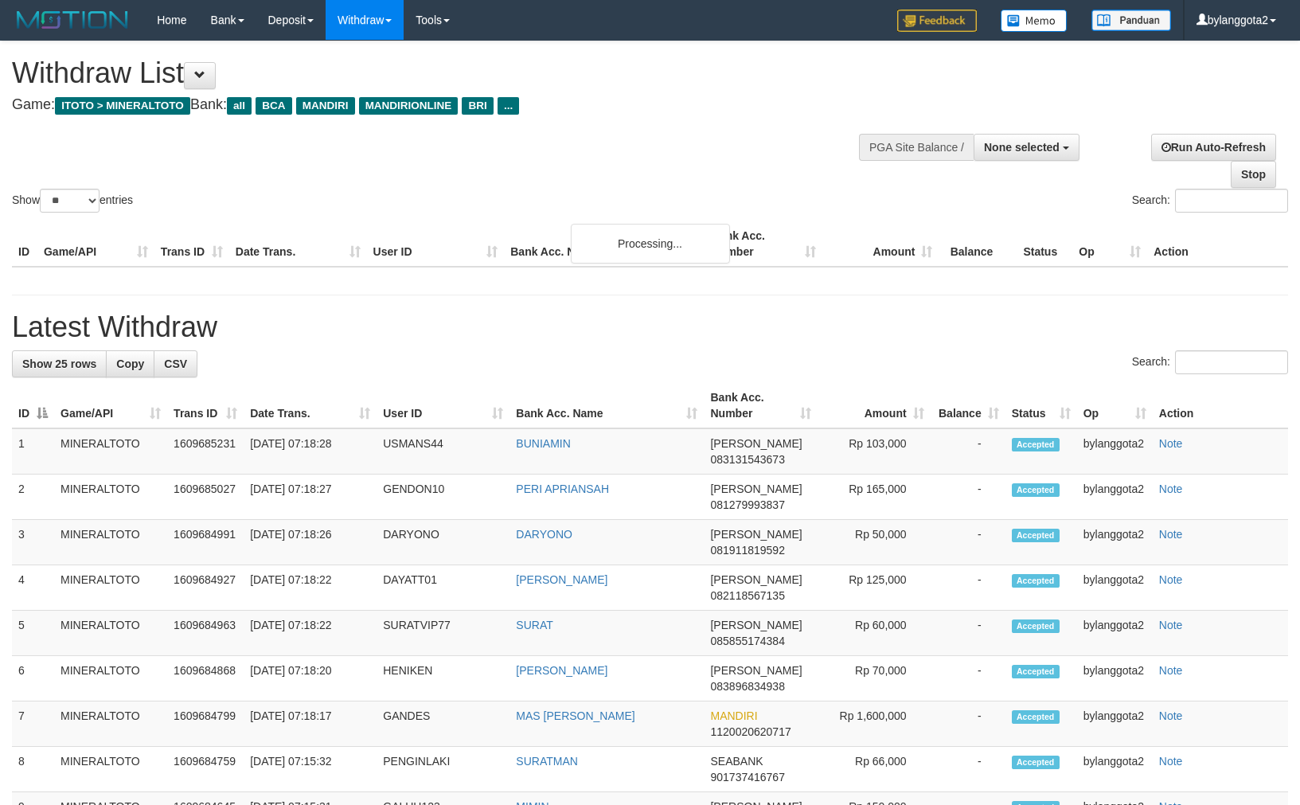
select select
select select "**"
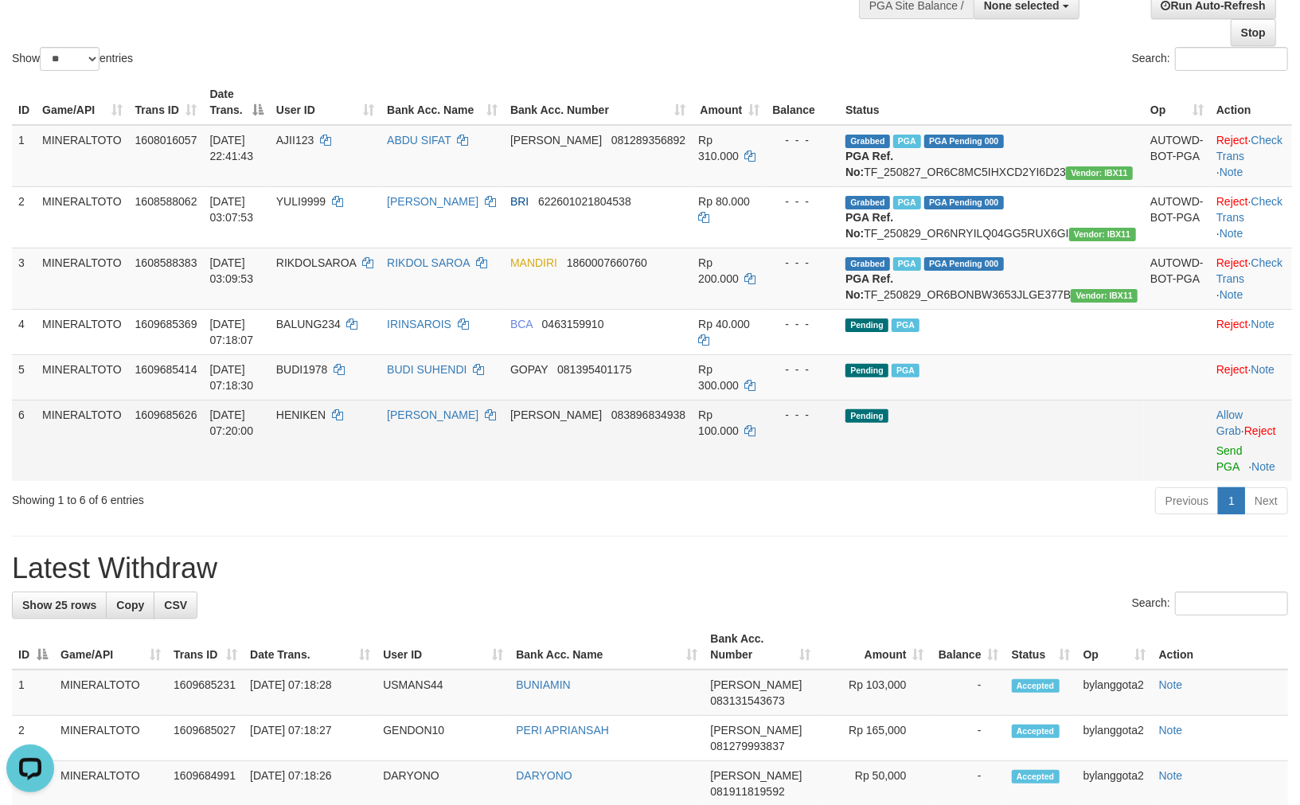
click at [1210, 481] on td "Allow Grab · Reject Send PGA · Note" at bounding box center [1251, 440] width 82 height 81
click at [1216, 473] on link "Send PGA" at bounding box center [1229, 458] width 26 height 29
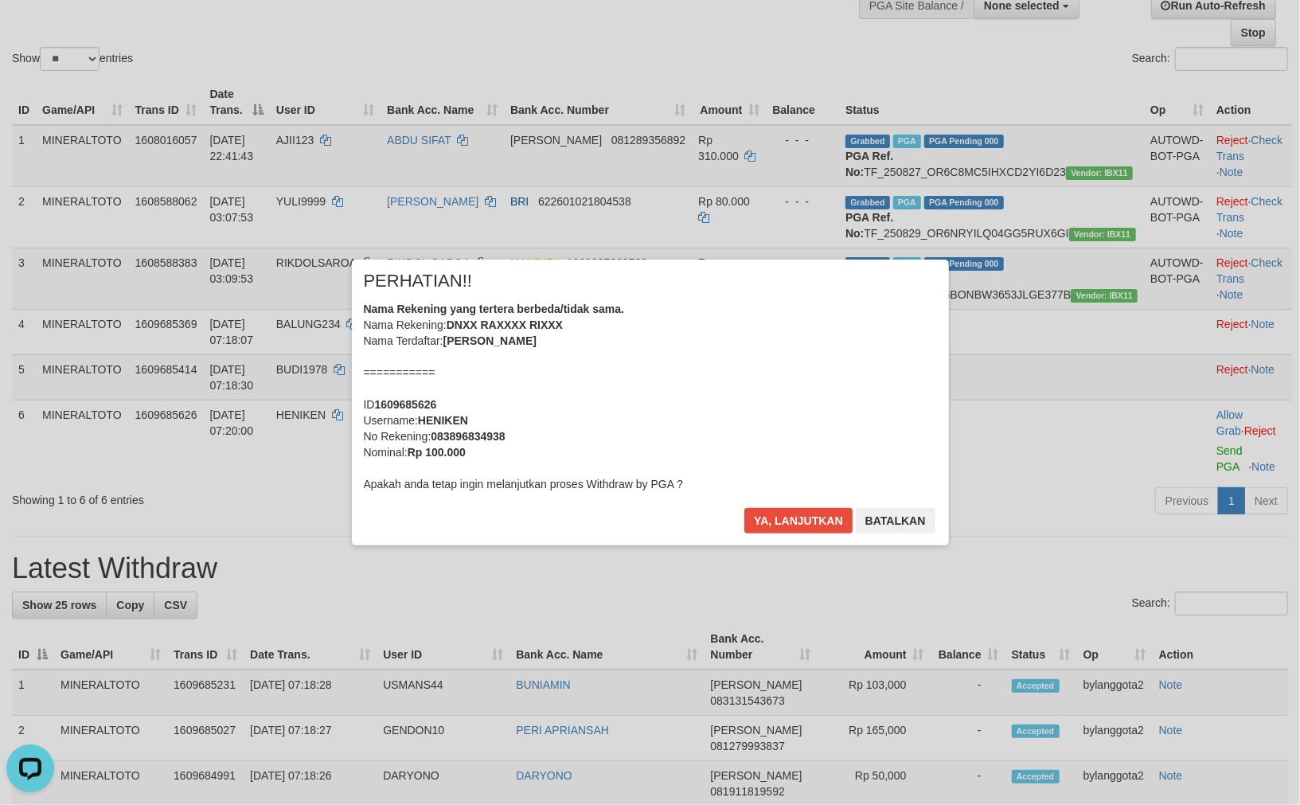
click at [805, 406] on div "Nama Rekening yang tertera berbeda/tidak sama. Nama Rekening: DNXX RAXXXX RIXXX…" at bounding box center [650, 396] width 573 height 191
click at [744, 508] on button "Ya, lanjutkan" at bounding box center [798, 520] width 108 height 25
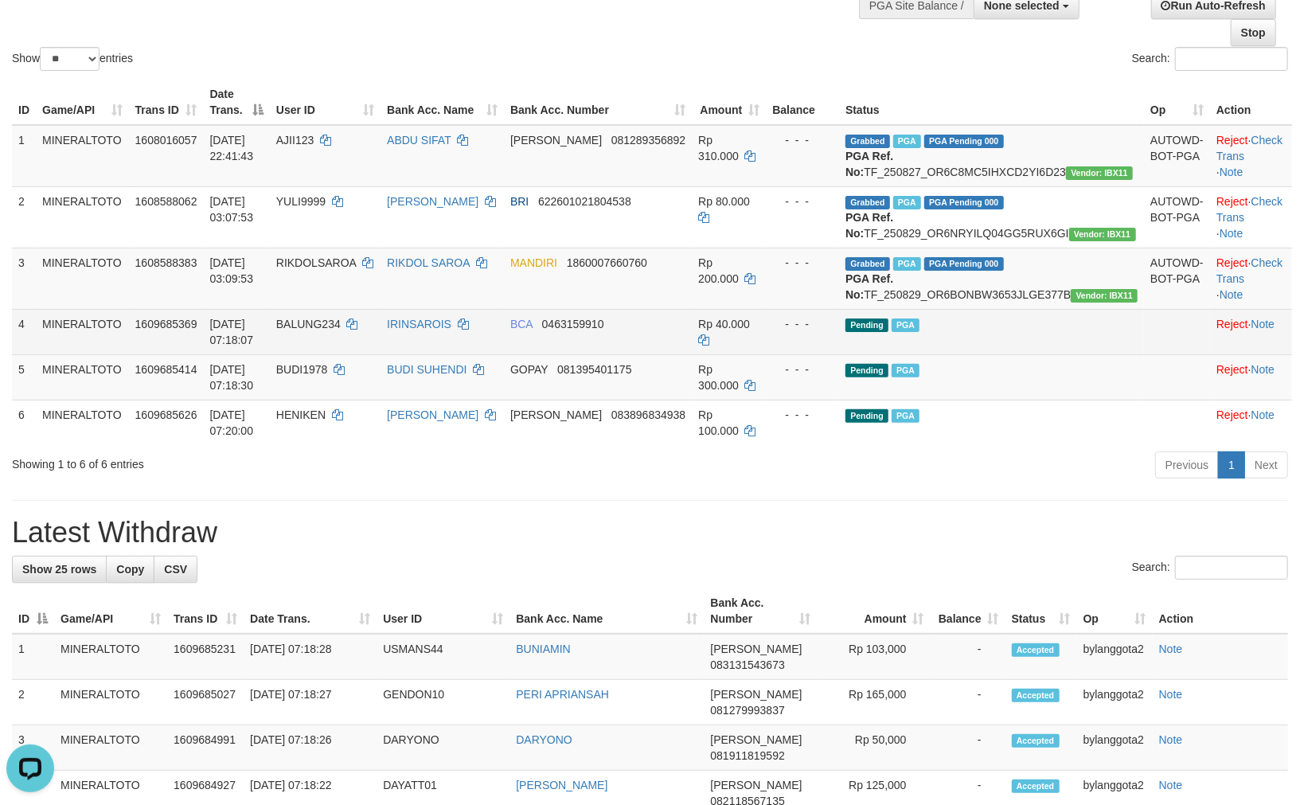
click at [1043, 354] on td "Pending PGA" at bounding box center [991, 331] width 305 height 45
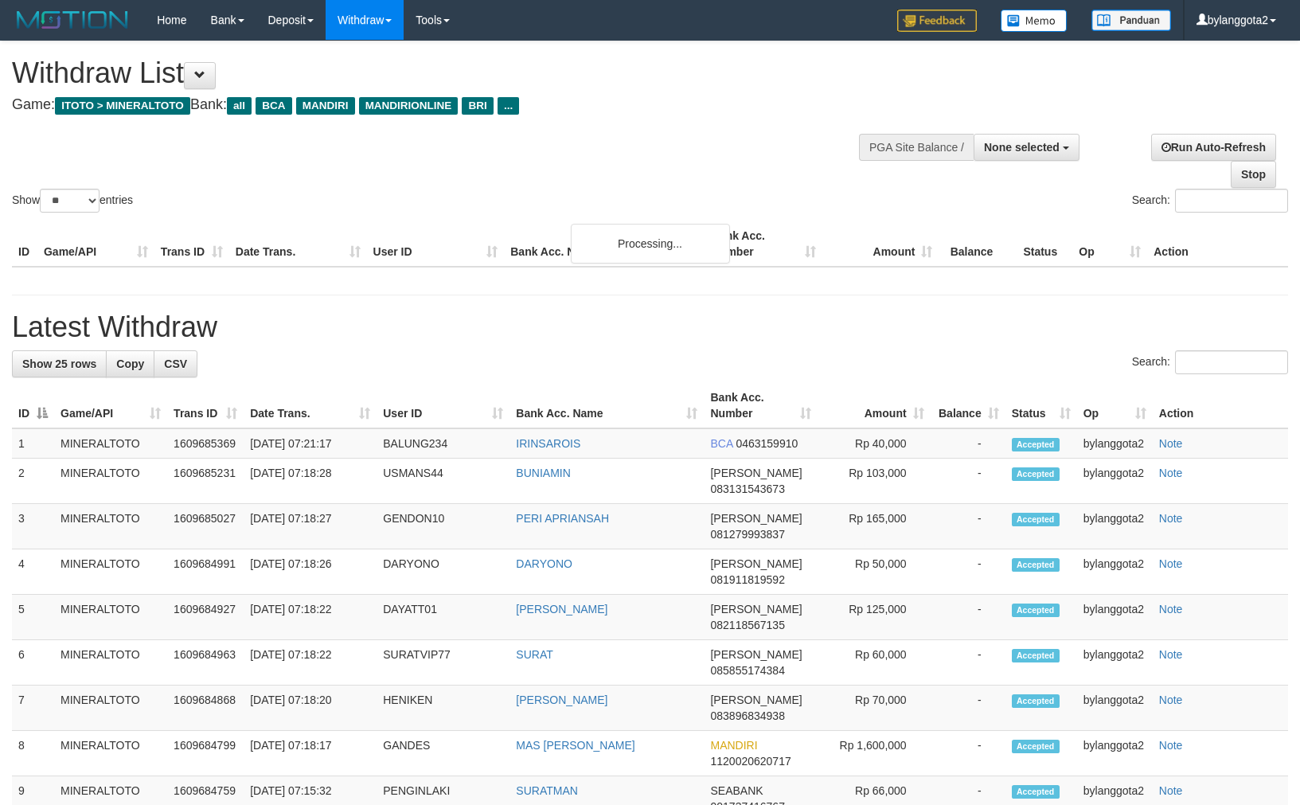
select select
select select "**"
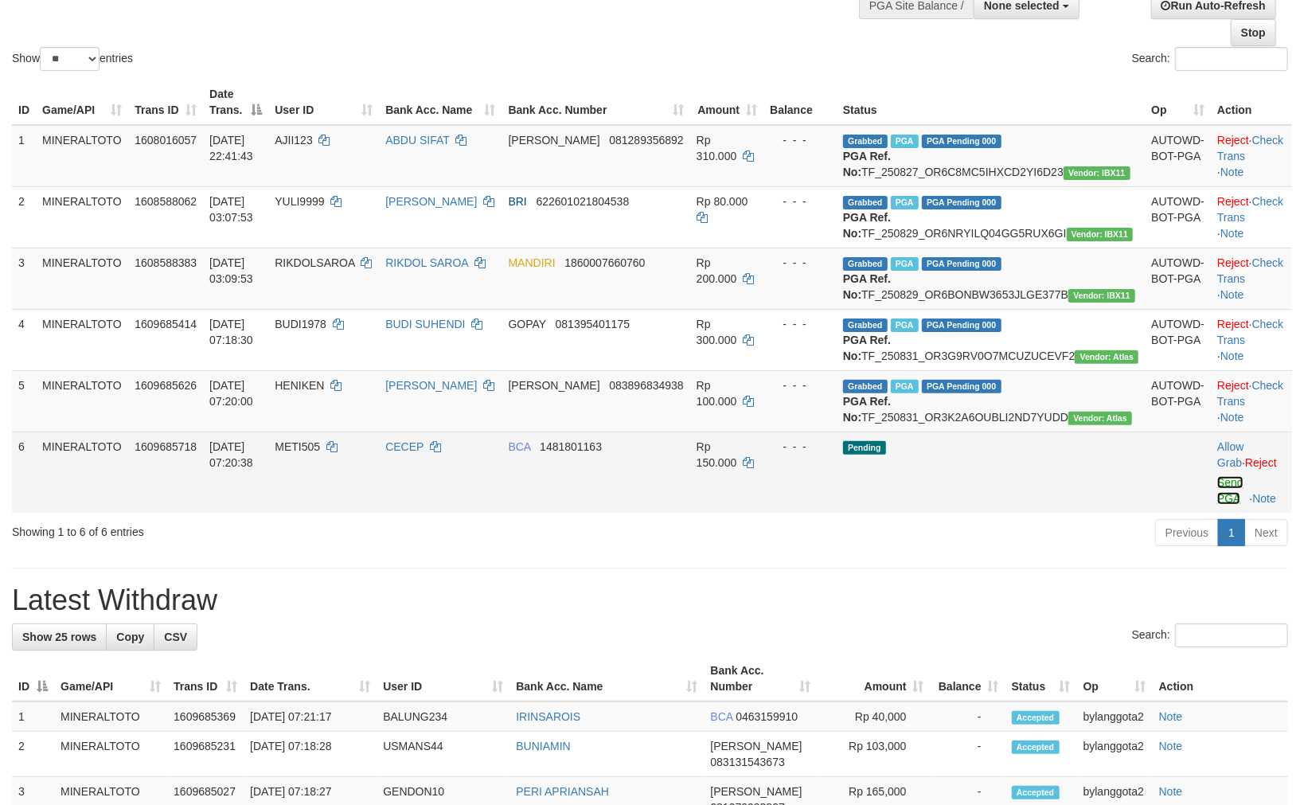
click at [1217, 505] on link "Send PGA" at bounding box center [1230, 490] width 26 height 29
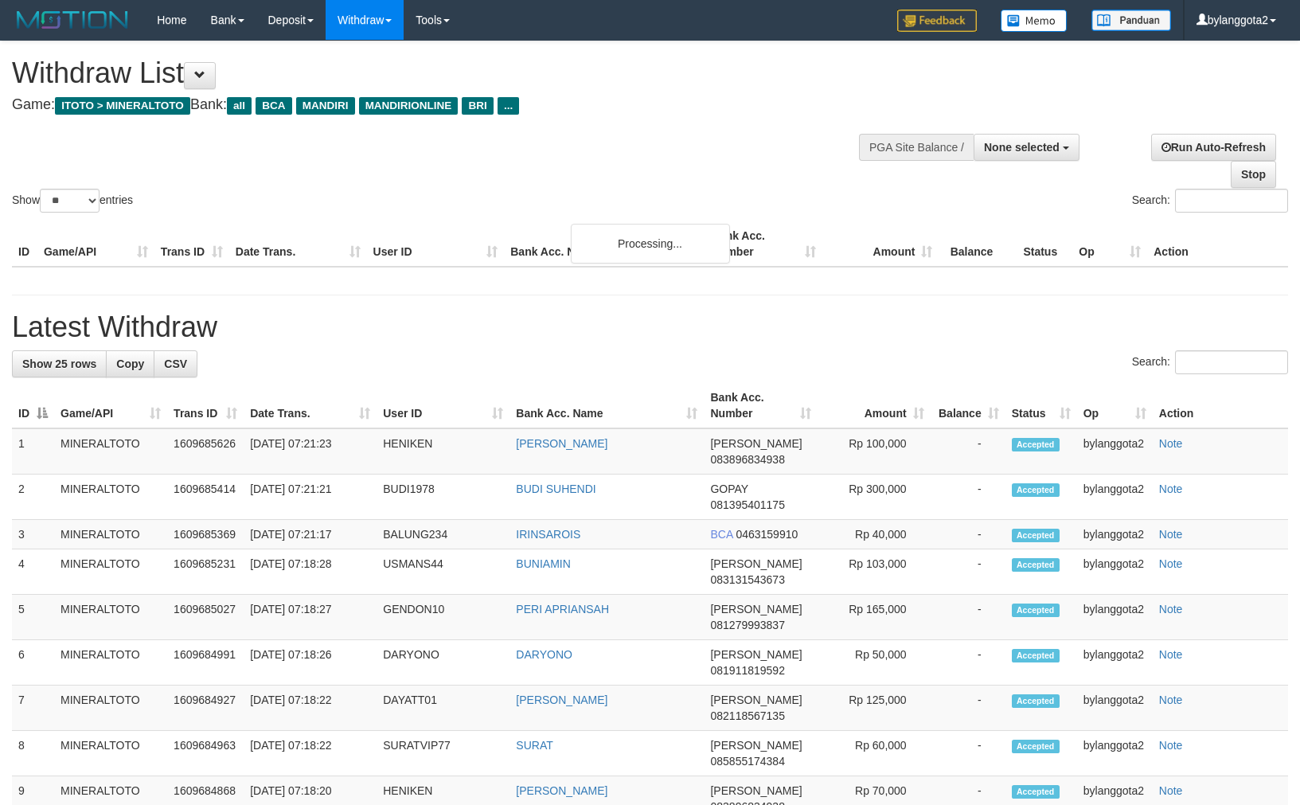
select select
select select "**"
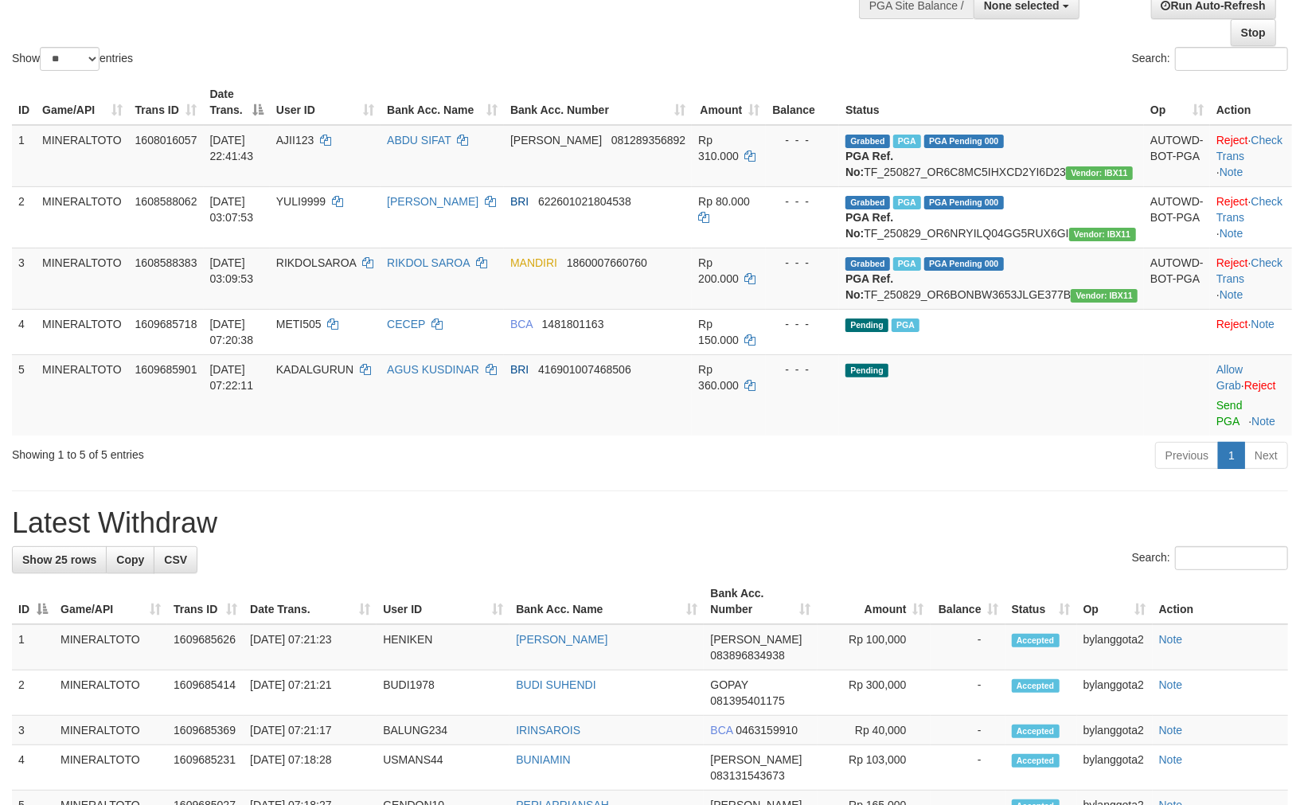
click at [1216, 427] on link "Send PGA" at bounding box center [1229, 413] width 26 height 29
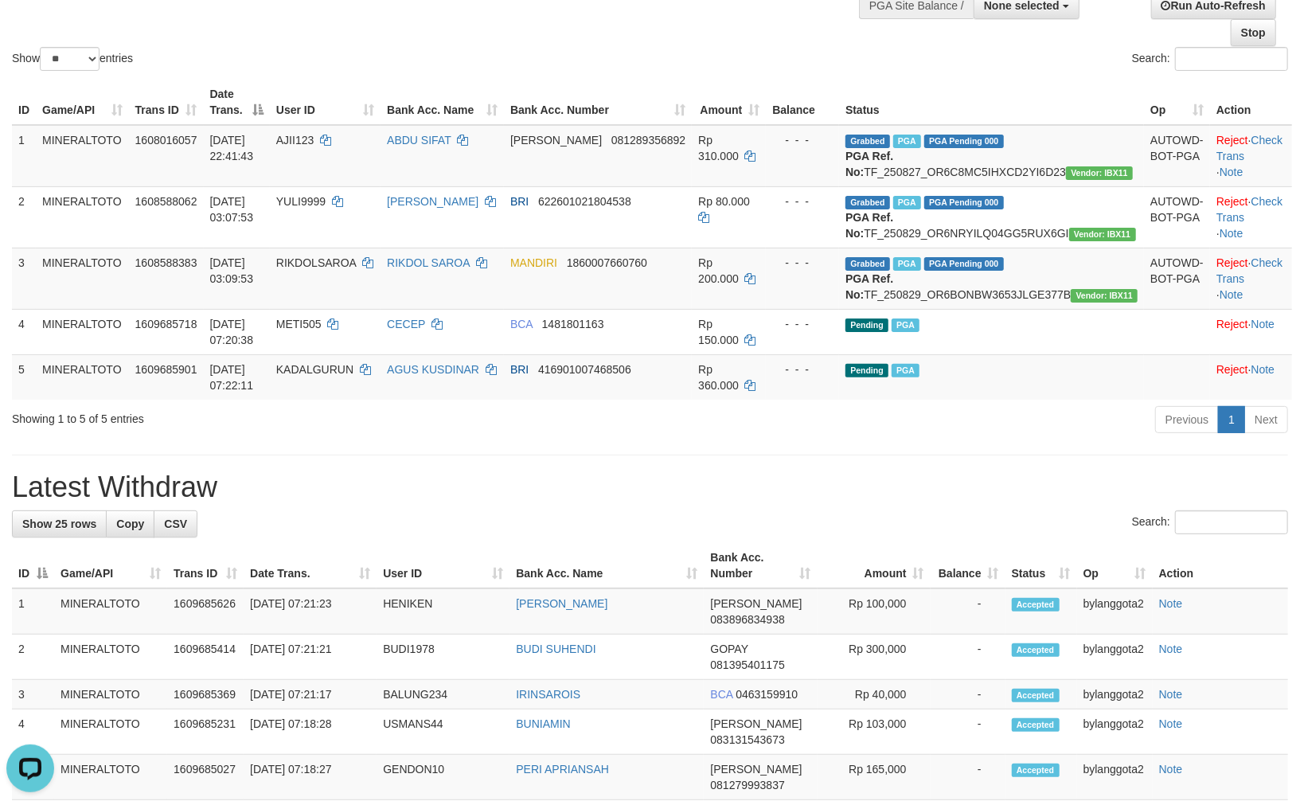
click at [969, 538] on div "Search:" at bounding box center [650, 524] width 1276 height 28
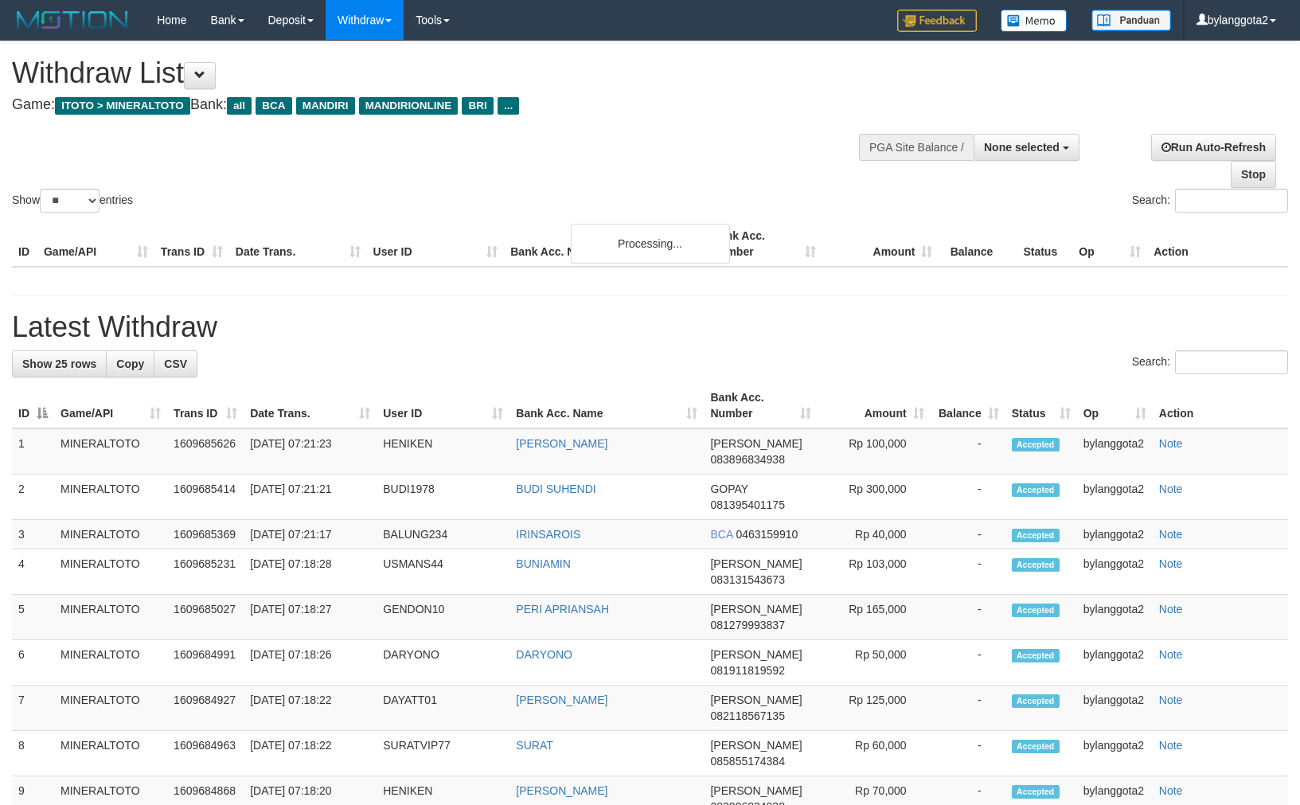
select select
select select "**"
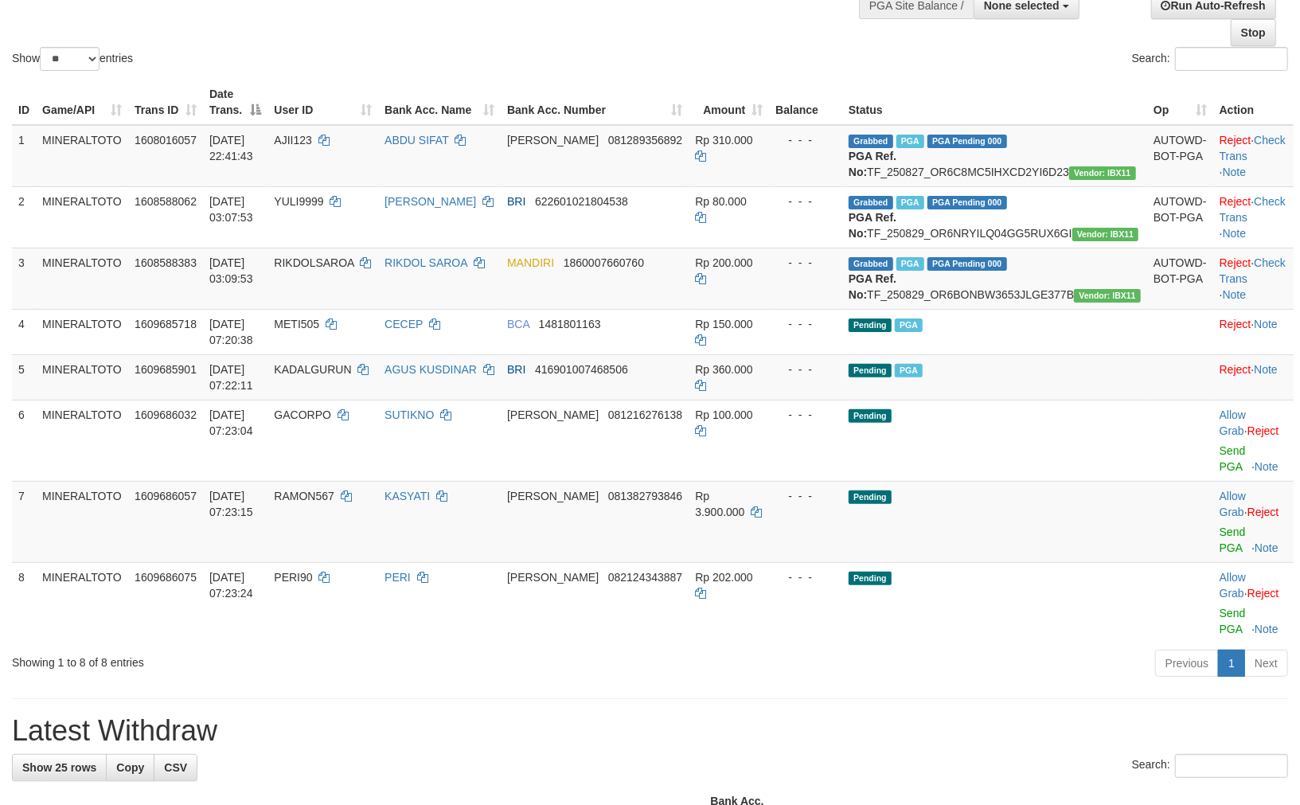
click at [785, 626] on div "ID Game/API Trans ID Date Trans. User ID Bank Acc. Name Bank Acc. Number Amount…" at bounding box center [650, 361] width 1300 height 573
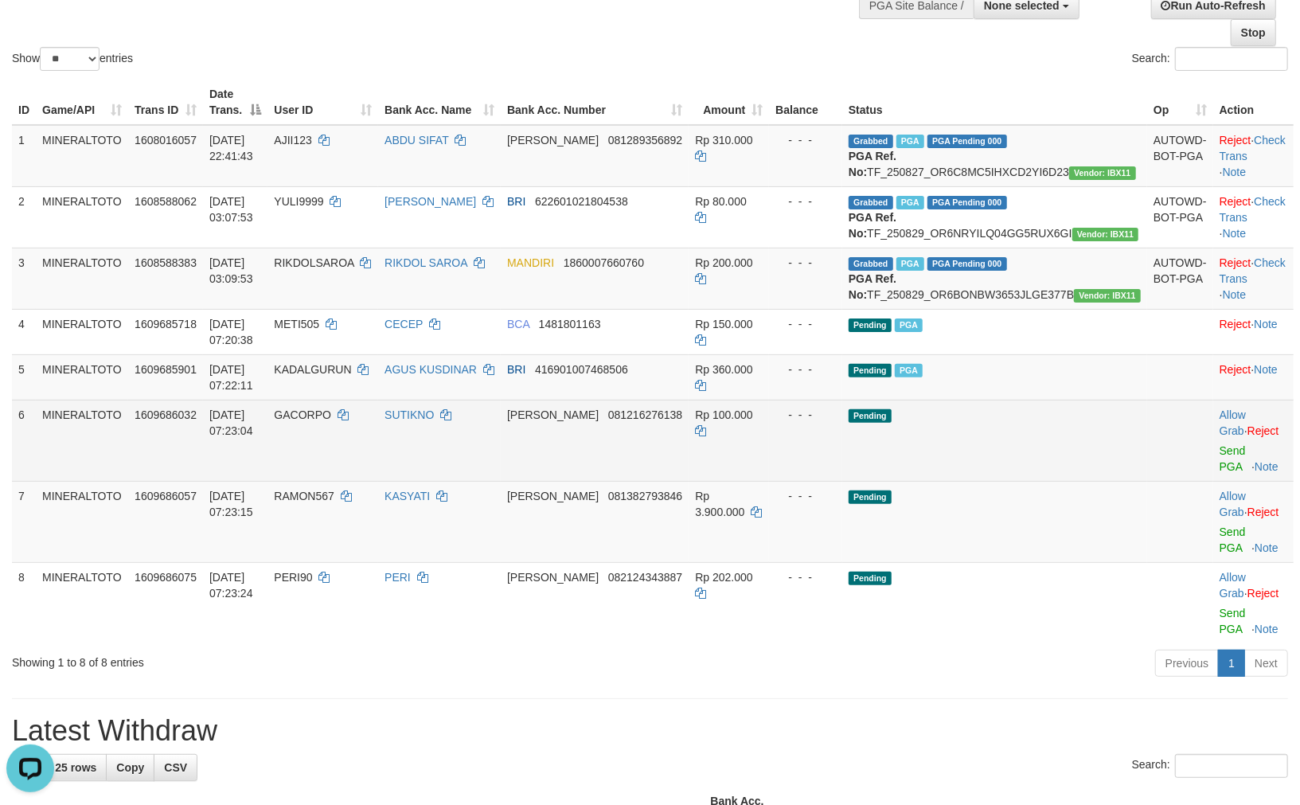
scroll to position [0, 0]
click at [1219, 473] on link "Send PGA" at bounding box center [1232, 458] width 26 height 29
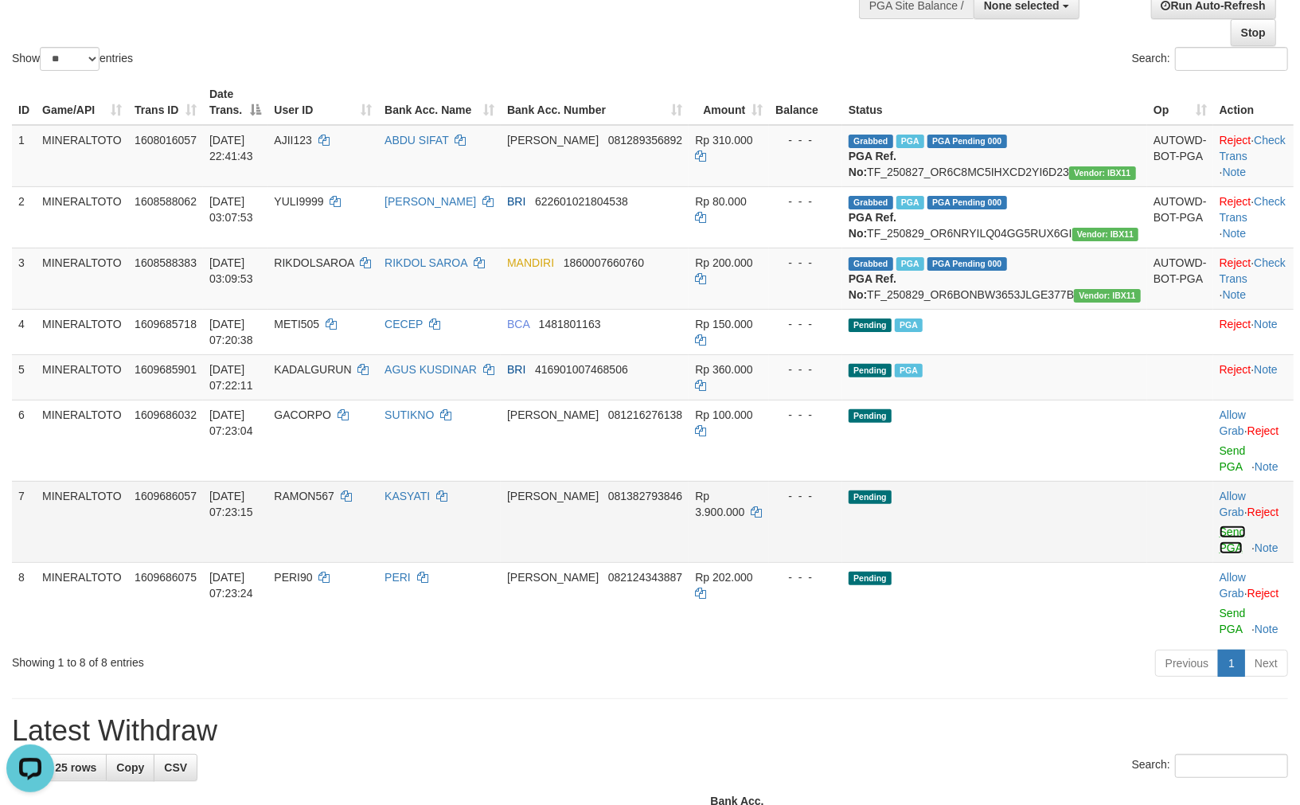
click at [1219, 544] on link "Send PGA" at bounding box center [1232, 539] width 26 height 29
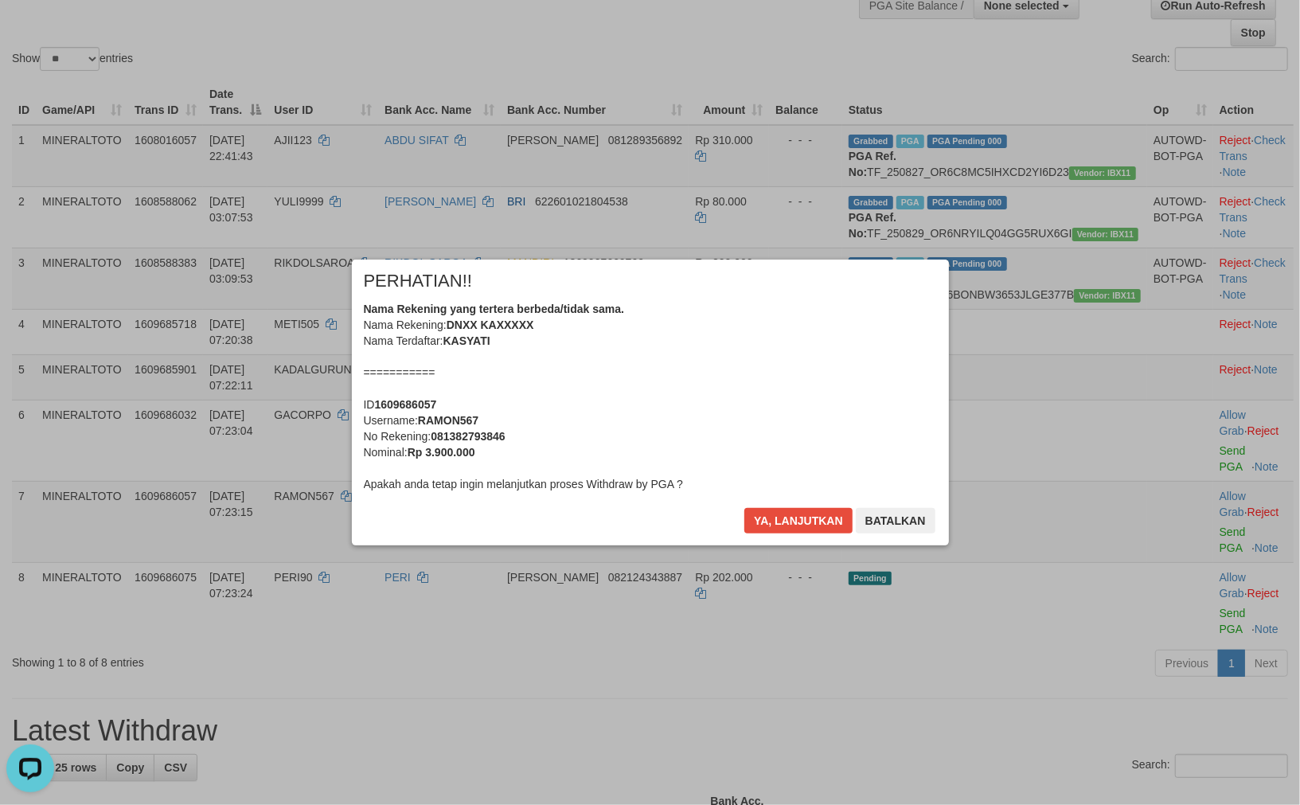
click at [715, 415] on div "Nama Rekening yang tertera berbeda/tidak sama. Nama Rekening: DNXX KAXXXXX Nama…" at bounding box center [650, 396] width 573 height 191
click at [821, 515] on button "Ya, lanjutkan" at bounding box center [798, 520] width 108 height 25
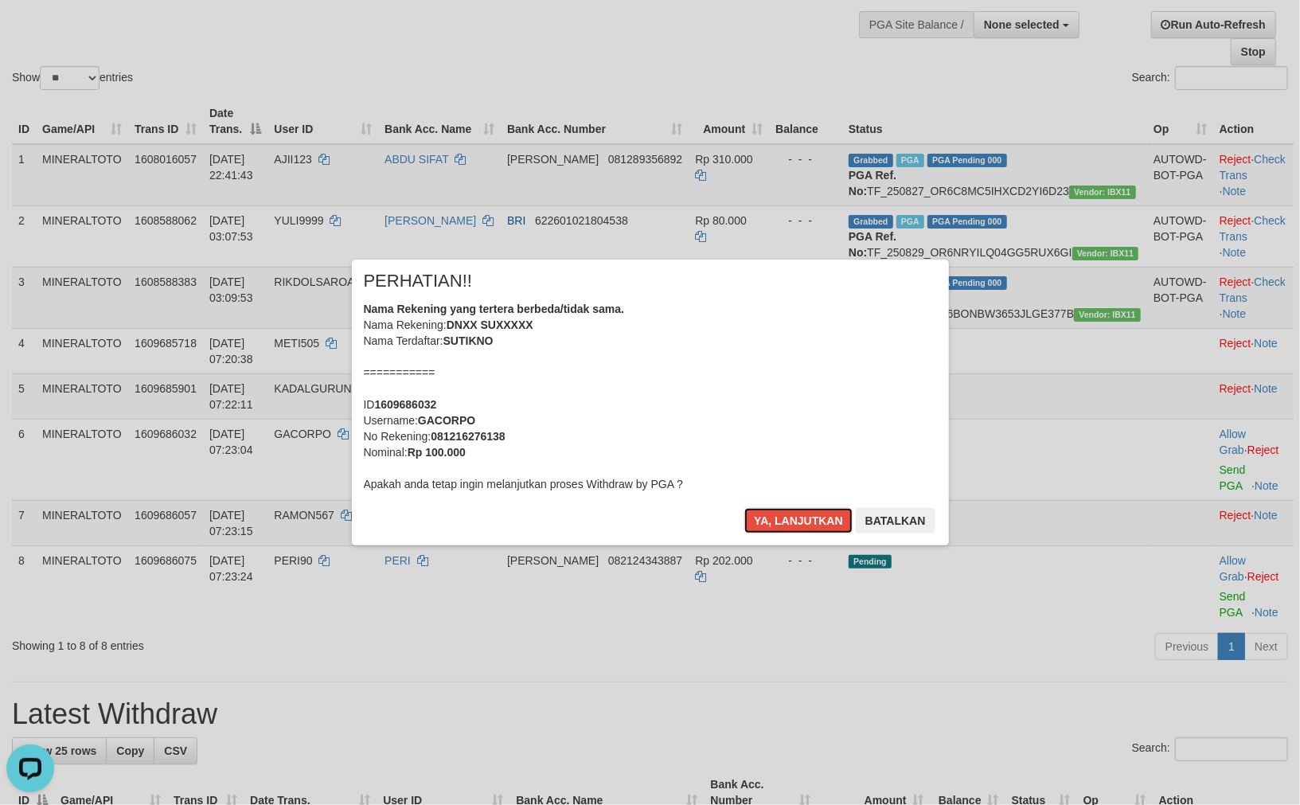
click at [821, 515] on button "Ya, lanjutkan" at bounding box center [798, 520] width 108 height 25
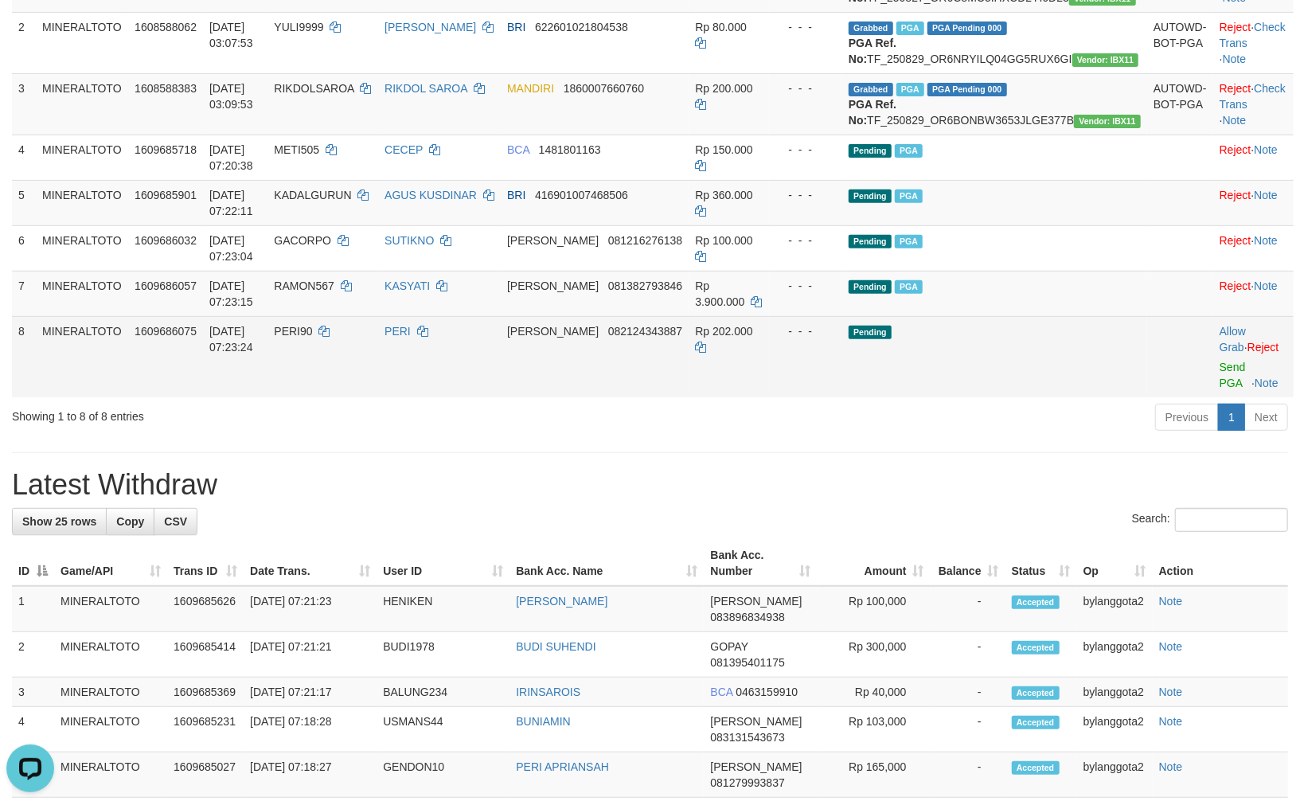
scroll to position [297, 0]
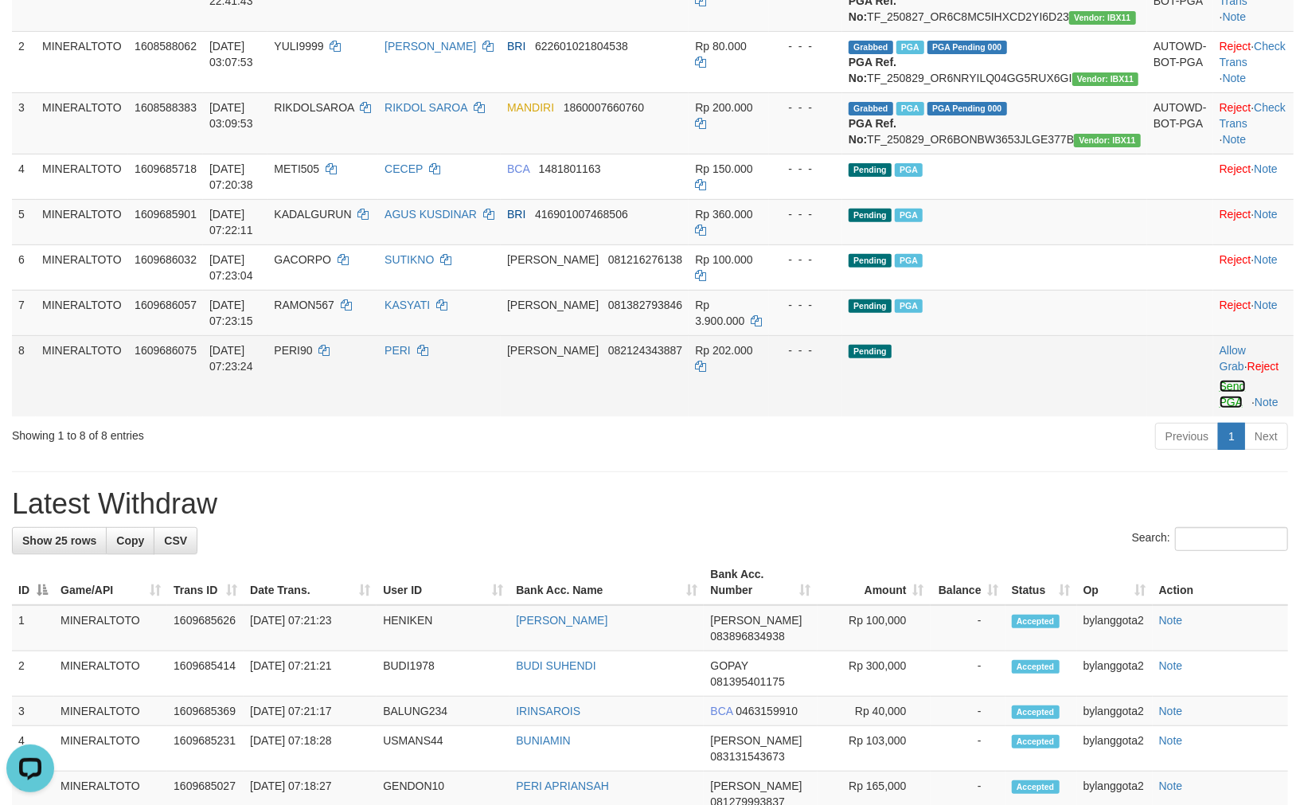
click at [1219, 408] on link "Send PGA" at bounding box center [1232, 394] width 26 height 29
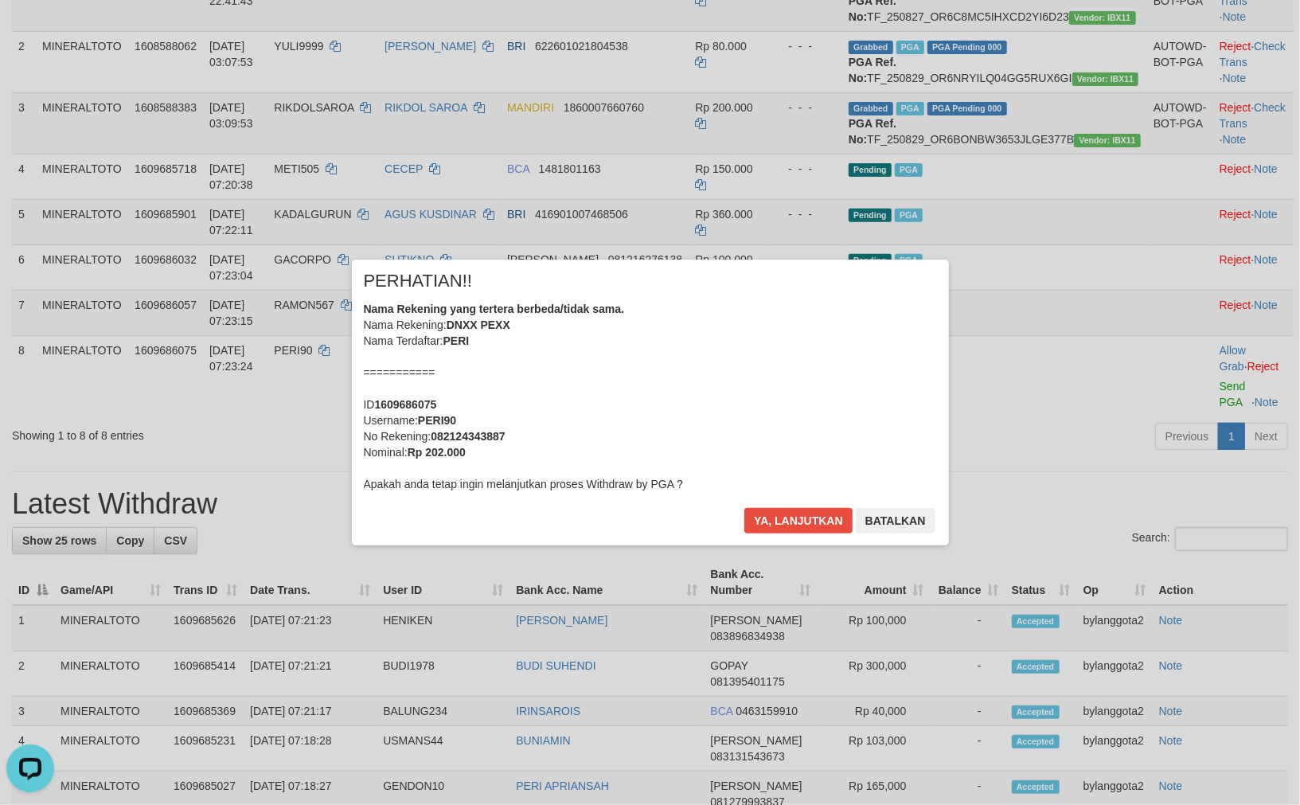
click at [778, 382] on div "Nama Rekening yang tertera berbeda/tidak sama. Nama Rekening: DNXX PEXX Nama Te…" at bounding box center [650, 396] width 573 height 191
click at [744, 508] on button "Ya, lanjutkan" at bounding box center [798, 520] width 108 height 25
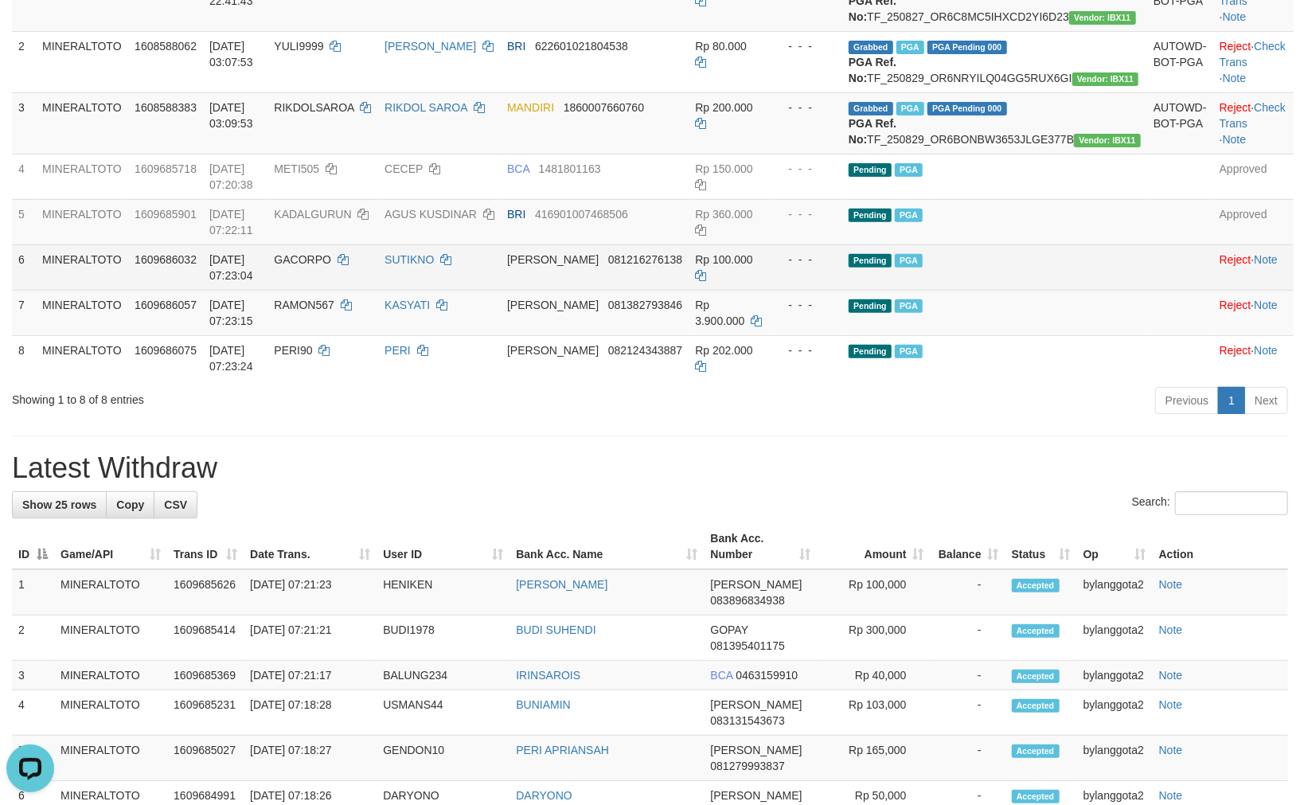
click at [824, 290] on td "- - -" at bounding box center [805, 266] width 73 height 45
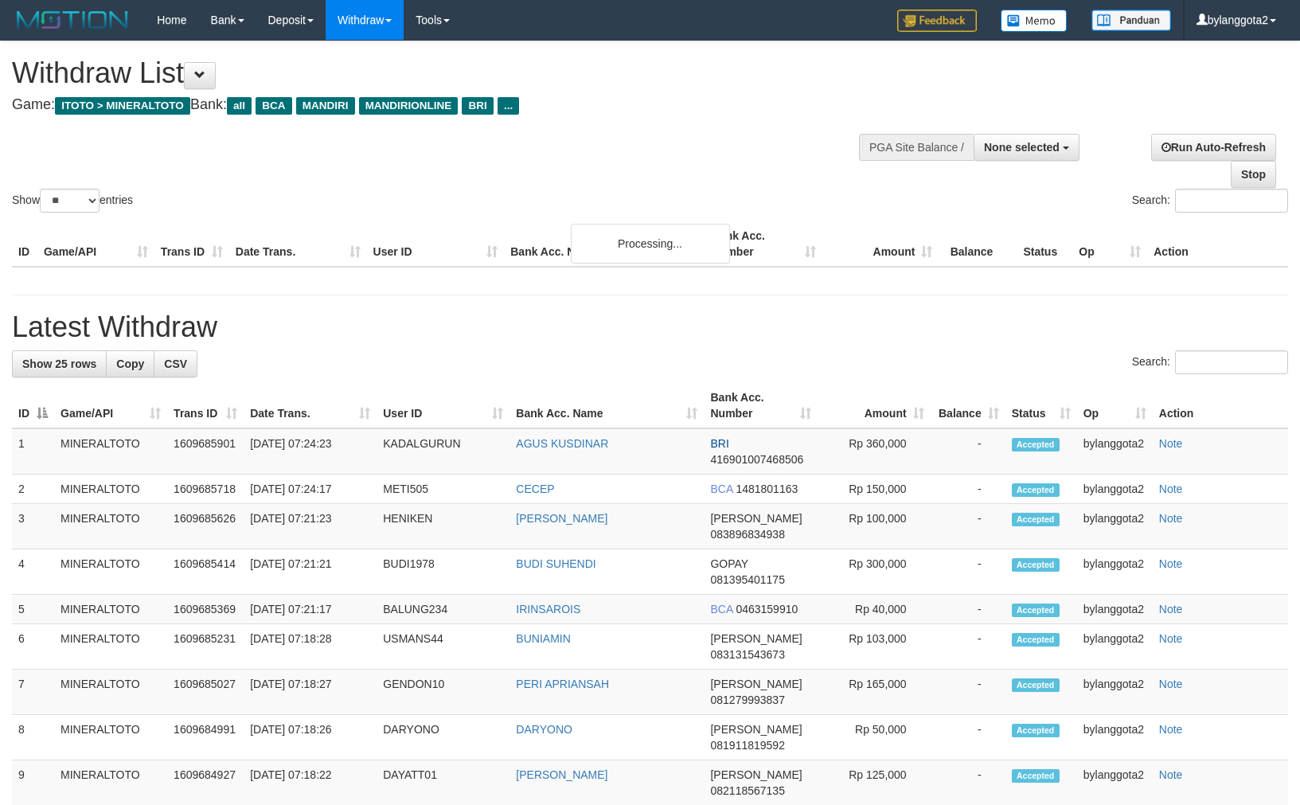
select select
select select "**"
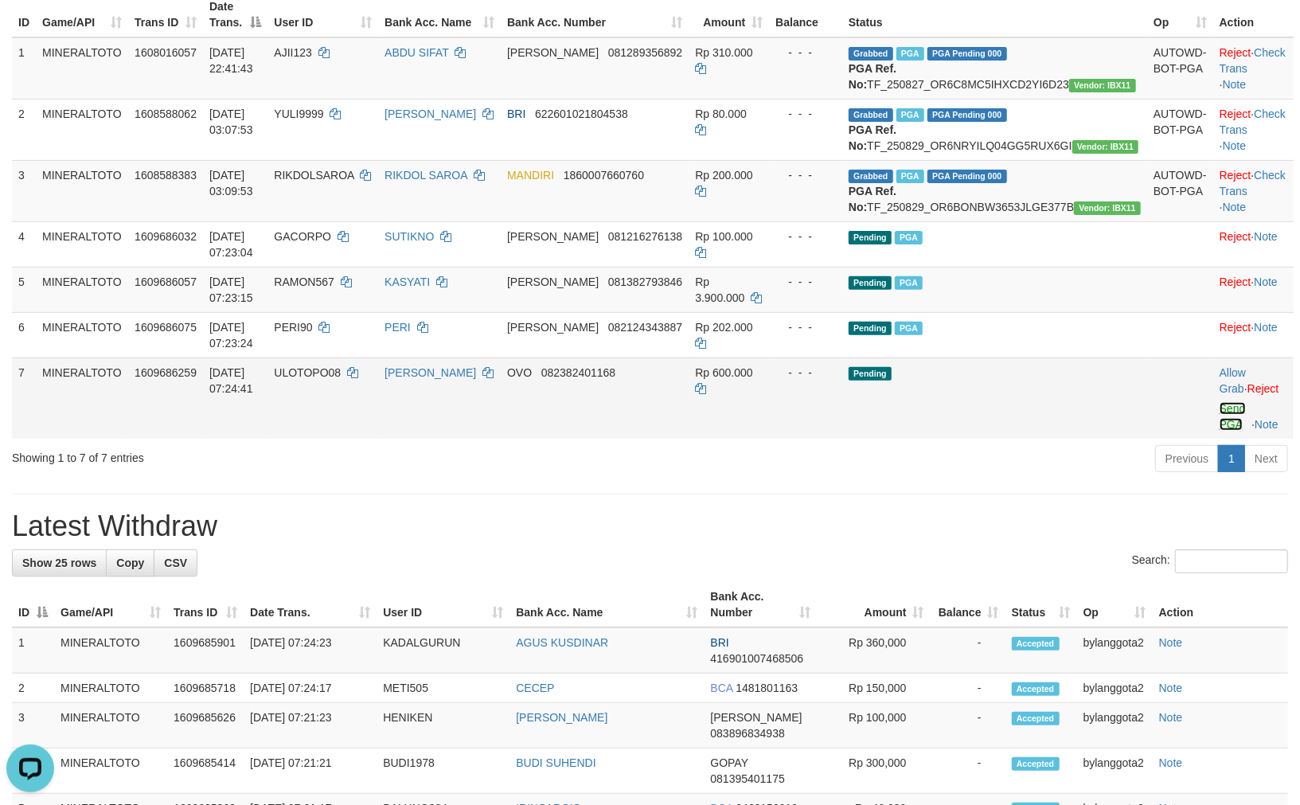
click at [1223, 431] on link "Send PGA" at bounding box center [1232, 416] width 26 height 29
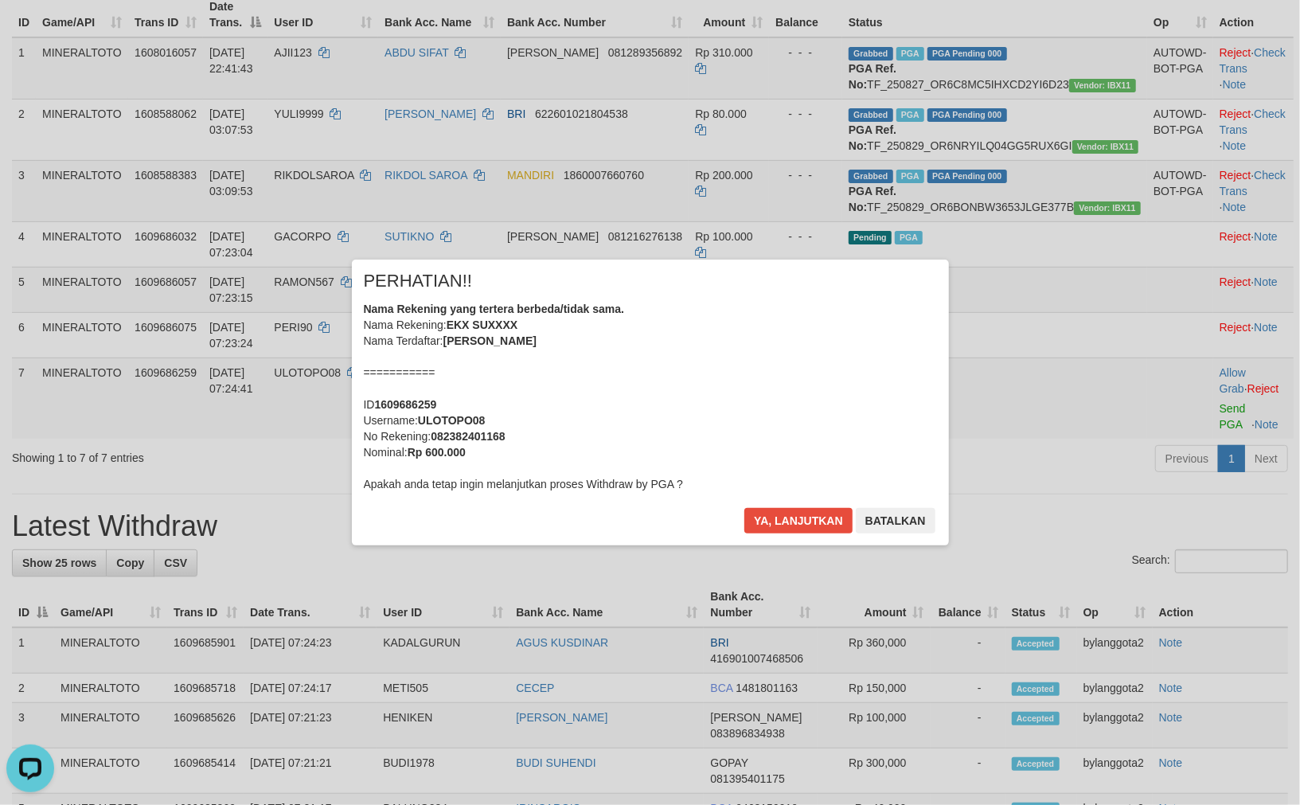
click at [860, 327] on div "Nama Rekening yang tertera berbeda/tidak sama. Nama Rekening: EKX SUXXXX Nama T…" at bounding box center [650, 396] width 573 height 191
click at [744, 508] on button "Ya, lanjutkan" at bounding box center [798, 520] width 108 height 25
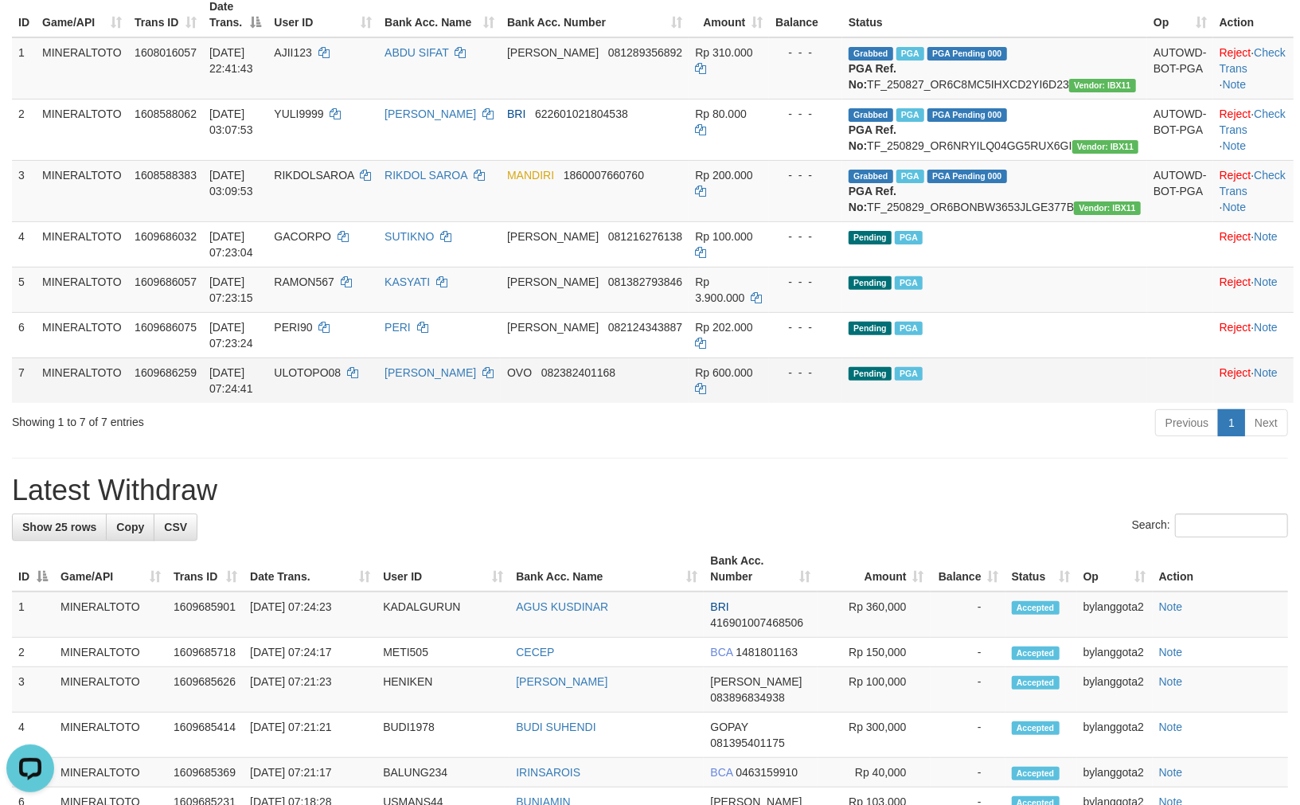
click at [1025, 403] on td "Pending PGA" at bounding box center [994, 379] width 305 height 45
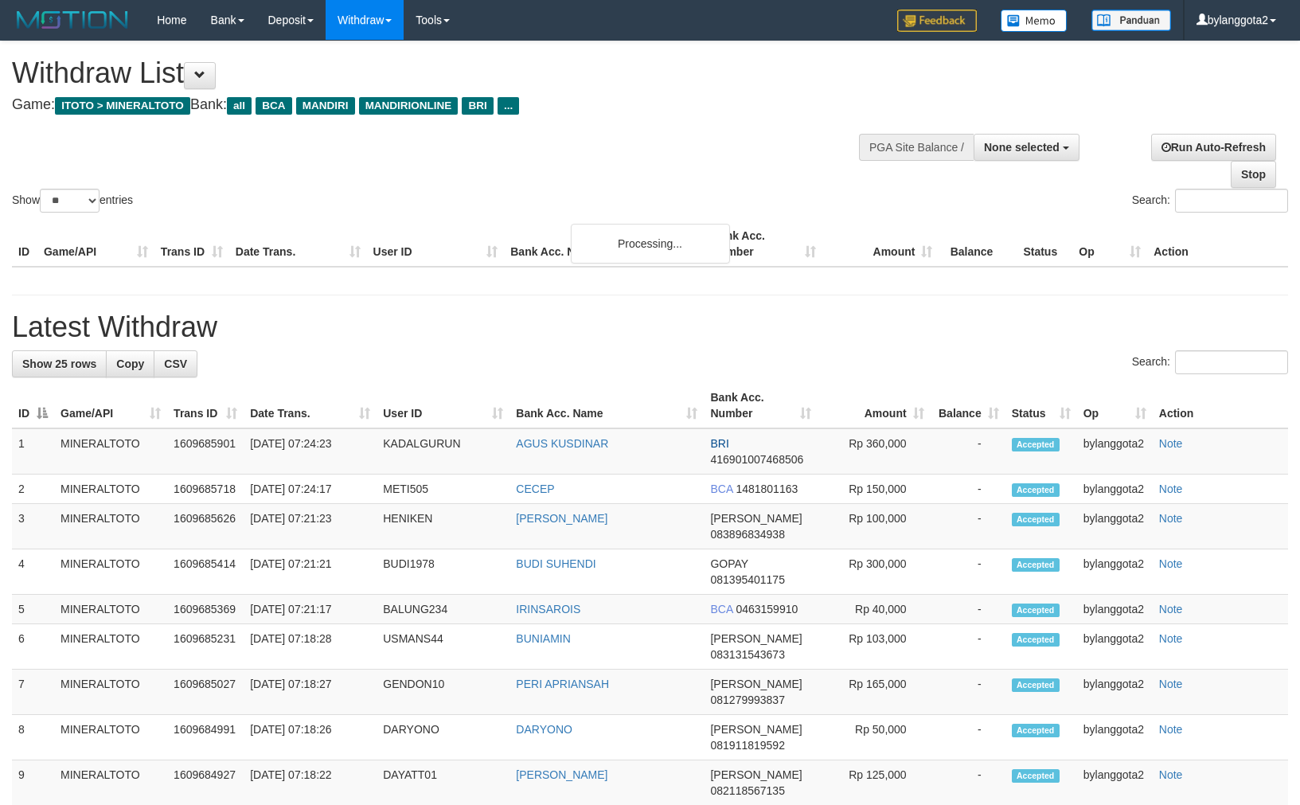
select select
select select "**"
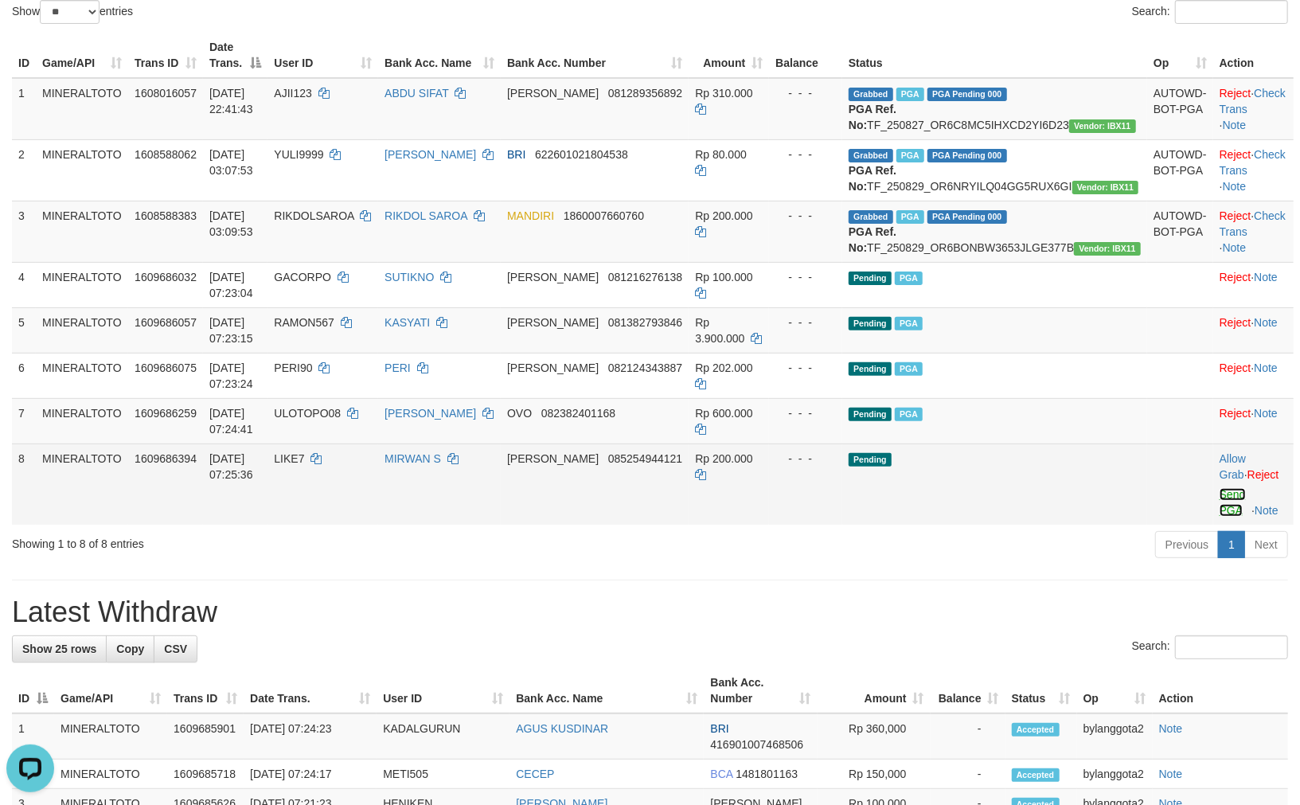
click at [1219, 517] on link "Send PGA" at bounding box center [1232, 502] width 26 height 29
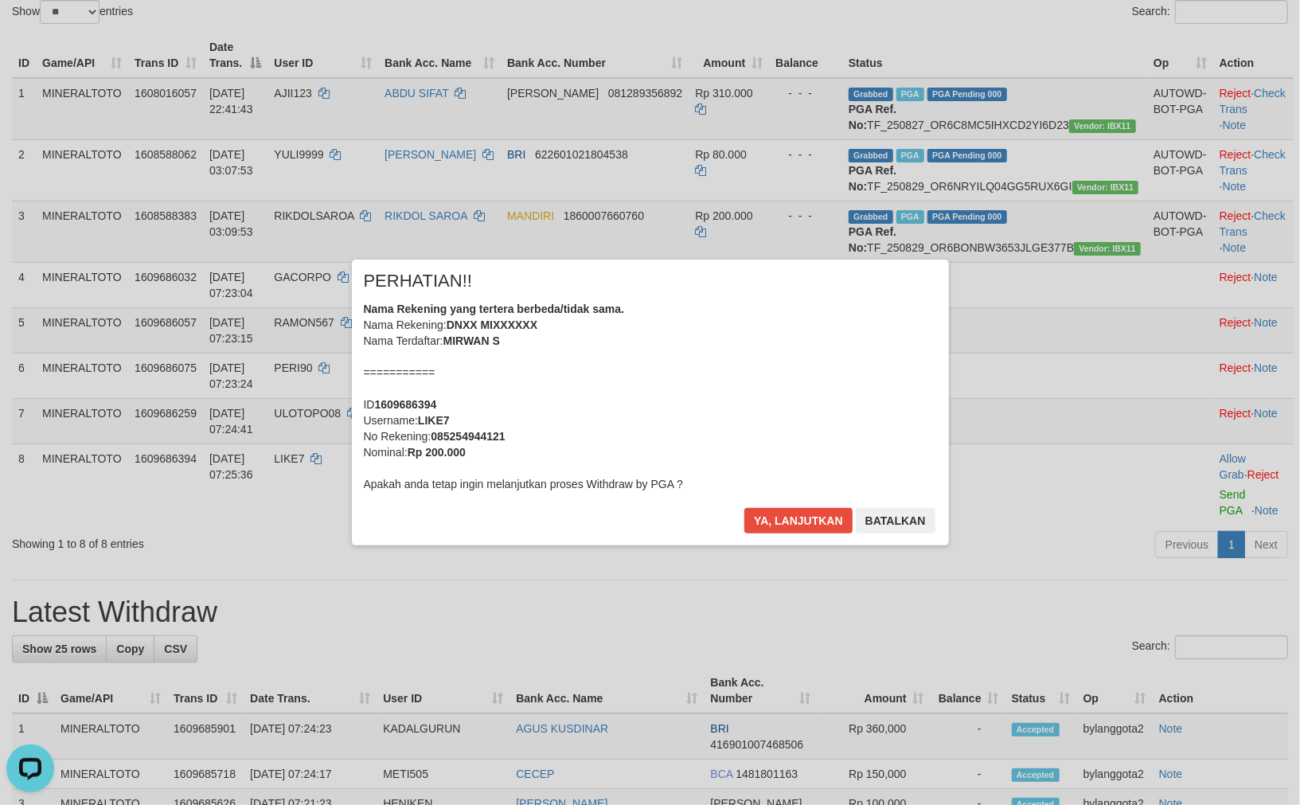
click at [848, 395] on div "Nama Rekening yang tertera berbeda/tidak sama. Nama Rekening: DNXX MIXXXXXX Nam…" at bounding box center [650, 396] width 573 height 191
click at [744, 508] on button "Ya, lanjutkan" at bounding box center [798, 520] width 108 height 25
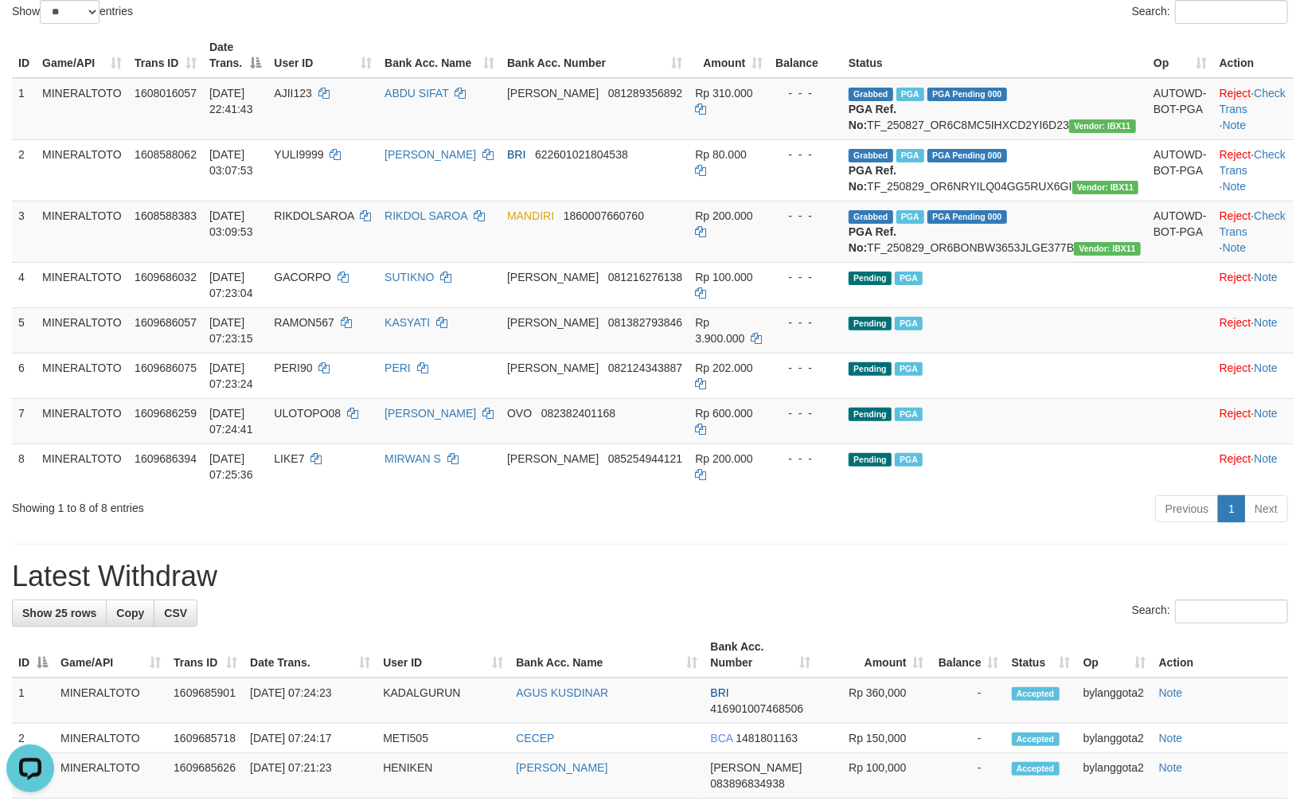
click at [996, 528] on div "Previous 1 Next" at bounding box center [920, 510] width 735 height 34
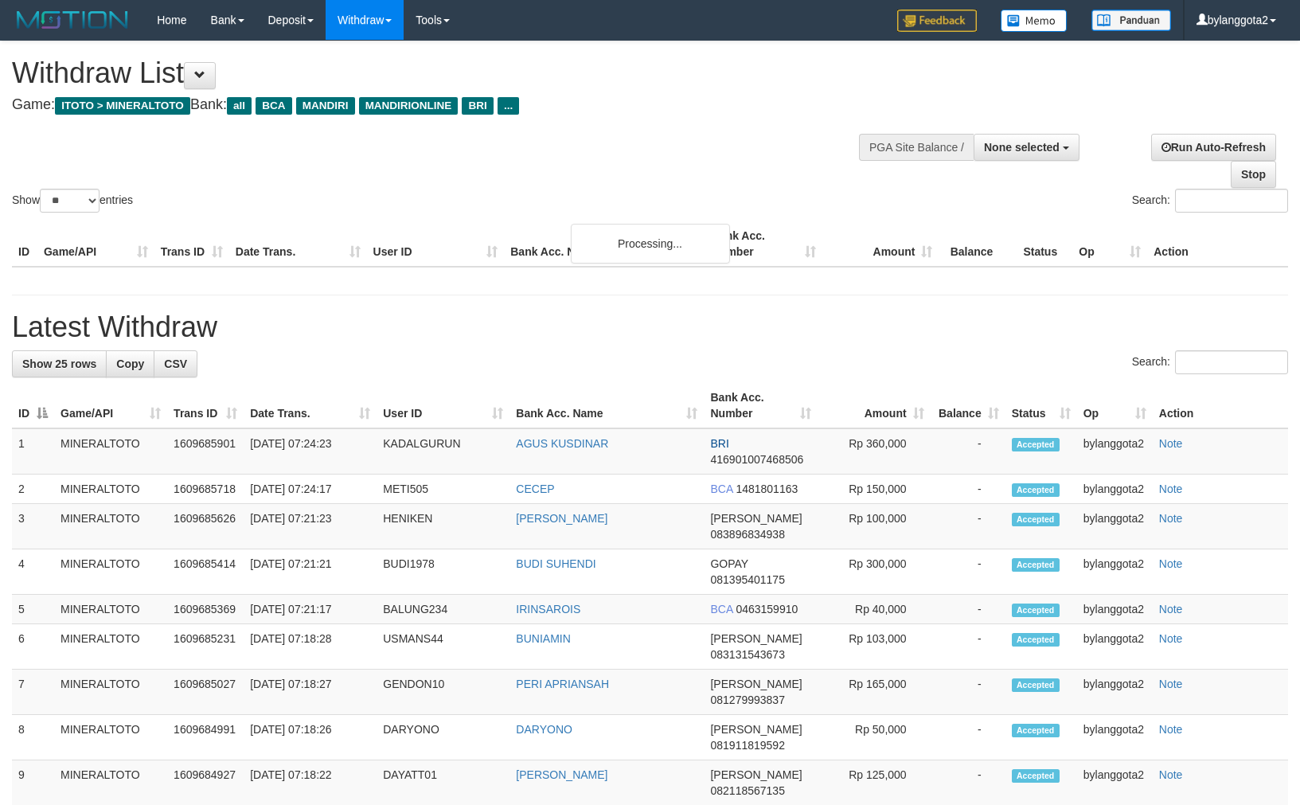
select select
select select "**"
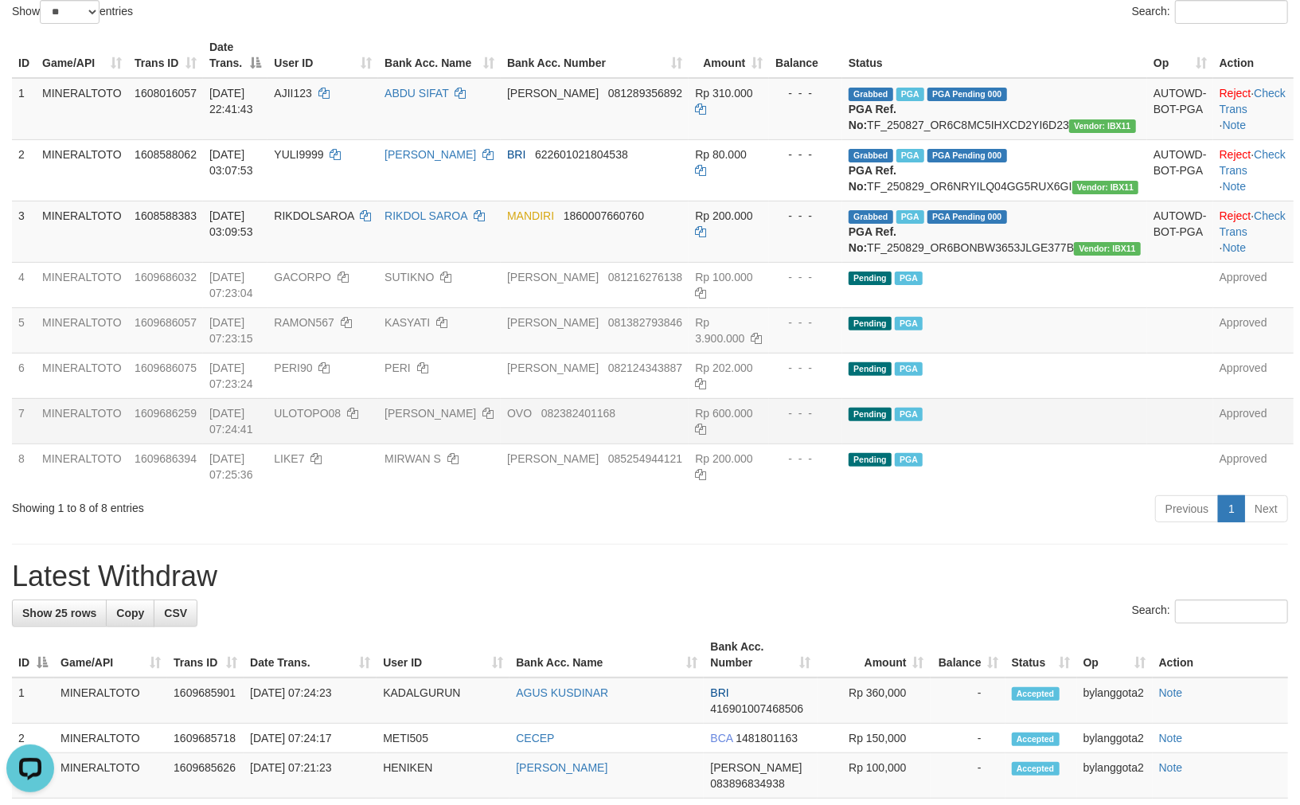
click at [973, 443] on td "Pending PGA" at bounding box center [994, 420] width 305 height 45
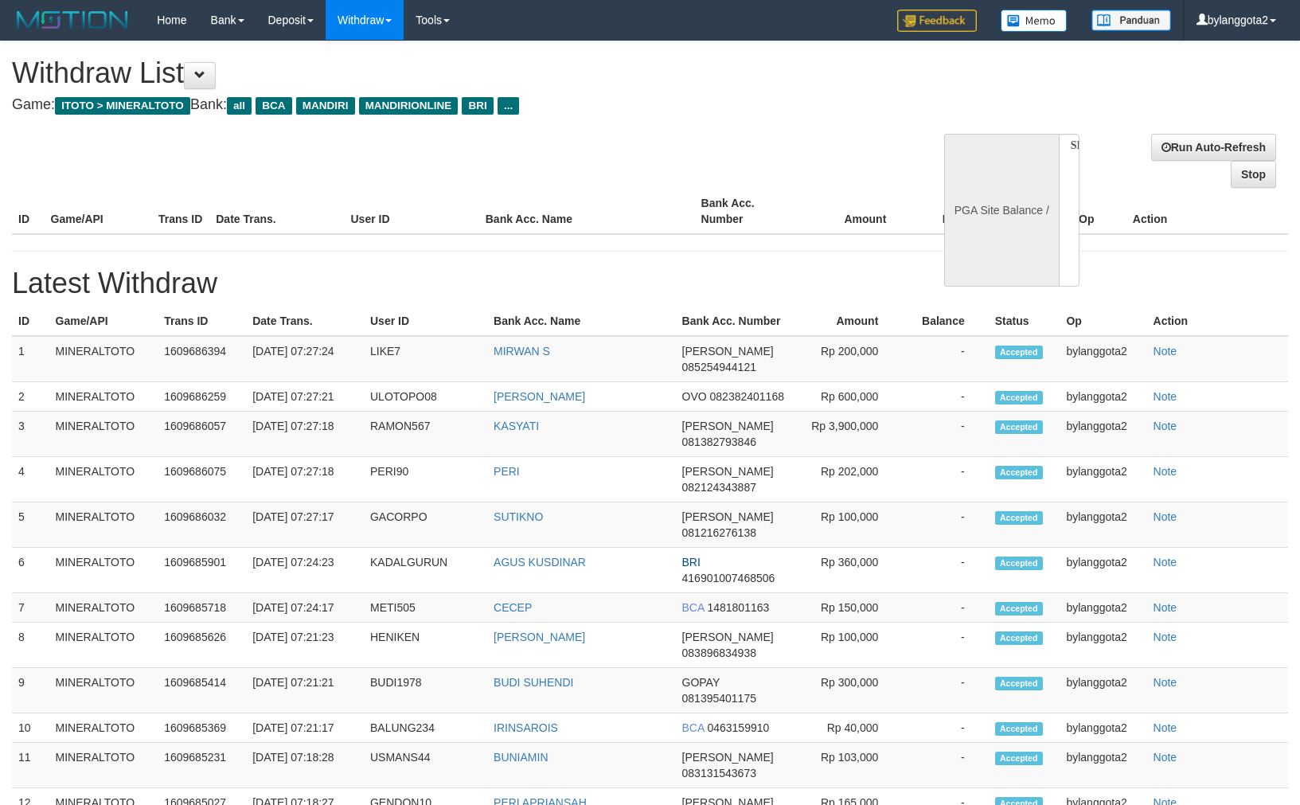
select select
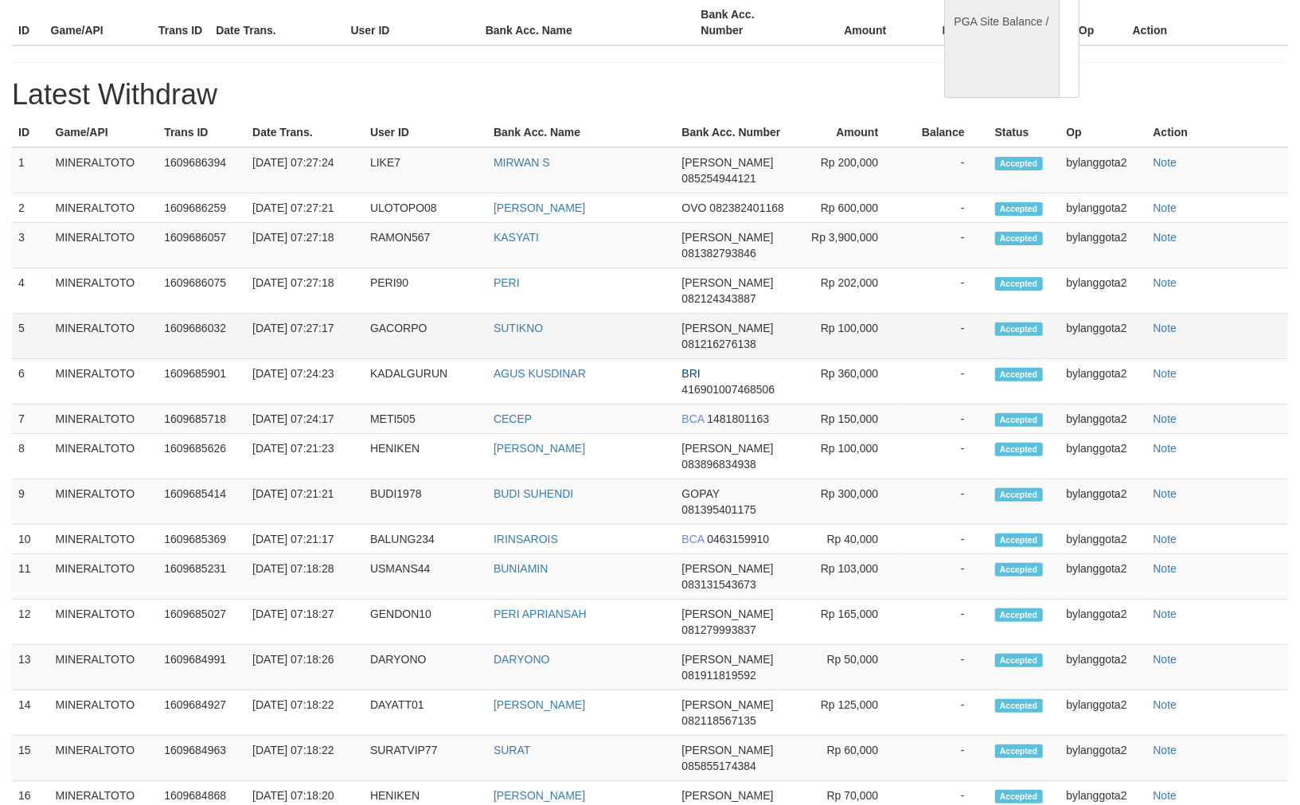
select select "**"
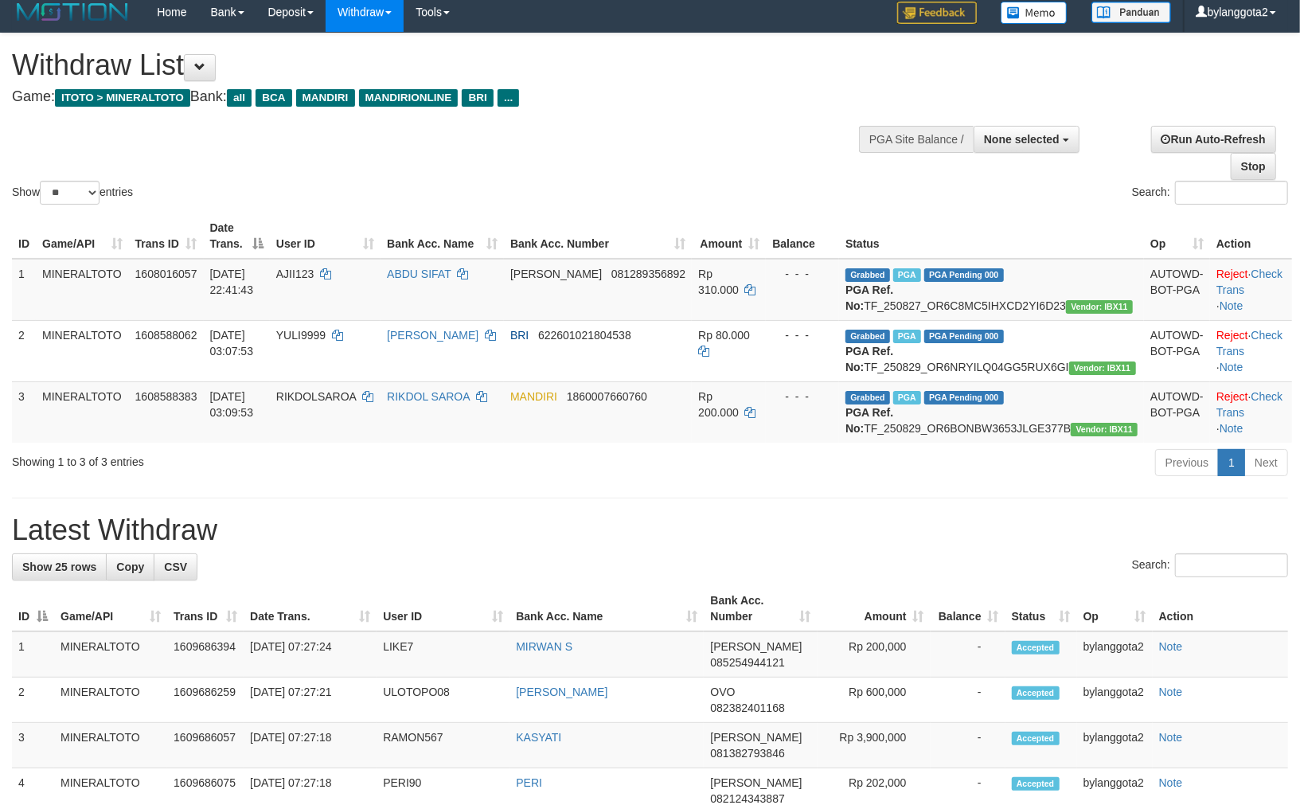
scroll to position [0, 0]
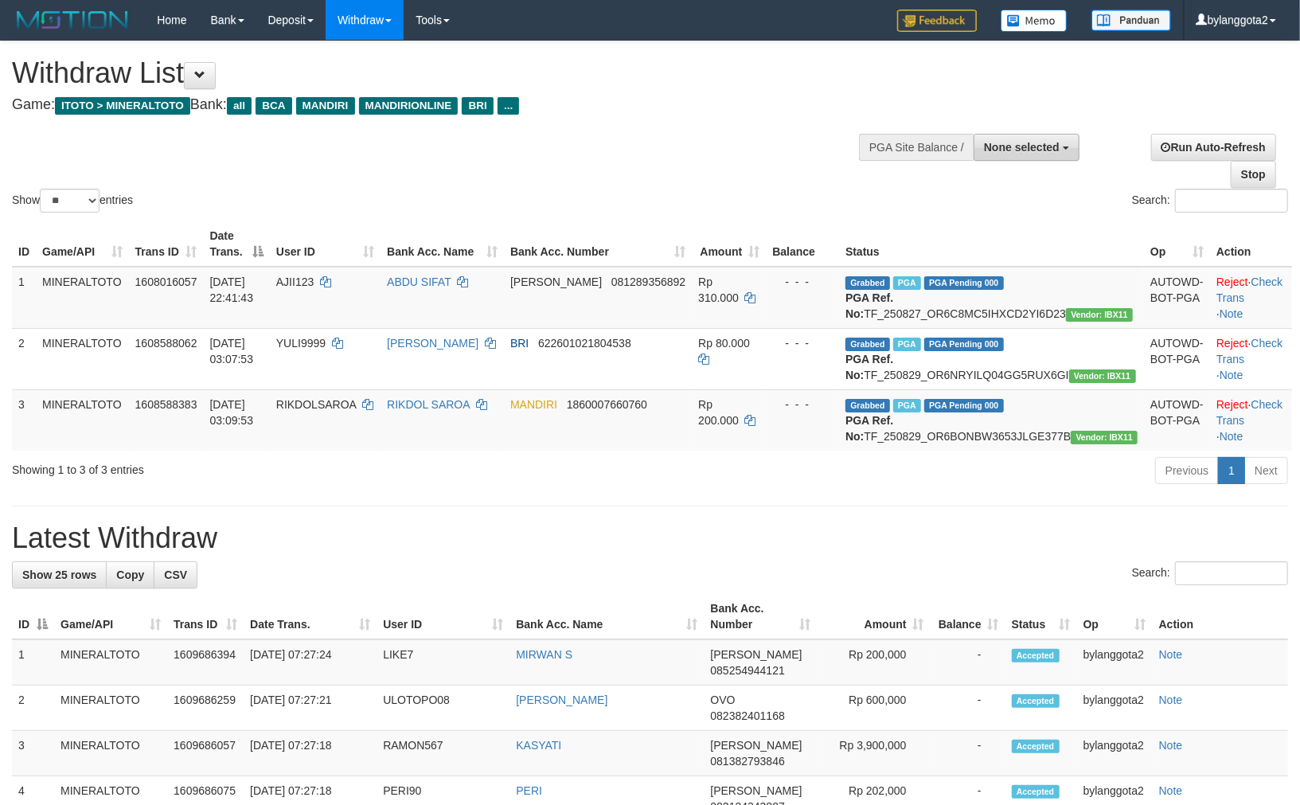
drag, startPoint x: 1020, startPoint y: 144, endPoint x: 1021, endPoint y: 159, distance: 15.1
click at [1021, 147] on span "None selected" at bounding box center [1022, 147] width 76 height 13
click at [975, 234] on label "[ITOTO] MINERALTOTO" at bounding box center [993, 227] width 170 height 21
click at [969, 235] on label "[ITOTO] MINERALTOTO" at bounding box center [993, 227] width 170 height 21
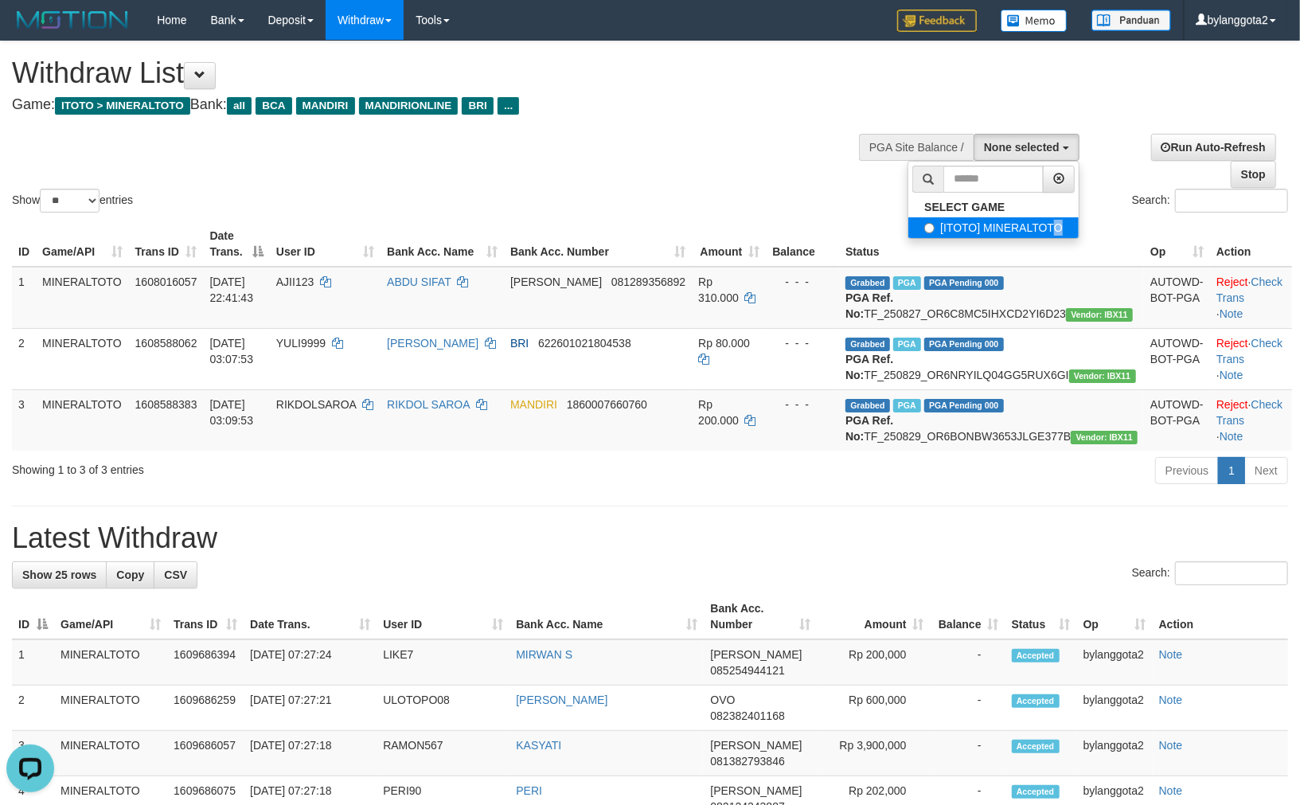
select select "****"
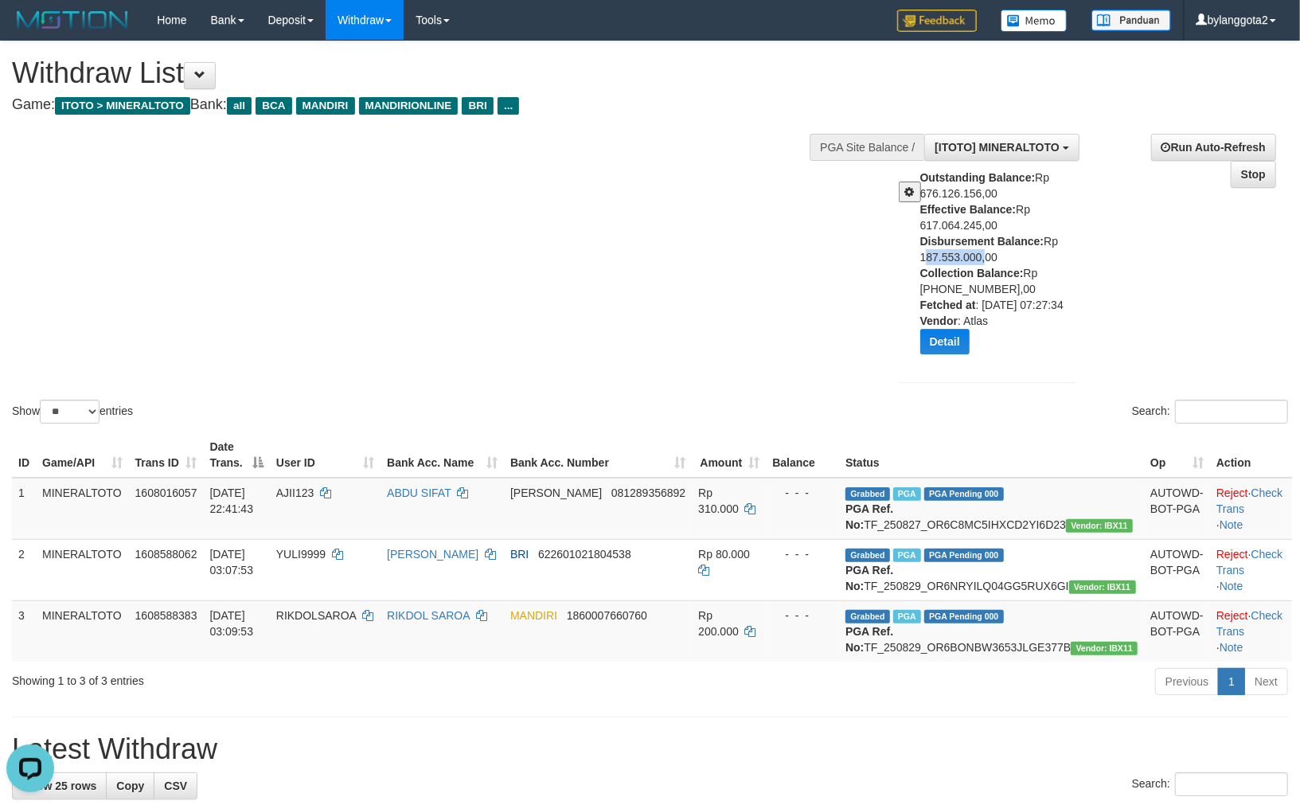
drag, startPoint x: 921, startPoint y: 255, endPoint x: 982, endPoint y: 255, distance: 61.3
click at [982, 255] on div "Outstanding Balance: Rp 676.126.156,00 Effective Balance: Rp 617.064.245,00 Dis…" at bounding box center [1003, 268] width 167 height 197
copy div "187.553.000"
click at [544, 279] on div "Show ** ** ** *** entries Search:" at bounding box center [650, 233] width 1300 height 385
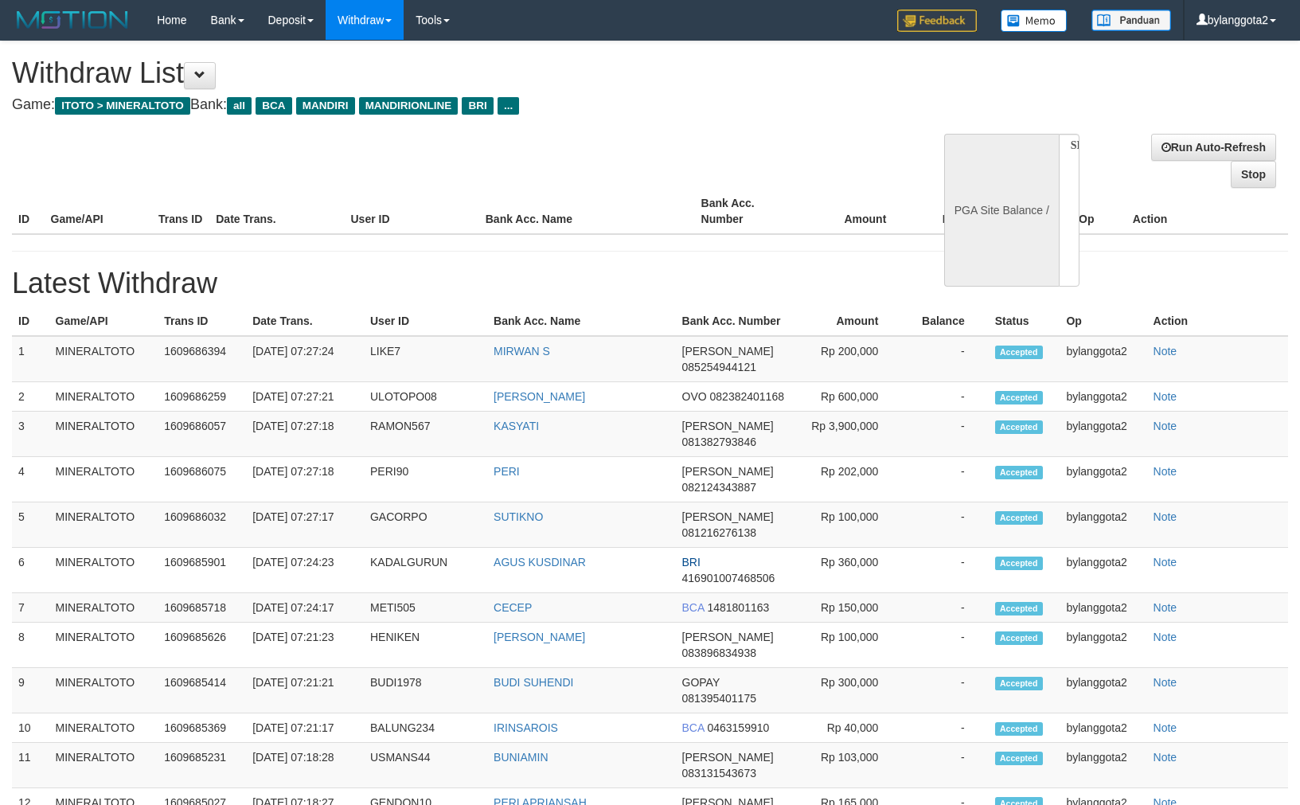
select select
select select "**"
select select
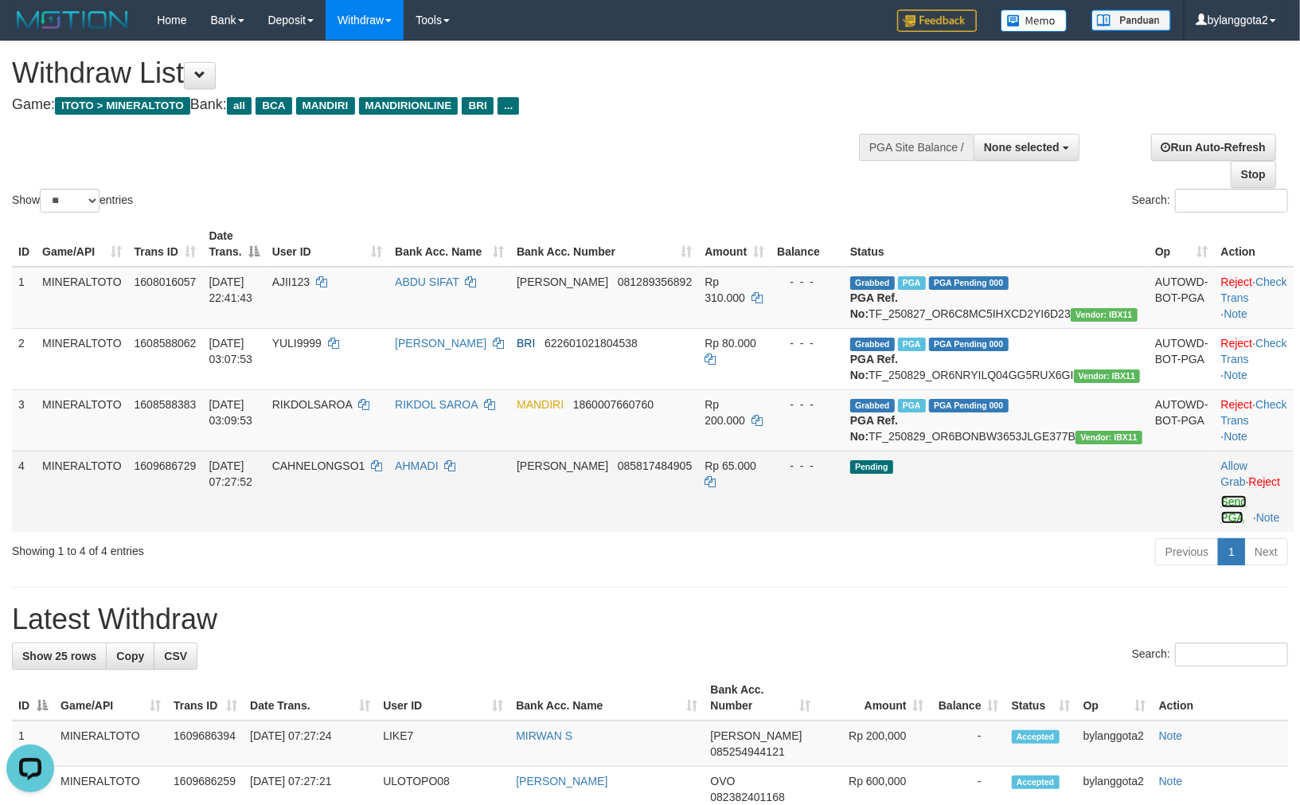
click at [1221, 524] on link "Send PGA" at bounding box center [1234, 509] width 26 height 29
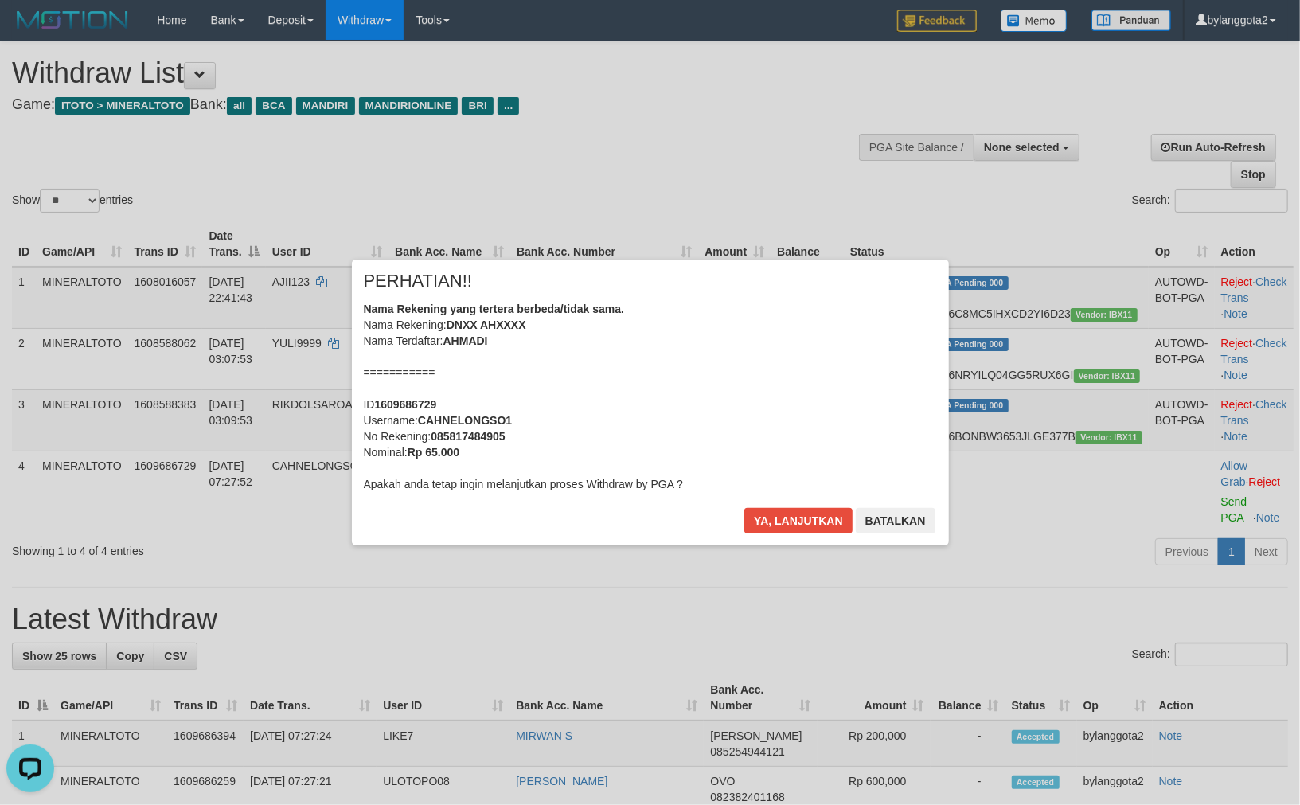
click at [791, 407] on div "Nama Rekening yang tertera berbeda/tidak sama. Nama Rekening: DNXX AHXXXX Nama …" at bounding box center [650, 396] width 573 height 191
click at [744, 508] on button "Ya, lanjutkan" at bounding box center [798, 520] width 108 height 25
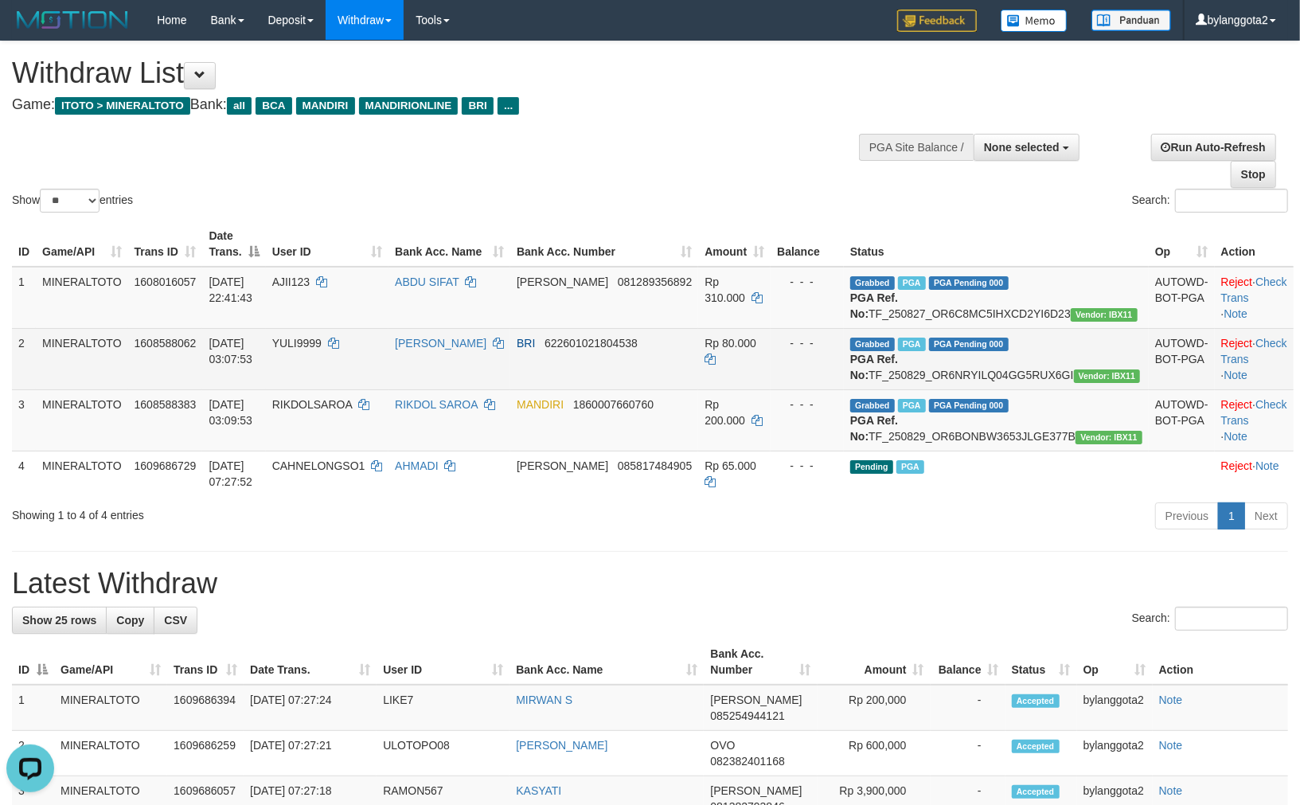
click at [926, 344] on span "PGA" at bounding box center [912, 344] width 28 height 14
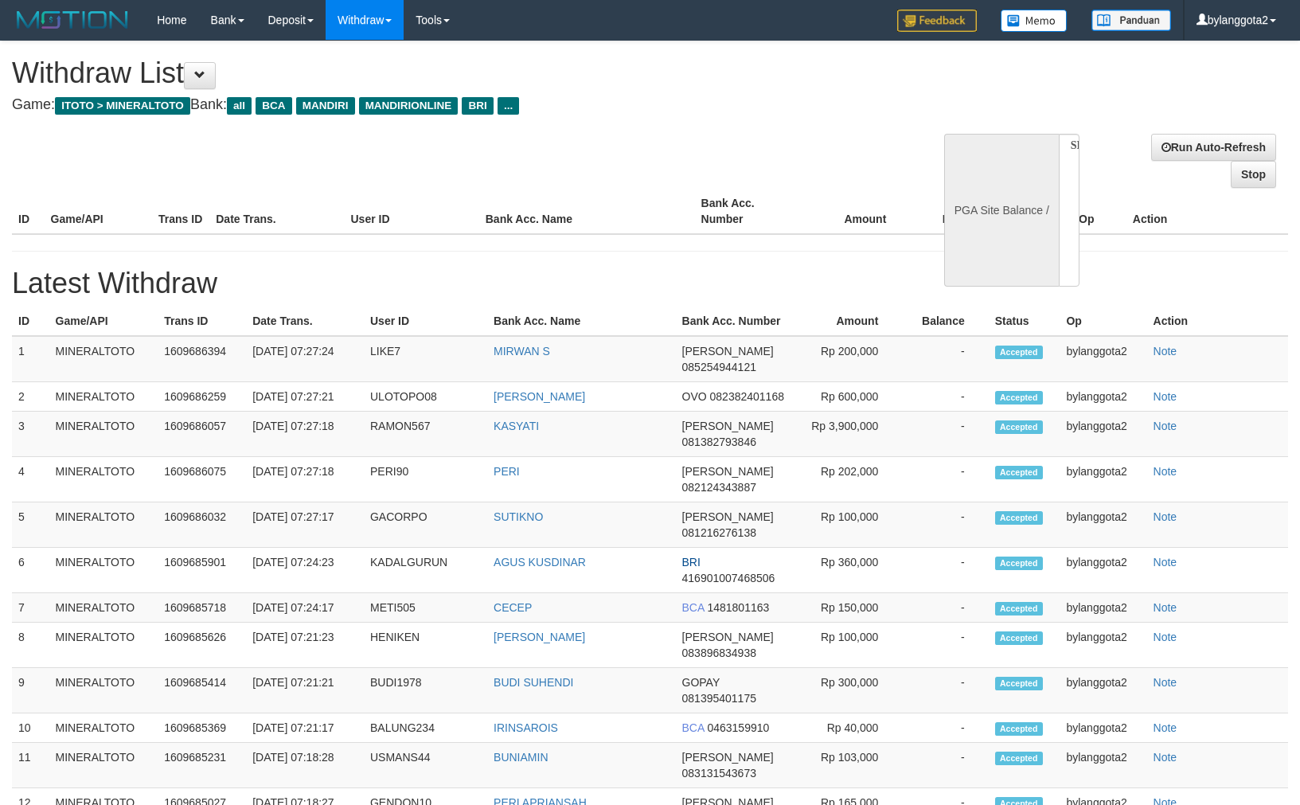
select select
select select "**"
select select
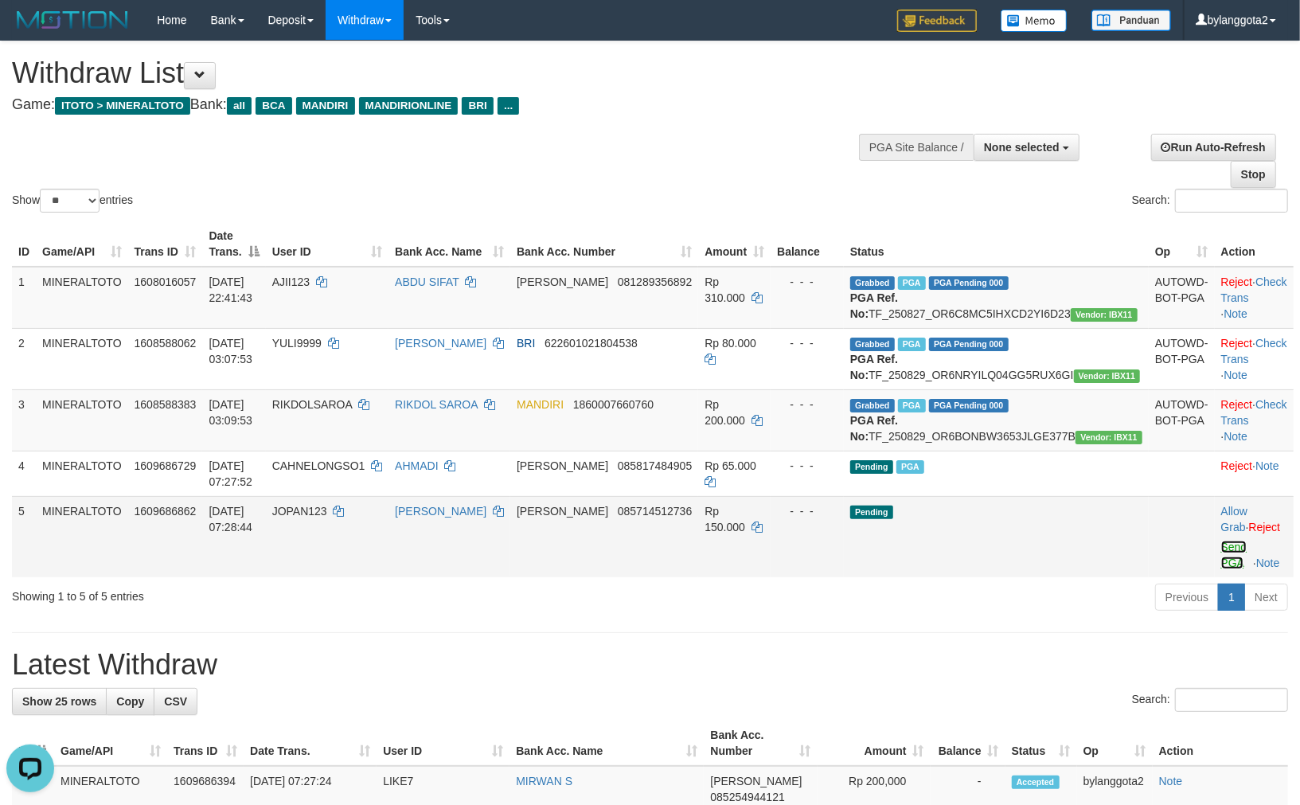
click at [1221, 569] on link "Send PGA" at bounding box center [1234, 554] width 26 height 29
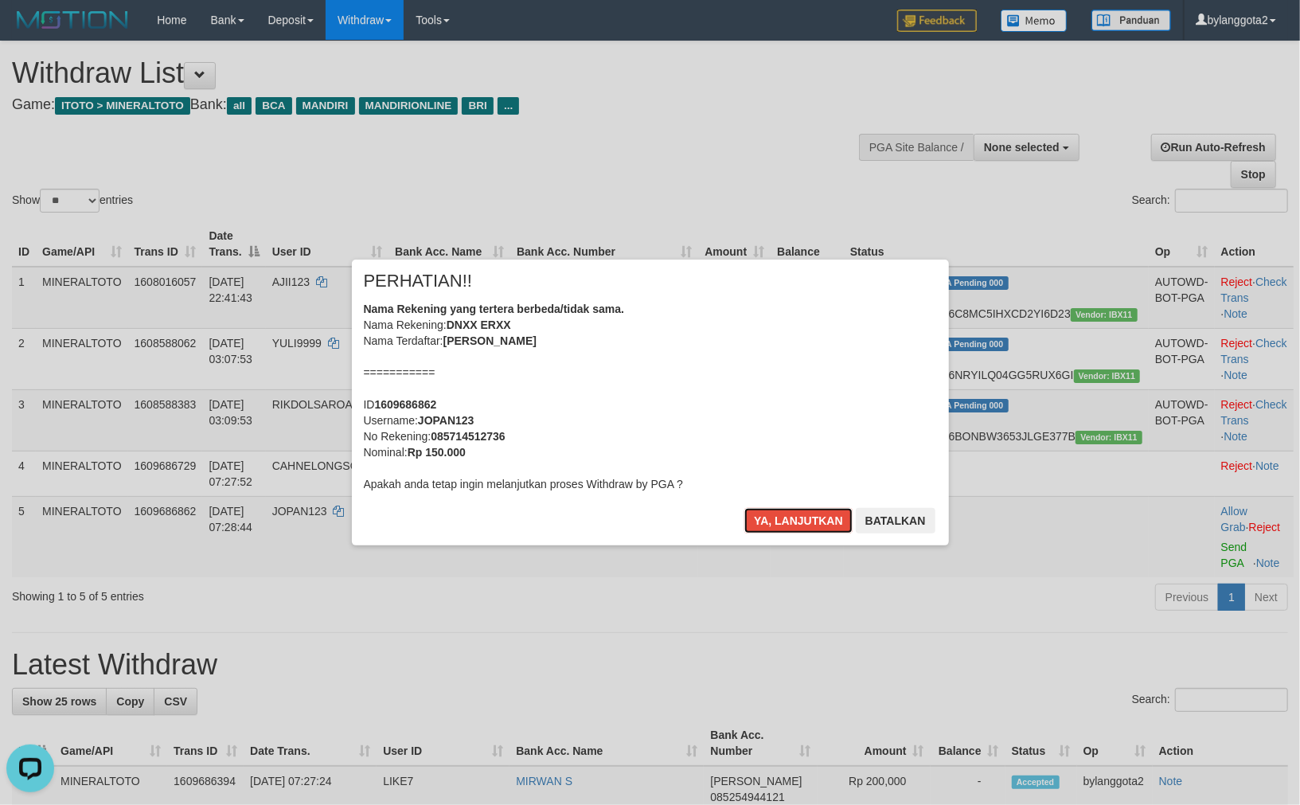
click at [744, 508] on button "Ya, lanjutkan" at bounding box center [798, 520] width 108 height 25
